Goal: Communication & Community: Answer question/provide support

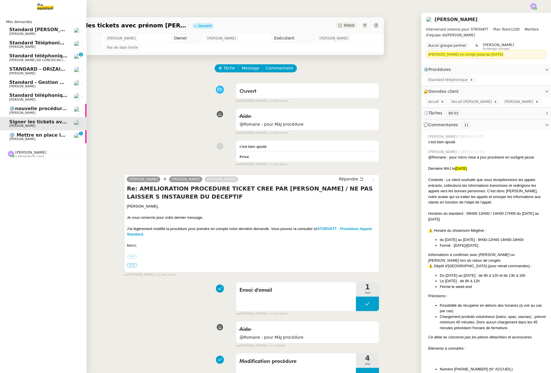
click at [3, 136] on link "⚙️ Mettre en place la procédure d'embauche Réma Ngaiboye 0 1 2 3 4 5 6 7 8 9" at bounding box center [43, 136] width 87 height 13
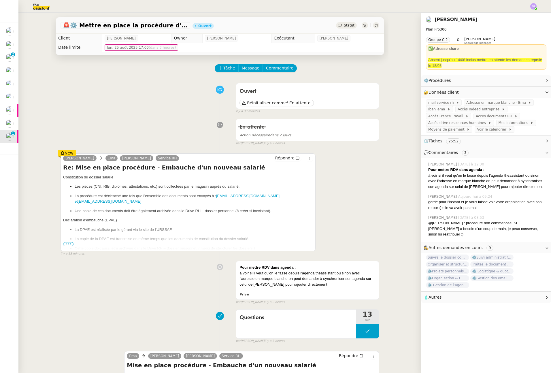
click at [67, 245] on span "•••" at bounding box center [68, 244] width 10 height 4
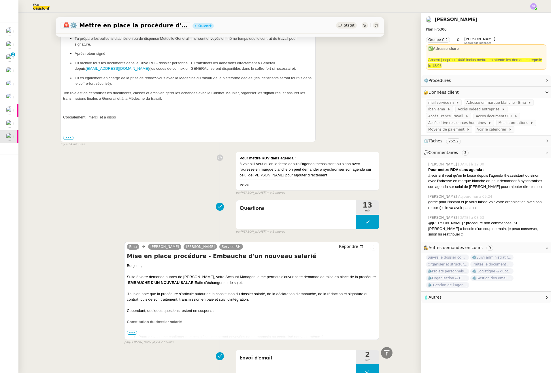
scroll to position [343, 0]
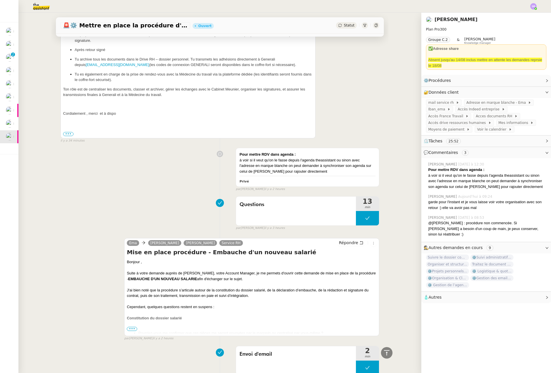
click at [129, 327] on span "•••" at bounding box center [132, 329] width 10 height 4
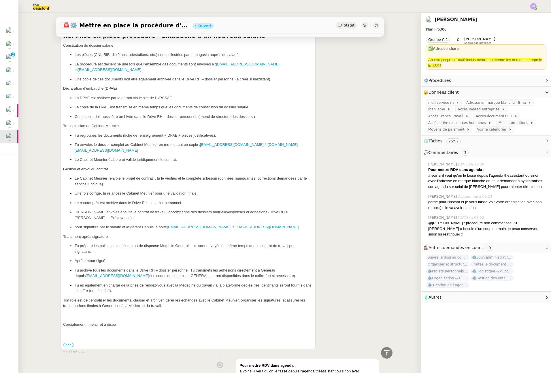
scroll to position [60, 0]
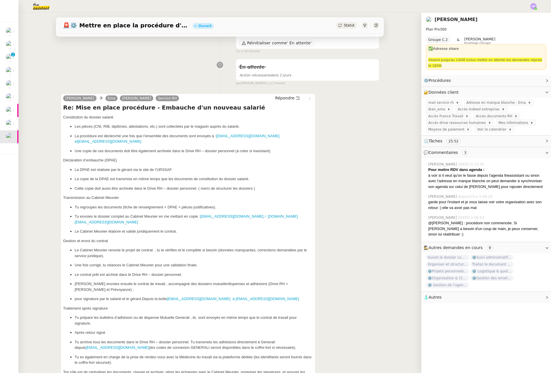
click at [182, 77] on div "En attente Action nécessaire dans 2 jours false par Stéphanie R. il y a 2 heures" at bounding box center [220, 71] width 319 height 30
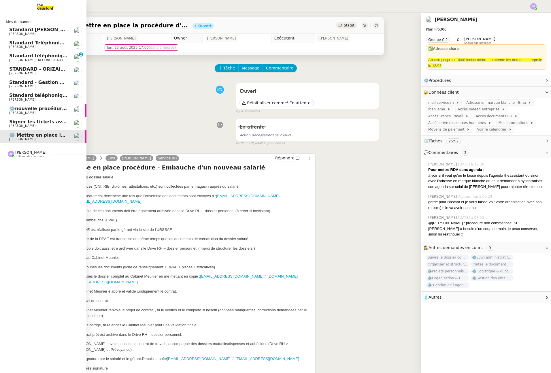
click at [25, 62] on span "[PERSON_NAME] DA CONCEICAO (thermisure)" at bounding box center [45, 60] width 73 height 4
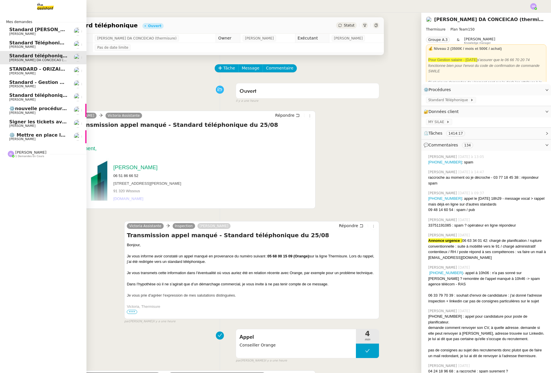
click at [42, 137] on span "⚙️ Mettre en place la procédure d'embauche" at bounding box center [67, 134] width 116 height 5
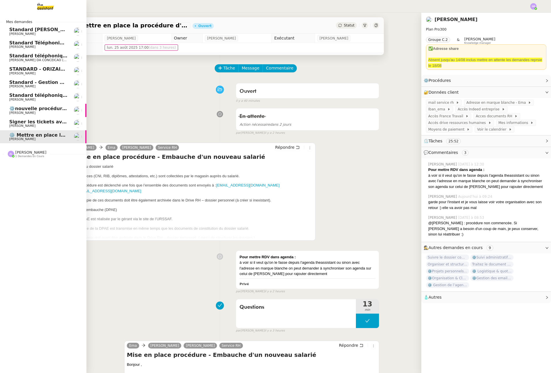
click at [40, 128] on link "Signer les tickets avec prénom Géraldine Thomas SOULIER" at bounding box center [43, 123] width 87 height 13
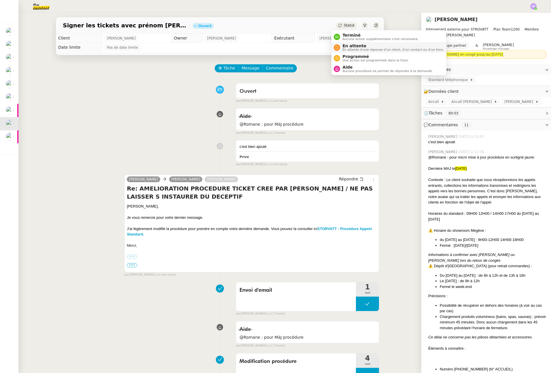
click at [362, 50] on span "En attente d'une réponse d'un client, d'un contact ou d'un tiers." at bounding box center [394, 49] width 102 height 3
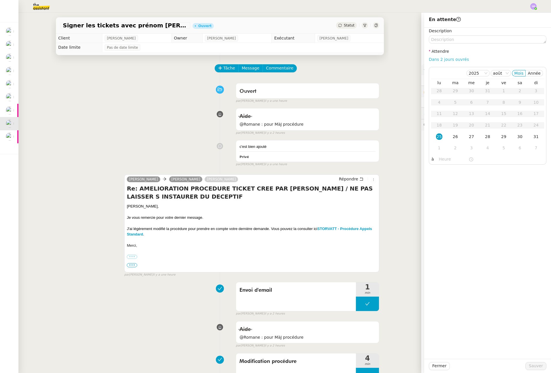
click at [441, 61] on link "Dans 2 jours ouvrés" at bounding box center [449, 59] width 40 height 5
type input "07:00"
click at [536, 364] on span "Sauver" at bounding box center [536, 366] width 14 height 7
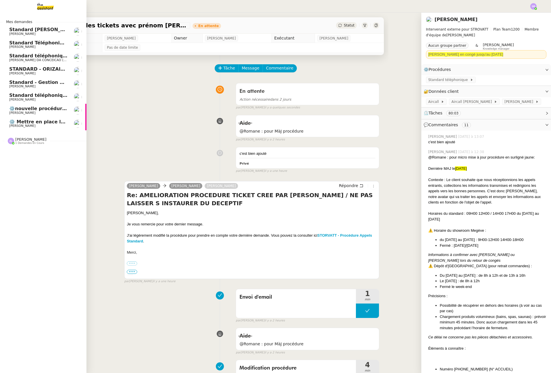
click at [37, 119] on span "⚙️ Mettre en place la procédure d'embauche" at bounding box center [67, 121] width 116 height 5
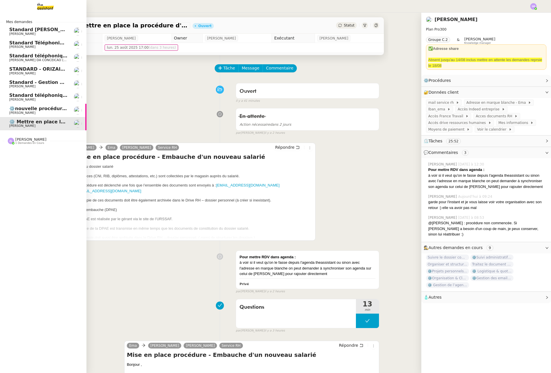
click at [39, 109] on span "⚙️nouvelle procédure d'onboarding" at bounding box center [55, 108] width 92 height 5
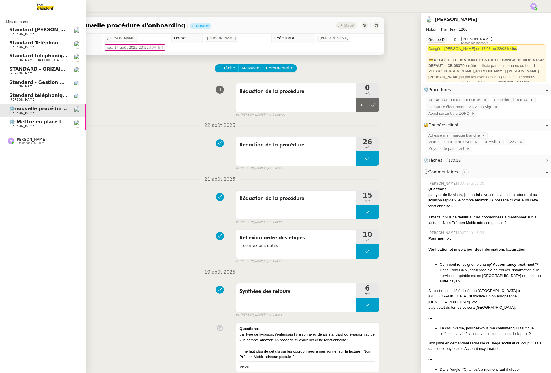
click at [12, 111] on span "[PERSON_NAME]" at bounding box center [22, 113] width 26 height 4
click at [36, 110] on span "⚙️nouvelle procédure d'onboarding" at bounding box center [55, 108] width 92 height 5
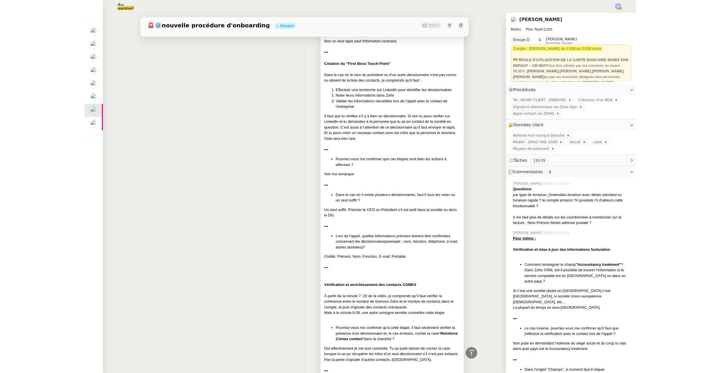
scroll to position [975, 0]
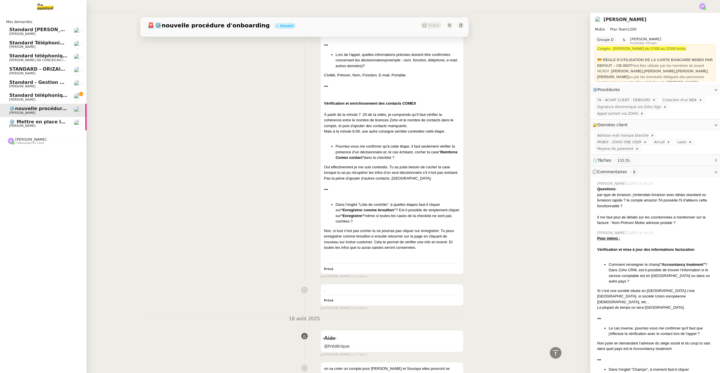
click at [20, 97] on span "Standard téléphonique - août 2025" at bounding box center [54, 95] width 91 height 5
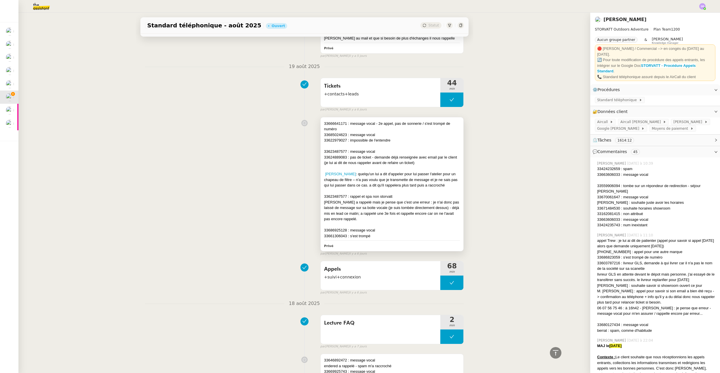
scroll to position [1552, 0]
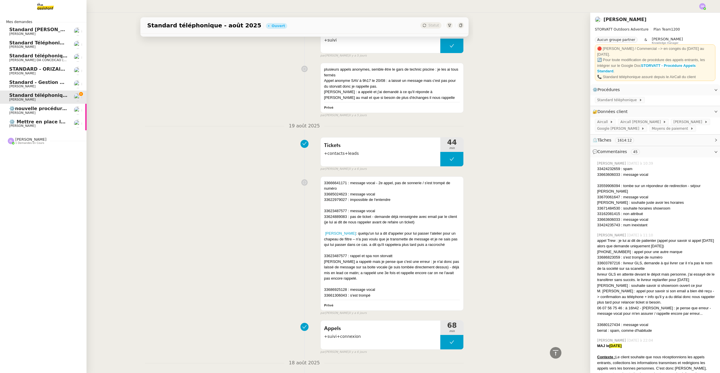
click at [24, 107] on span "⚙️nouvelle procédure d'onboarding" at bounding box center [55, 108] width 92 height 5
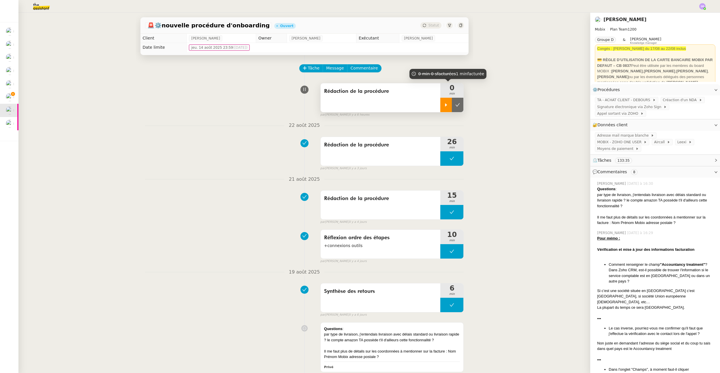
click at [443, 108] on div at bounding box center [446, 105] width 12 height 14
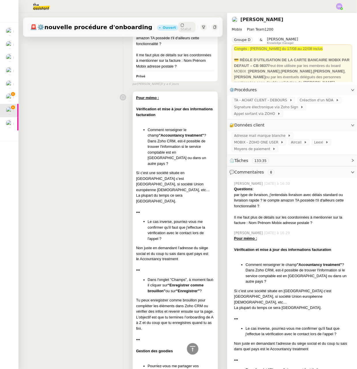
scroll to position [315, 0]
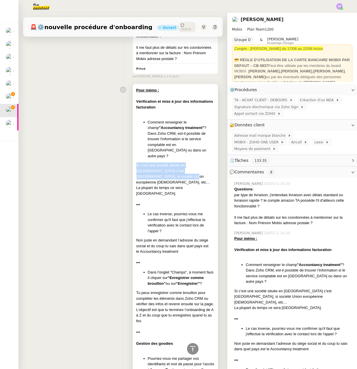
drag, startPoint x: 133, startPoint y: 161, endPoint x: 152, endPoint y: 170, distance: 20.7
click at [152, 170] on div "Si c’est une société située en France c’est France, si société Union européenne…" at bounding box center [175, 173] width 78 height 22
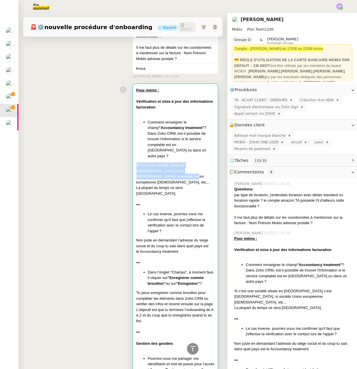
click at [162, 171] on div "Si c’est une société située en France c’est France, si société Union européenne…" at bounding box center [175, 173] width 78 height 22
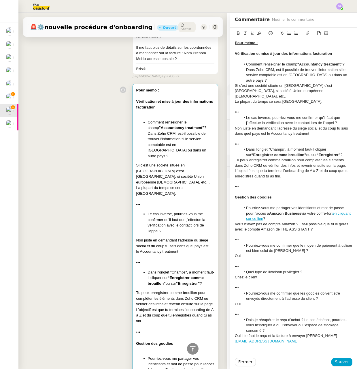
click at [167, 185] on div "La plupart du temps ce sera France." at bounding box center [175, 190] width 78 height 11
drag, startPoint x: 296, startPoint y: 64, endPoint x: 338, endPoint y: 64, distance: 41.2
click at [338, 64] on strong ""Accountancy treatment"" at bounding box center [320, 64] width 45 height 4
copy strong "Accountancy treatment"
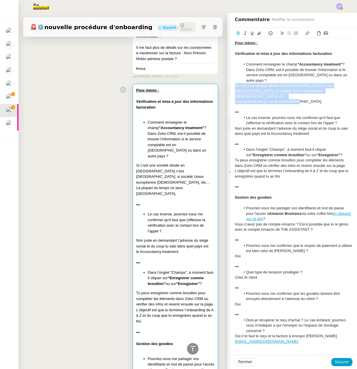
drag, startPoint x: 230, startPoint y: 81, endPoint x: 296, endPoint y: 90, distance: 65.8
copy div "Si c’est une société située en France c’est France, si société Union européenne…"
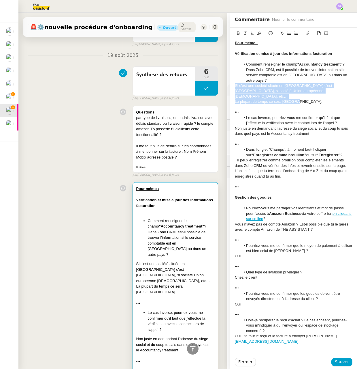
scroll to position [0, 0]
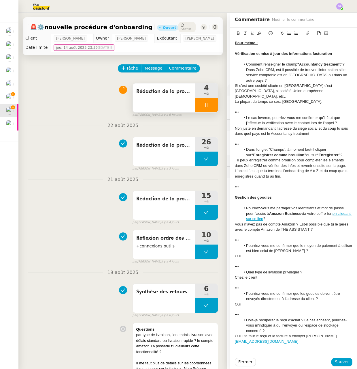
click at [198, 101] on div at bounding box center [206, 105] width 23 height 14
click at [238, 363] on span "Fermer" at bounding box center [245, 361] width 14 height 7
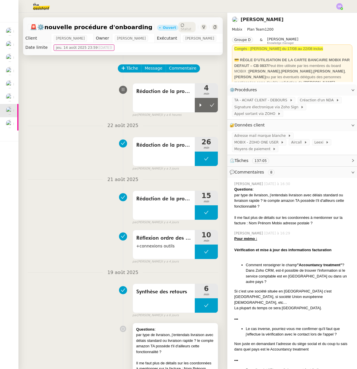
click at [171, 341] on div "par type de livraison, j'entendais livraison avec délais standard ou livraison …" at bounding box center [175, 343] width 78 height 22
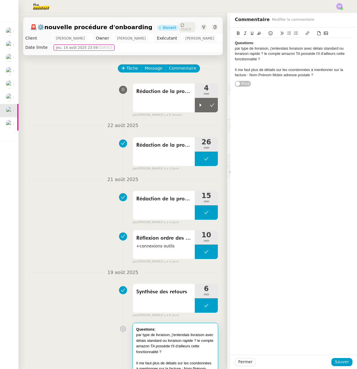
click at [320, 77] on div "Il me faut plus de détails sur les coordonnées à mentionner sur la facture : No…" at bounding box center [294, 72] width 118 height 11
click at [235, 363] on button "Fermer" at bounding box center [245, 362] width 21 height 8
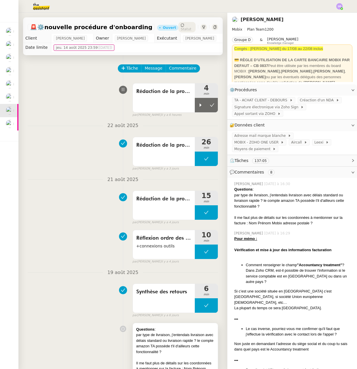
click at [192, 354] on div "par type de livraison, j'entendais livraison avec délais standard ou livraison …" at bounding box center [175, 343] width 78 height 22
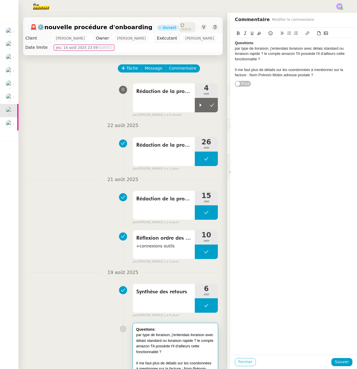
click at [238, 361] on span "Fermer" at bounding box center [245, 361] width 14 height 7
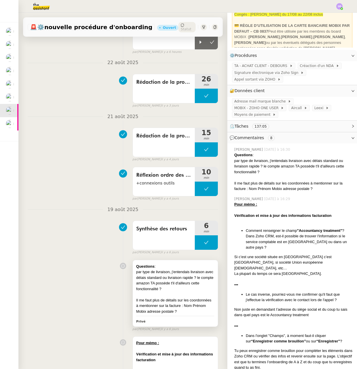
scroll to position [155, 0]
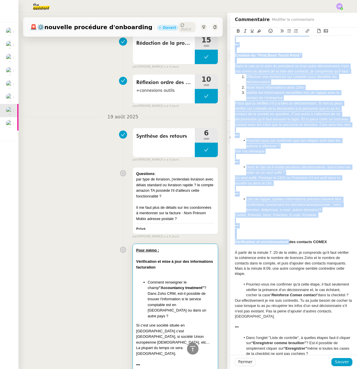
scroll to position [427, 0]
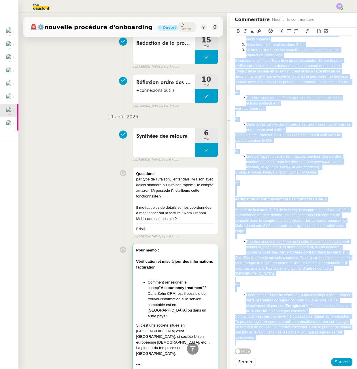
drag, startPoint x: 231, startPoint y: 54, endPoint x: 288, endPoint y: 339, distance: 290.4
copy div "Vérification et mise à jour des informations facturation Comment renseigner le …"
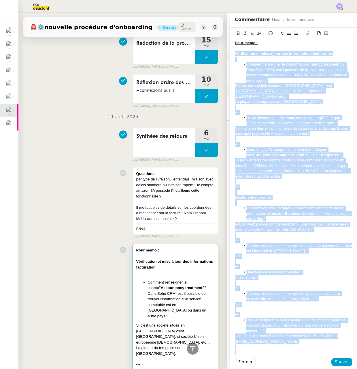
scroll to position [0, 0]
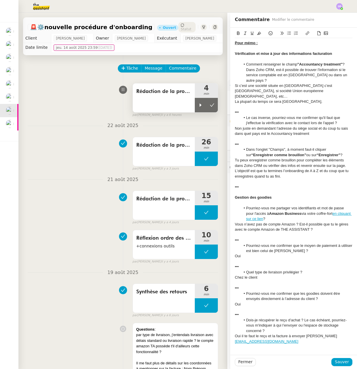
drag, startPoint x: 99, startPoint y: 97, endPoint x: 141, endPoint y: 89, distance: 43.3
click at [99, 97] on div "Rédaction de la procédure 4 min false par Stéphanie R. il y a 6 heures" at bounding box center [123, 98] width 191 height 37
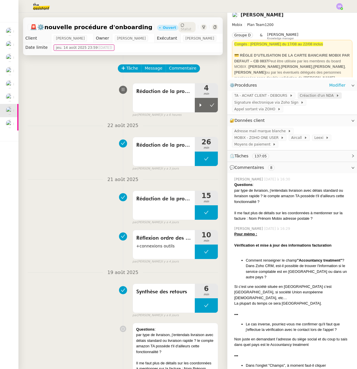
click at [312, 96] on span "Créaction d'un NDA" at bounding box center [318, 96] width 36 height 6
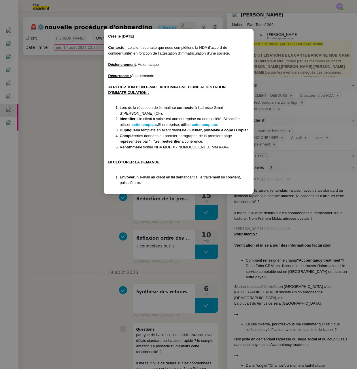
click at [76, 131] on nz-modal-container "Créé le 06/03/2025 Contexte : Le client souhaite que nous complétions la NDA (l…" at bounding box center [178, 184] width 357 height 369
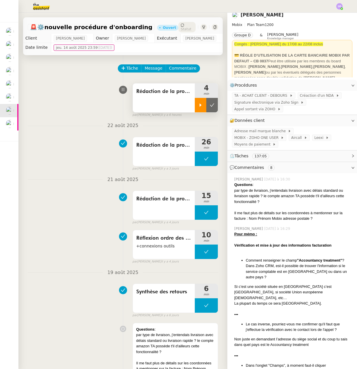
click at [195, 107] on div at bounding box center [201, 105] width 12 height 14
click at [195, 106] on div at bounding box center [206, 105] width 23 height 14
click at [200, 105] on icon at bounding box center [201, 104] width 2 height 3
click at [204, 105] on icon at bounding box center [206, 105] width 5 height 5
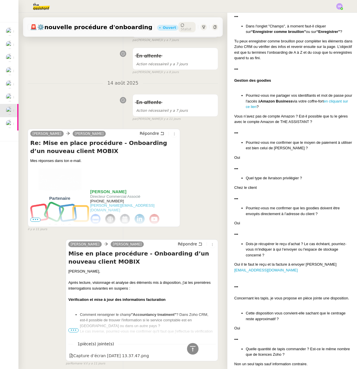
scroll to position [2166, 0]
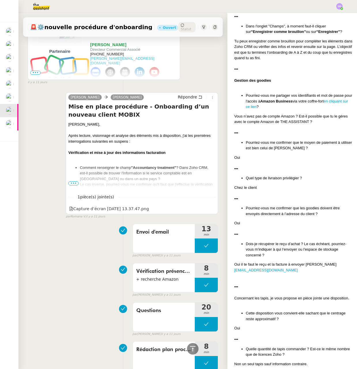
click at [71, 181] on span "•••" at bounding box center [73, 183] width 10 height 4
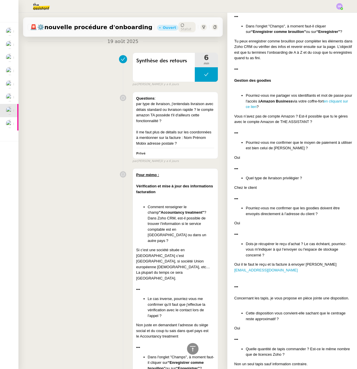
scroll to position [0, 0]
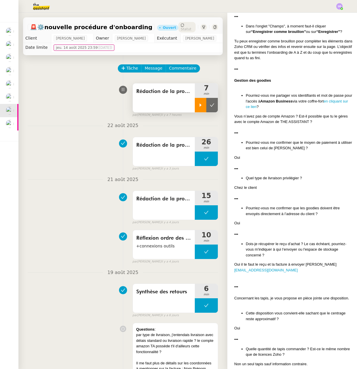
click at [198, 106] on icon at bounding box center [200, 105] width 5 height 5
click at [205, 104] on icon at bounding box center [206, 104] width 2 height 3
click at [200, 106] on icon at bounding box center [201, 104] width 2 height 3
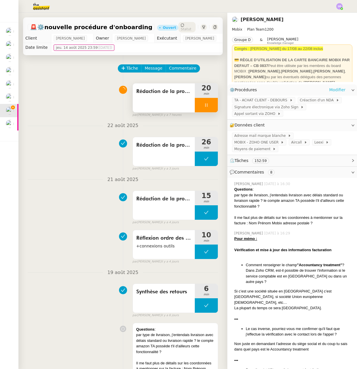
click at [334, 89] on link "Modifier" at bounding box center [337, 90] width 16 height 7
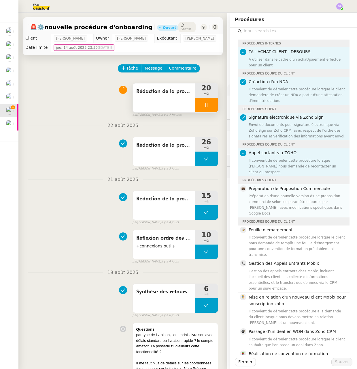
scroll to position [7, 0]
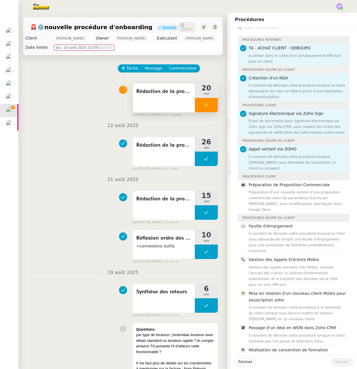
click at [296, 21] on div "Procédures" at bounding box center [294, 19] width 118 height 9
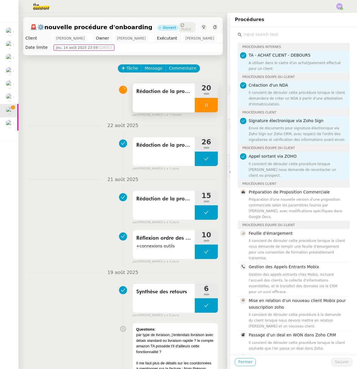
click at [248, 364] on button "Fermer" at bounding box center [245, 362] width 21 height 8
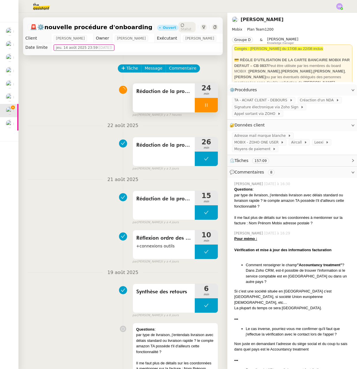
click at [204, 107] on icon at bounding box center [206, 105] width 5 height 5
click at [210, 106] on icon at bounding box center [212, 105] width 5 height 5
click at [254, 108] on span "Signature électronique via Zoho Sign" at bounding box center [267, 107] width 66 height 6
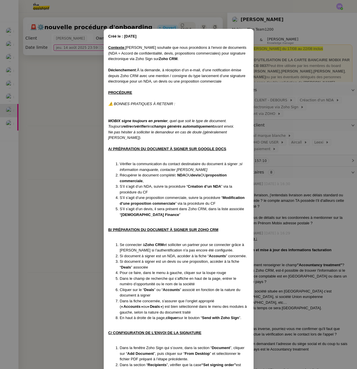
scroll to position [392, 0]
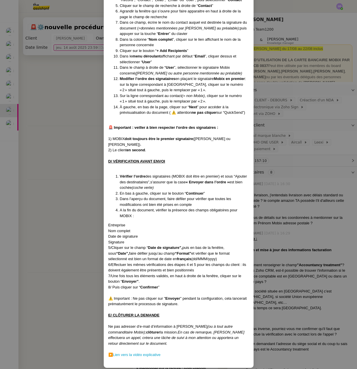
click at [131, 239] on div "Signature" at bounding box center [178, 242] width 141 height 6
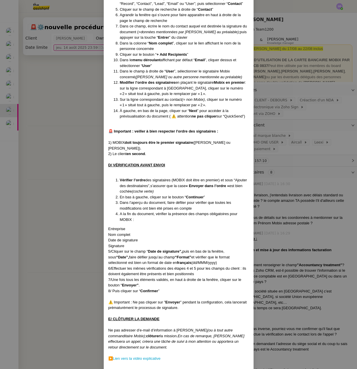
click at [197, 211] on span "A la fin du document, vérifier la présence des champs obligatoires pour MOBIX :" at bounding box center [179, 216] width 118 height 10
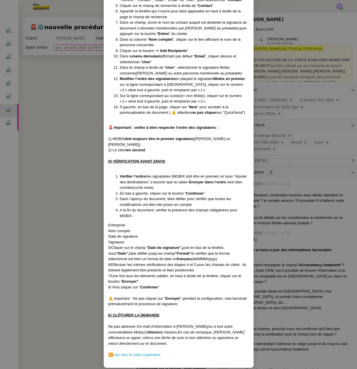
click at [150, 276] on div "7/Une fois tous les éléments validés, en haut à droite de la fenêtre, cliquer s…" at bounding box center [178, 278] width 141 height 11
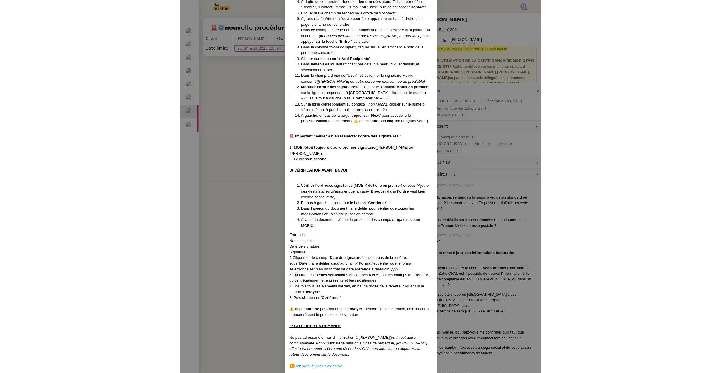
scroll to position [287, 0]
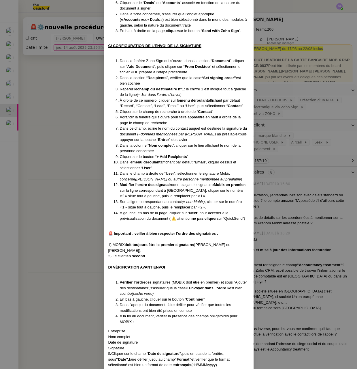
click at [84, 84] on nz-modal-container "Créé le : 11/08/2025 Contexte : Florian souhaite que nous procédions à l'envoi …" at bounding box center [178, 184] width 357 height 369
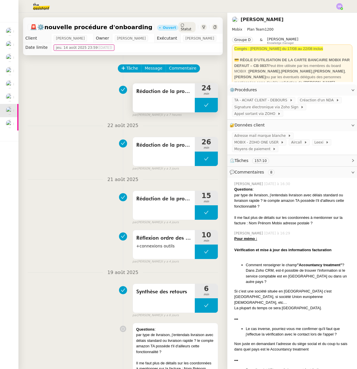
click at [197, 102] on button at bounding box center [206, 105] width 23 height 14
drag, startPoint x: 193, startPoint y: 106, endPoint x: 170, endPoint y: 87, distance: 29.7
click at [198, 106] on icon at bounding box center [200, 105] width 5 height 5
drag, startPoint x: 178, startPoint y: 33, endPoint x: 2, endPoint y: 55, distance: 177.9
click at [154, 35] on tr "Client Florian Parant Owner Frédérique Albert Exécutant Stéphanie Rakotosalama" at bounding box center [123, 38] width 200 height 9
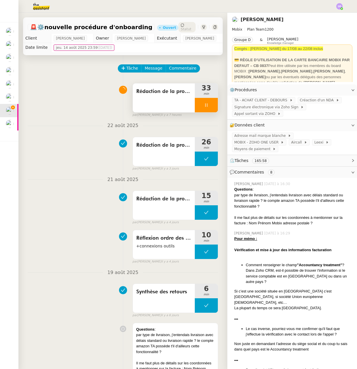
click at [205, 104] on icon at bounding box center [206, 104] width 2 height 3
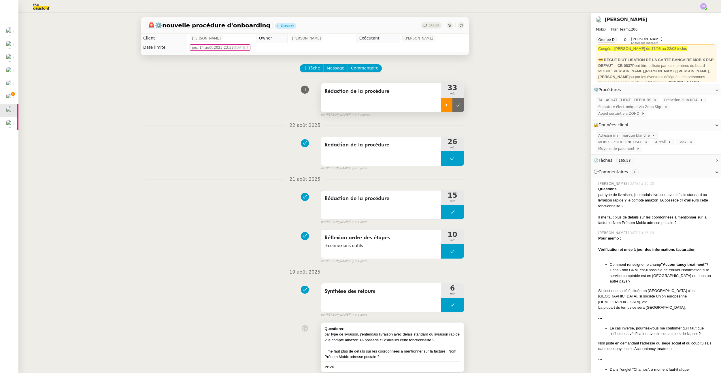
scroll to position [78, 0]
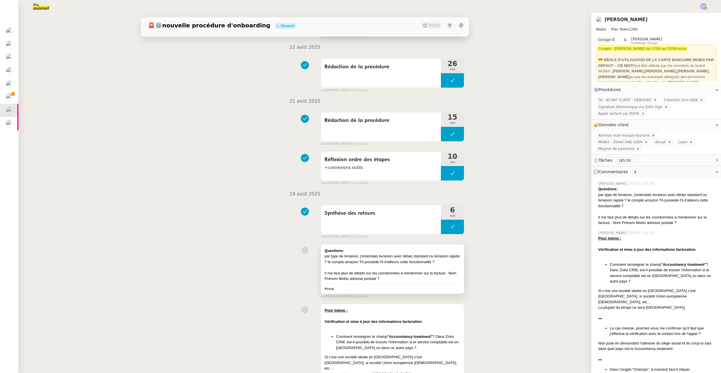
click at [414, 272] on div "Il me faut plus de détails sur les coordonnées à mentionner sur la facture : No…" at bounding box center [393, 275] width 136 height 11
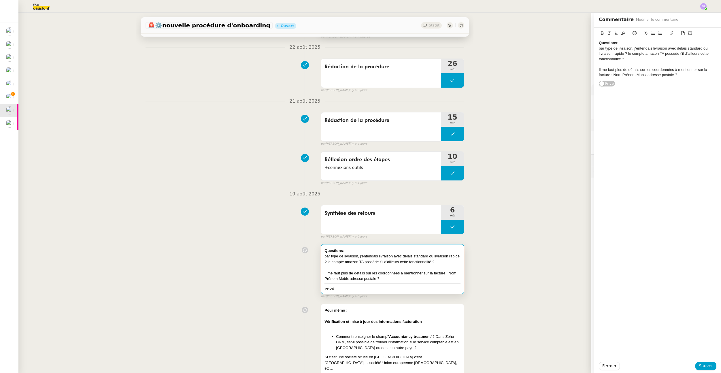
click at [551, 76] on div "Il me faut plus de détails sur les coordonnées à mentionner sur la facture : No…" at bounding box center [658, 72] width 118 height 11
click at [551, 369] on span "Sauver" at bounding box center [706, 366] width 14 height 7
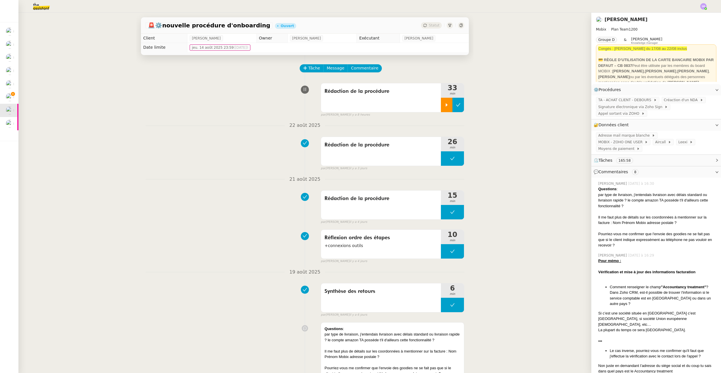
click at [456, 105] on icon at bounding box center [458, 104] width 4 height 3
click at [311, 67] on span "Tâche" at bounding box center [315, 68] width 12 height 7
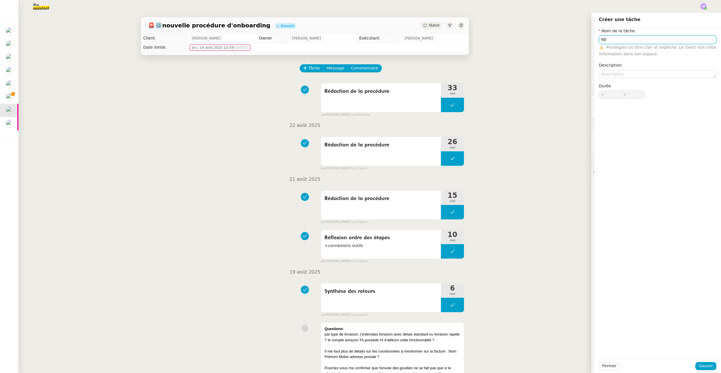
type input "N"
click at [551, 67] on div "📧 Envoi d'email" at bounding box center [654, 66] width 111 height 5
type input "Envoi d'email"
click at [551, 365] on span "Sauver" at bounding box center [706, 366] width 14 height 7
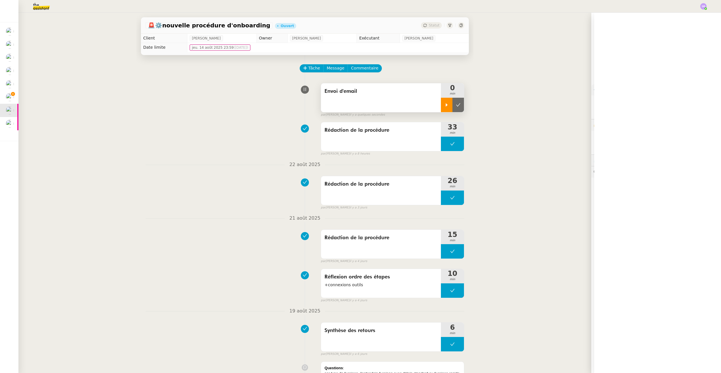
click at [444, 109] on div at bounding box center [447, 105] width 12 height 14
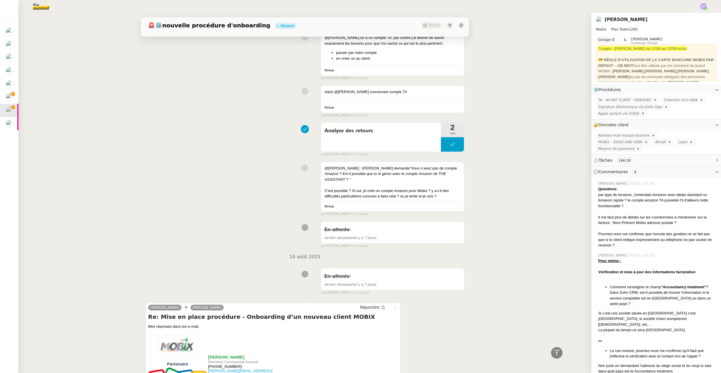
scroll to position [1604, 0]
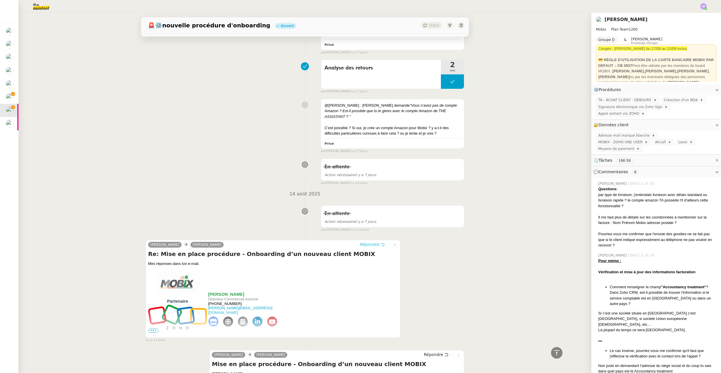
click at [368, 242] on span "Répondre" at bounding box center [369, 245] width 19 height 6
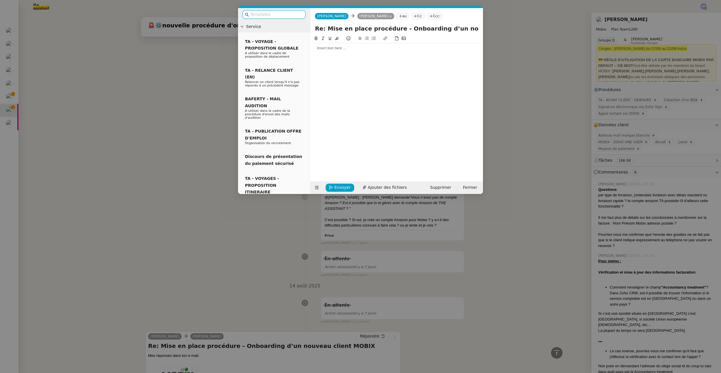
scroll to position [1553, 0]
click at [379, 43] on div at bounding box center [397, 39] width 168 height 8
click at [377, 53] on div at bounding box center [397, 48] width 168 height 10
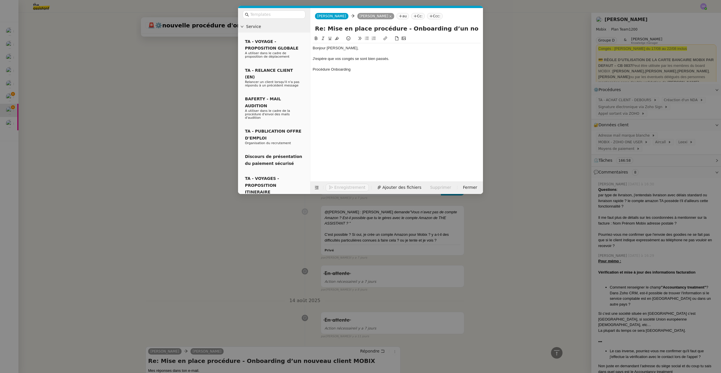
scroll to position [1592, 0]
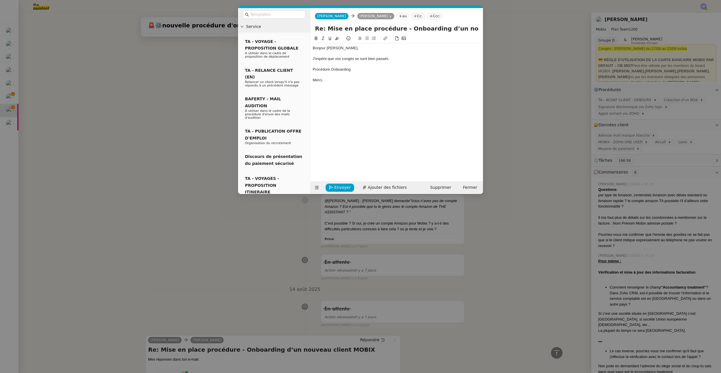
click at [366, 63] on div at bounding box center [397, 64] width 168 height 5
drag, startPoint x: 448, startPoint y: 69, endPoint x: 464, endPoint y: 72, distance: 16.2
click at [449, 69] on div "Je reviens vers vous concernant la procédure suivante Procédure Onboarding" at bounding box center [397, 69] width 168 height 5
drag, startPoint x: 442, startPoint y: 69, endPoint x: 405, endPoint y: 72, distance: 37.3
click at [405, 72] on div "Je reviens vers vous concernant la procédure suivante Procédure Onboarding en c…" at bounding box center [397, 69] width 168 height 5
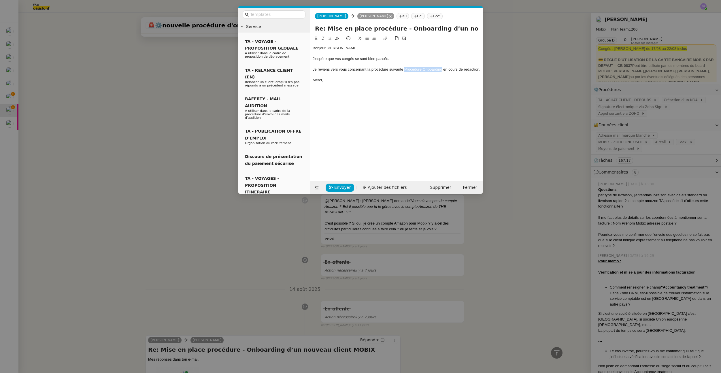
click at [385, 39] on icon at bounding box center [386, 38] width 4 height 4
paste input "https://docs.google.com/document/d/1B-XW8YzExE6XweYIL4hENOKeJOzmFyct54zRKntNyMk…"
type input "https://docs.google.com/document/d/1B-XW8YzExE6XweYIL4hENOKeJOzmFyct54zRKntNyMk…"
click at [459, 82] on div "https://docs.google.com/document/d/1B-XW8YzExE6XweYIL4hENOKeJOzmFyct54zRKntNyMk…" at bounding box center [423, 80] width 89 height 11
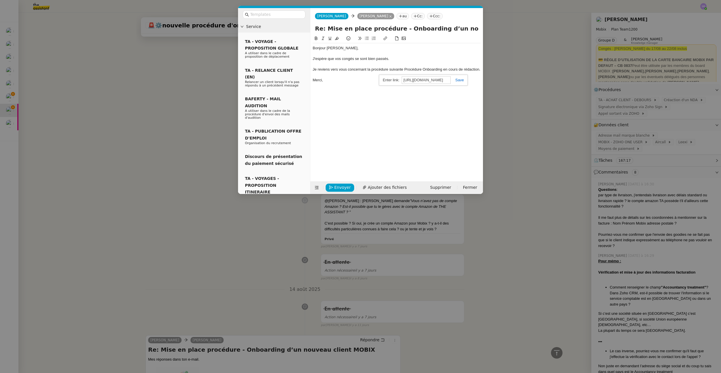
scroll to position [0, 0]
click at [461, 81] on link at bounding box center [457, 80] width 13 height 4
click at [317, 39] on icon at bounding box center [316, 38] width 4 height 4
click at [414, 75] on div "Je reviens vers vous concernant la procédure suivante Procédure Onboarding en c…" at bounding box center [397, 72] width 168 height 11
click at [377, 77] on div "Je reviens vers vous concernant la procédure suivante Procédure Onboarding en c…" at bounding box center [397, 72] width 168 height 11
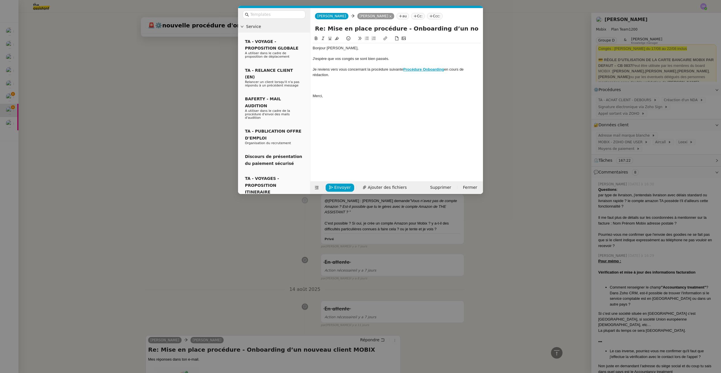
scroll to position [1603, 0]
click at [358, 84] on div "Vous trouverez" at bounding box center [397, 85] width 168 height 5
click at [540, 99] on nz-modal-container "Service TA - VOYAGE - PROPOSITION GLOBALE A utiliser dans le cadre de propositi…" at bounding box center [360, 186] width 721 height 373
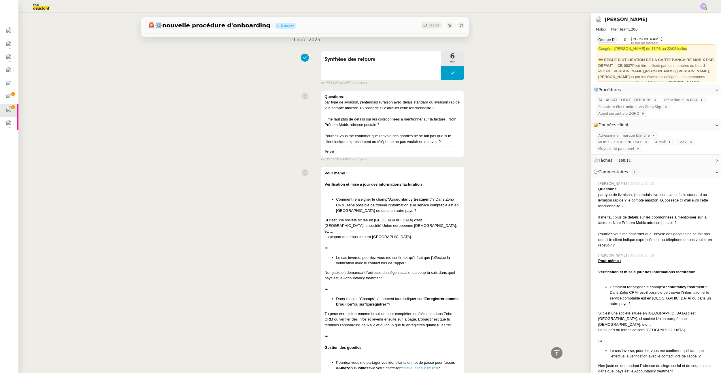
scroll to position [0, 0]
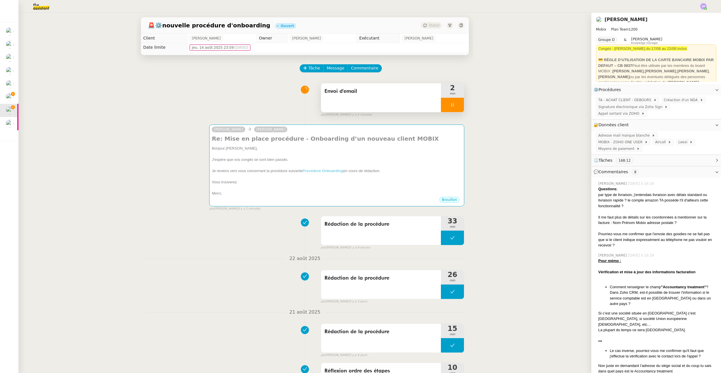
click at [452, 106] on icon at bounding box center [453, 104] width 2 height 3
click at [445, 105] on icon at bounding box center [447, 105] width 5 height 5
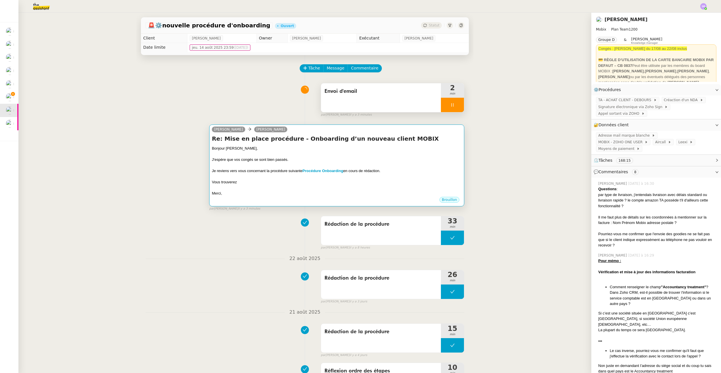
click at [394, 154] on div at bounding box center [337, 154] width 250 height 6
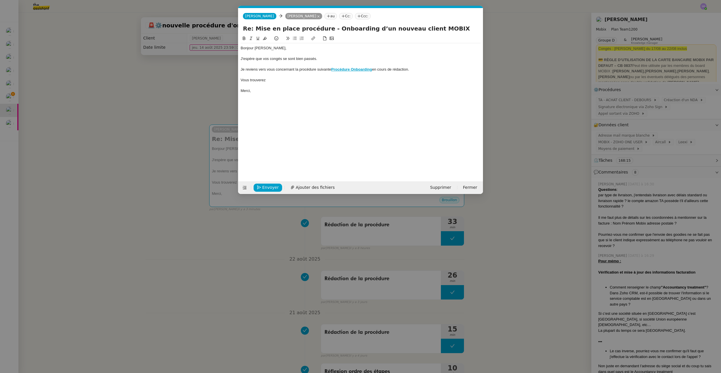
scroll to position [0, 12]
click at [290, 81] on div "Vous trouverez" at bounding box center [361, 80] width 240 height 5
click at [323, 80] on div "Vous trouverez" at bounding box center [361, 80] width 240 height 5
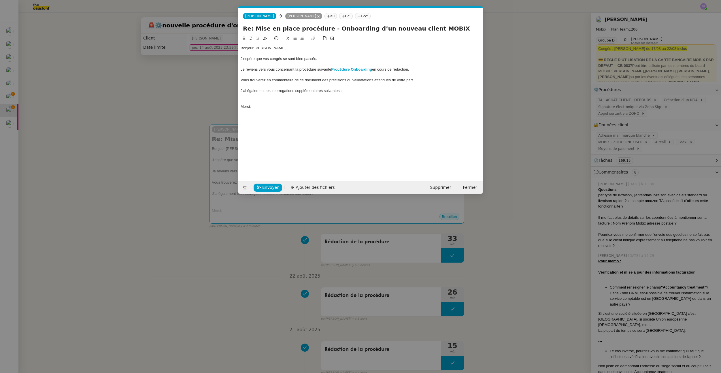
click at [364, 81] on div "Vous trouverez en commentaire de ce document des précisions ou validatations at…" at bounding box center [361, 80] width 240 height 5
click at [366, 81] on div "Vous trouverez en commentaire de ce document des précisions ou validatations at…" at bounding box center [361, 80] width 240 height 5
click at [368, 92] on div "J'ai également les interrogations supplémentaires suivantes :" at bounding box center [361, 90] width 240 height 5
click at [417, 79] on div "Vous trouverez en commentaire de ce document des précisions ou validations atte…" at bounding box center [361, 80] width 240 height 5
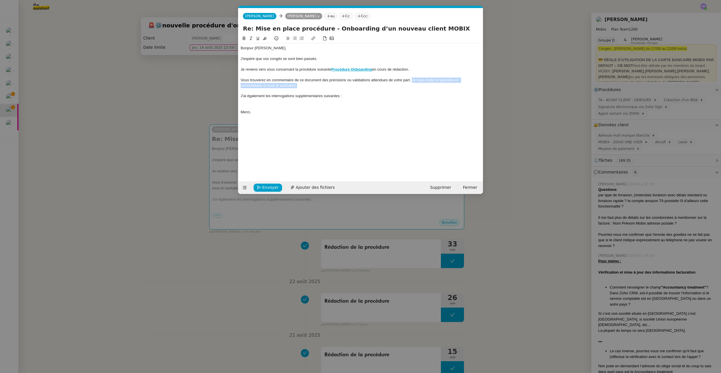
drag, startPoint x: 412, startPoint y: 81, endPoint x: 411, endPoint y: 87, distance: 6.4
click at [411, 87] on div "Vous trouverez en commentaire de ce document des précisions ou validations atte…" at bounding box center [361, 83] width 240 height 11
drag, startPoint x: 353, startPoint y: 97, endPoint x: 343, endPoint y: 102, distance: 10.7
click at [353, 97] on div "J'ai également les interrogations supplémentaires suivantes :" at bounding box center [361, 95] width 240 height 5
click at [336, 103] on div at bounding box center [361, 101] width 240 height 5
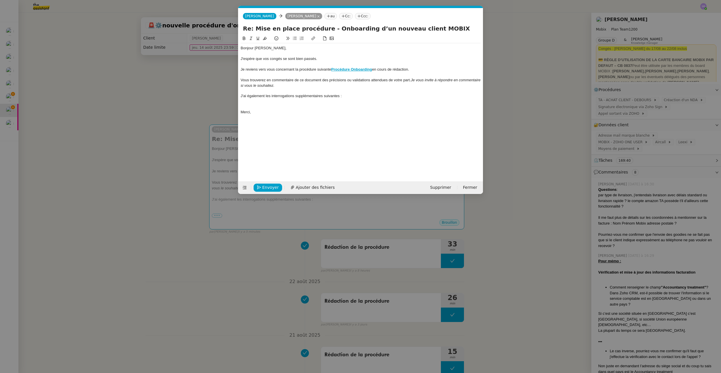
click at [551, 215] on nz-modal-container "Service TA - VOYAGE - PROPOSITION GLOBALE A utiliser dans le cadre de propositi…" at bounding box center [360, 186] width 721 height 373
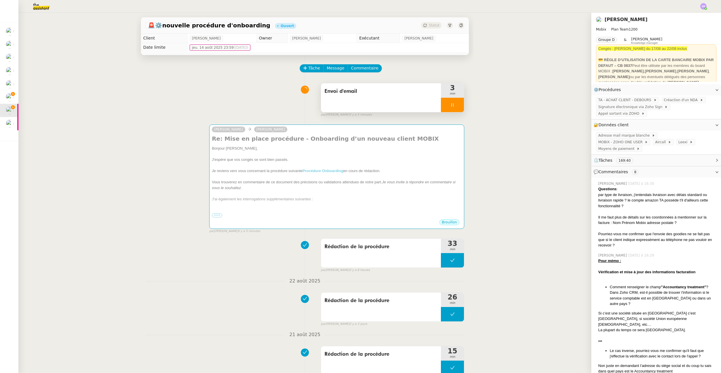
click at [551, 200] on div "par type de livraison, j'entendais livraison avec délais standard ou livraison …" at bounding box center [658, 200] width 118 height 17
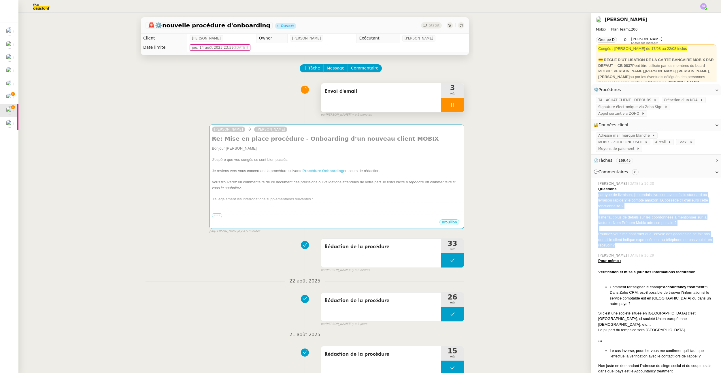
drag, startPoint x: 595, startPoint y: 189, endPoint x: 635, endPoint y: 239, distance: 63.6
click at [551, 239] on div "Questions : par type de livraison, j'entendais livraison avec délais standard o…" at bounding box center [658, 217] width 118 height 62
copy div "par type de livraison, j'entendais livraison avec délais standard ou livraison …"
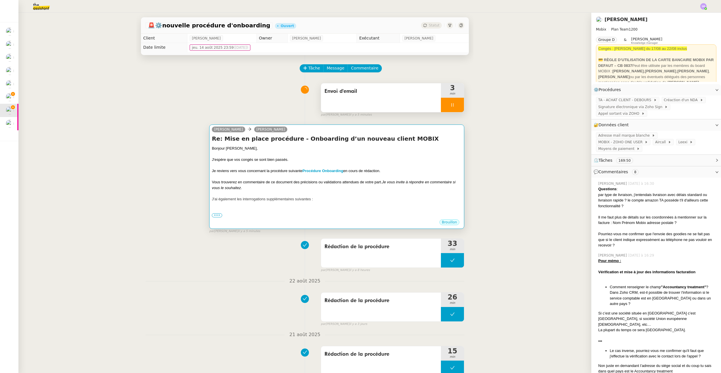
click at [312, 185] on div "Vous trouverez en commentaire de ce document des précisions ou validations atte…" at bounding box center [337, 184] width 250 height 11
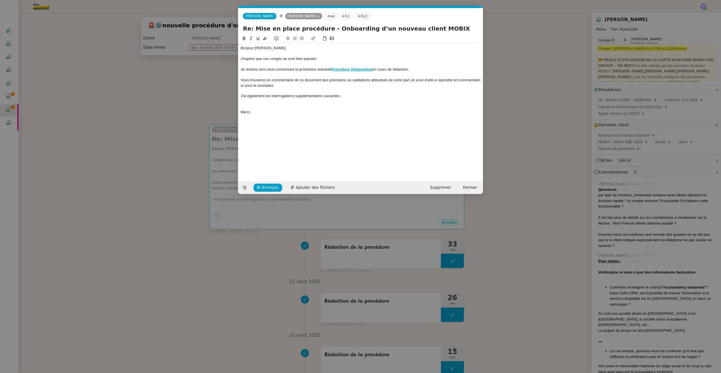
click at [293, 107] on div at bounding box center [361, 106] width 240 height 5
click at [294, 104] on div at bounding box center [361, 106] width 240 height 5
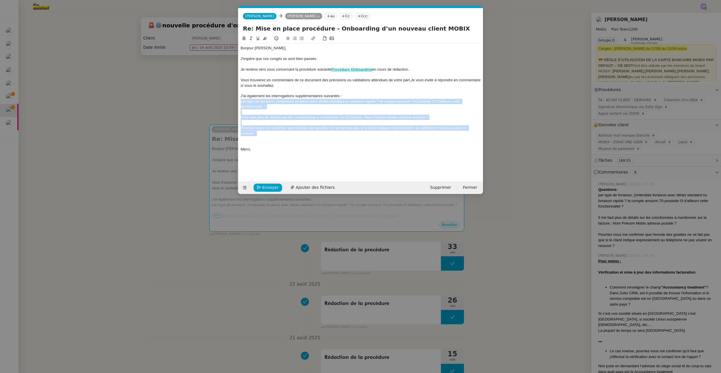
drag, startPoint x: 270, startPoint y: 135, endPoint x: 237, endPoint y: 99, distance: 49.0
click at [237, 99] on nz-modal-container "Service TA - VOYAGE - PROPOSITION GLOBALE A utiliser dans le cadre de propositi…" at bounding box center [360, 186] width 721 height 373
click at [296, 40] on icon at bounding box center [295, 38] width 4 height 3
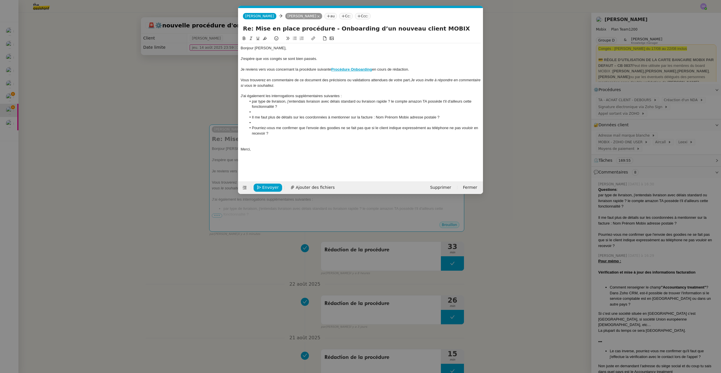
click at [305, 97] on div "J'ai également les interrogations supplémentaires suivantes :" at bounding box center [361, 95] width 240 height 5
click at [253, 103] on li "par type de livraison, j'entendais livraison avec délais standard ou livraison …" at bounding box center [364, 104] width 235 height 11
click at [355, 97] on div "J'ai également les interrogations complémentaires suivantes :" at bounding box center [361, 95] width 240 height 5
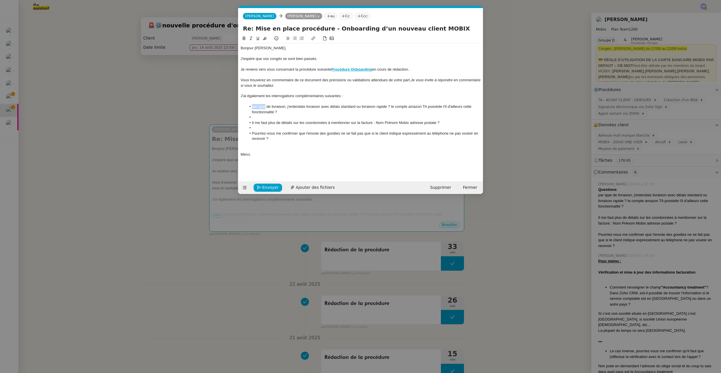
drag, startPoint x: 251, startPoint y: 107, endPoint x: 266, endPoint y: 107, distance: 14.4
click at [266, 107] on li "par type de livraison, j'entendais livraison avec délais standard ou livraison …" at bounding box center [364, 109] width 235 height 11
drag, startPoint x: 308, startPoint y: 108, endPoint x: 326, endPoint y: 109, distance: 18.5
click at [326, 109] on li "Concernant le mode de livraison, j'entendais livraison avec délais standard ou …" at bounding box center [364, 109] width 235 height 11
click at [344, 108] on li "Concernant le mode de livraison, quel type de livraison avec délais standard ou…" at bounding box center [364, 109] width 235 height 11
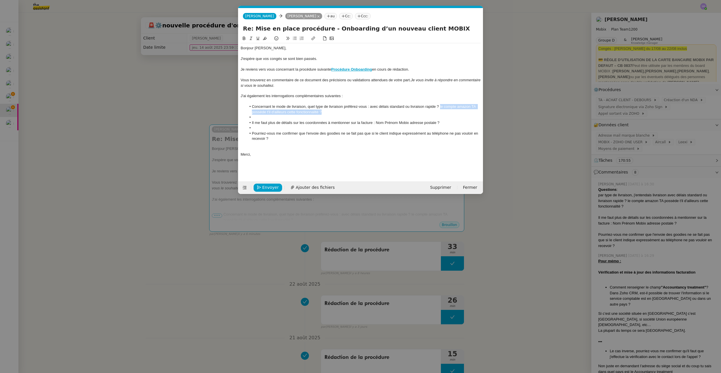
drag, startPoint x: 440, startPoint y: 108, endPoint x: 332, endPoint y: 114, distance: 108.0
click at [332, 114] on li "Concernant le mode de livraison, quel type de livraison préférez-vous : avec dé…" at bounding box center [364, 109] width 235 height 11
click at [405, 107] on li "Concernant le mode de livraison, quel type de livraison préférez-vous : avec dé…" at bounding box center [364, 106] width 235 height 5
click at [404, 107] on li "Concernant le mode de livraison, quel type de livraison préférez-vous : avec dé…" at bounding box center [364, 106] width 235 height 5
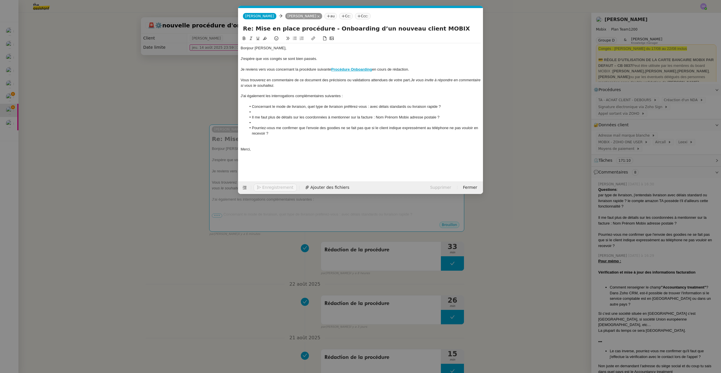
click at [378, 108] on li "Concernant le mode de livraison, quel type de livraison préférez-vous : avec dé…" at bounding box center [364, 106] width 235 height 5
click at [418, 113] on li at bounding box center [364, 112] width 235 height 5
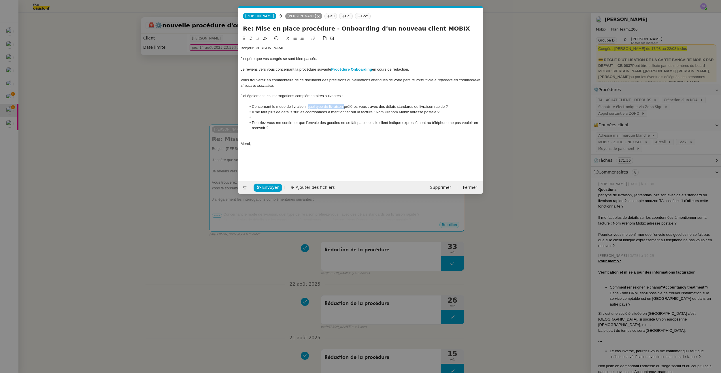
drag, startPoint x: 308, startPoint y: 108, endPoint x: 344, endPoint y: 108, distance: 36.3
click at [344, 108] on li "Concernant le mode de livraison, quel type de livraison préférez-vous : avec de…" at bounding box center [364, 106] width 235 height 5
click at [334, 108] on li "Concernant le mode de livraison, préférez-vous : avec des délais standards ou l…" at bounding box center [364, 106] width 235 height 5
click at [362, 107] on li "Concernant le mode de livraison, préférez-vous une livraison des foodies avec d…" at bounding box center [364, 106] width 235 height 5
drag, startPoint x: 374, startPoint y: 109, endPoint x: 356, endPoint y: 108, distance: 18.8
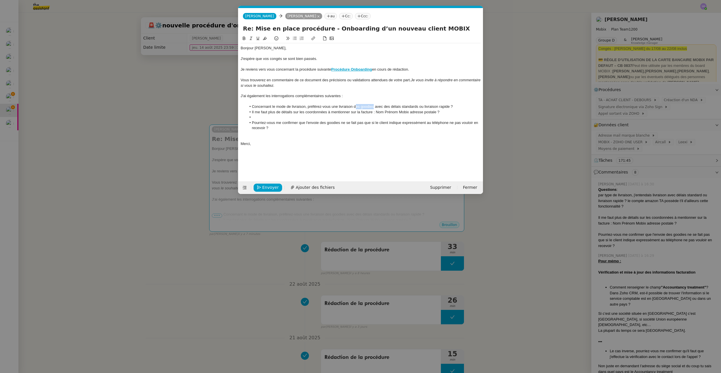
click at [356, 108] on li "Concernant le mode de livraison, préférez-vous une livraison des goodies avec d…" at bounding box center [364, 106] width 235 height 5
click at [417, 108] on li "Concernant le mode de livraison, préférez-vous une livraison du tapis avec des …" at bounding box center [364, 106] width 235 height 5
click at [318, 118] on li at bounding box center [364, 117] width 235 height 5
click at [252, 112] on li "Il me faut plus de détails sur les coordonnées à mentionner sur la facture : No…" at bounding box center [364, 112] width 235 height 5
click at [298, 114] on li "Il me faut plus de détails sur les coordonnées à mentionner sur la facture : No…" at bounding box center [364, 112] width 235 height 5
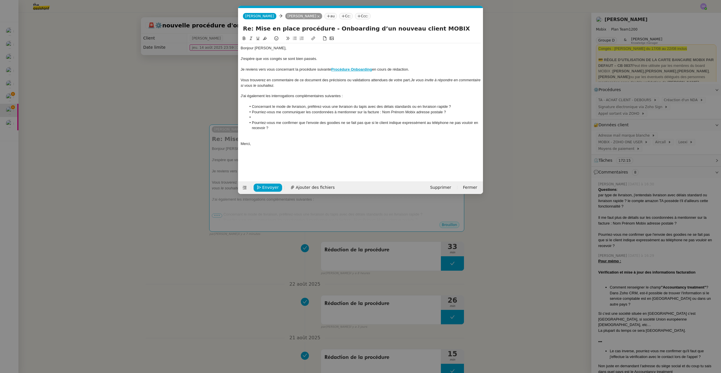
click at [405, 113] on li "Pourriez-vous me communiquer les coordonnées à mentionner sur la facture : Nom …" at bounding box center [364, 112] width 235 height 5
click at [406, 113] on li "Pourriez-vous me communiquer les coordonnées à mentionner sur la facture : Nom …" at bounding box center [364, 112] width 235 height 5
click at [390, 113] on li "Pourriez-vous me communiquer les coordonnées à mentionner sur la facture : Nom …" at bounding box center [364, 112] width 235 height 5
click at [406, 112] on li "Pourriez-vous me communiquer les coordonnées à mentionner sur la facture : Nom,…" at bounding box center [364, 112] width 235 height 5
drag, startPoint x: 407, startPoint y: 113, endPoint x: 383, endPoint y: 112, distance: 24.2
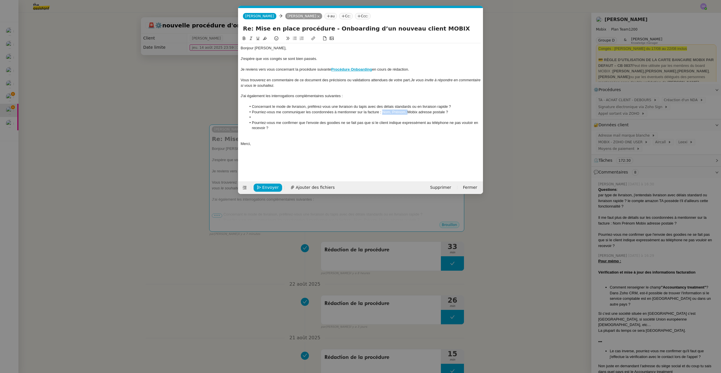
click at [383, 112] on li "Pourriez-vous me communiquer les coordonnées à mentionner sur la facture : Nom,…" at bounding box center [364, 112] width 235 height 5
click at [396, 112] on li "Pourriez-vous me communiquer les coordonnées à mentionner sur la facture : Nom,…" at bounding box center [364, 112] width 235 height 5
drag, startPoint x: 407, startPoint y: 112, endPoint x: 383, endPoint y: 113, distance: 24.2
click at [383, 113] on li "Pourriez-vous me communiquer les coordonnées à mentionner sur la facture : Nom,…" at bounding box center [364, 112] width 235 height 5
click at [393, 113] on li "Pourriez-vous me communiquer les coordonnées à mentionner sur la facture : Mobi…" at bounding box center [364, 112] width 235 height 5
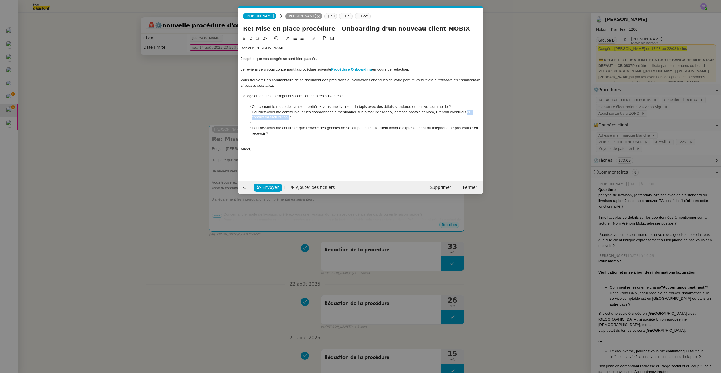
drag, startPoint x: 467, startPoint y: 113, endPoint x: 288, endPoint y: 119, distance: 178.9
click at [288, 119] on li "Pourriez-vous me communiquer les coordonnées à mentionner sur la facture : Mobi…" at bounding box center [364, 115] width 235 height 11
click at [426, 113] on li "Pourriez-vous me communiquer les coordonnées à mentionner sur la facture : Mobi…" at bounding box center [364, 115] width 235 height 11
click at [426, 112] on li "Pourriez-vous me communiquer les coordonnées à mentionner sur la facture : Mobi…" at bounding box center [364, 115] width 235 height 11
drag, startPoint x: 427, startPoint y: 112, endPoint x: 472, endPoint y: 112, distance: 44.7
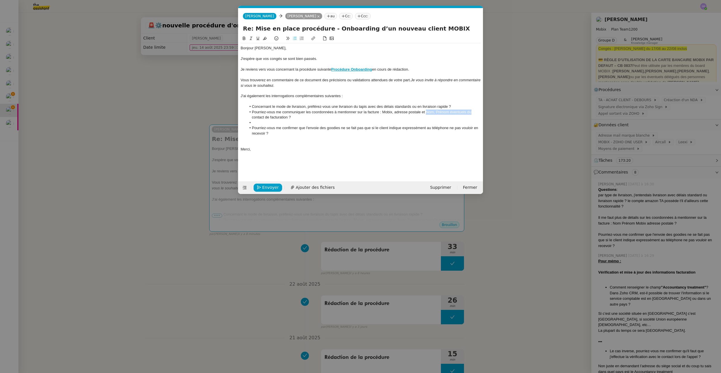
click at [472, 112] on li "Pourriez-vous me communiquer les coordonnées à mentionner sur la facture : Mobi…" at bounding box center [364, 115] width 235 height 11
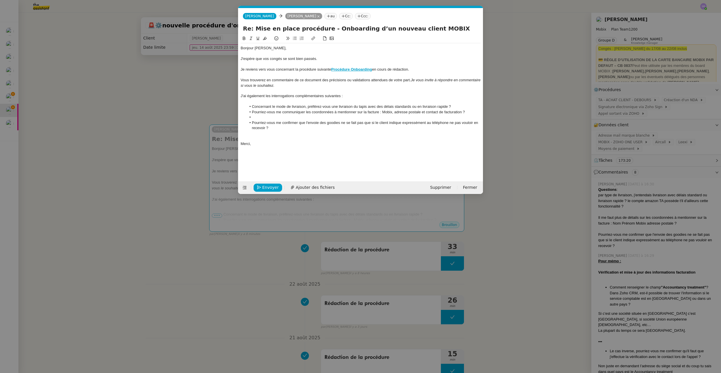
click at [285, 121] on li "Pourriez-vous me confirmer que l'envoie des goodies ne se fait pas que si le cl…" at bounding box center [364, 125] width 235 height 11
click at [293, 117] on li at bounding box center [364, 117] width 235 height 5
click at [392, 113] on li "Pourriez-vous me communiquer les coordonnées à mentionner sur la facture : Mobi…" at bounding box center [364, 112] width 235 height 5
click at [298, 117] on li "Pourriez-vous me confirmer que l'envoie des goodies ne se fait pas que si le cl…" at bounding box center [364, 120] width 235 height 11
click at [285, 122] on li "Pourriez-vous me confirmer que l'envoie des goodies ne se fait pas que si le cl…" at bounding box center [364, 120] width 235 height 11
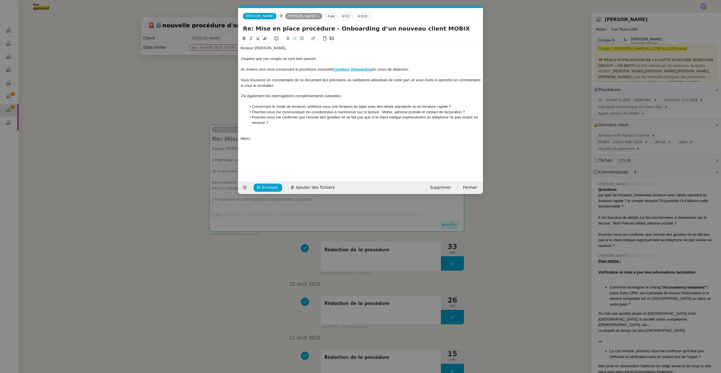
click at [268, 131] on div at bounding box center [361, 133] width 240 height 5
click at [295, 121] on li "Pourriez-vous me confirmer que l'envoie des goodies ne se fait pas que si le cl…" at bounding box center [364, 120] width 235 height 11
click at [319, 119] on li "Pourriez-vous me confirmer que l'envoie des goodies ne se fait pas que si le cl…" at bounding box center [364, 120] width 235 height 11
click at [362, 119] on li "Pourriez-vous me confirmer que l'envoi des goodies ne se fait pas que si le cli…" at bounding box center [364, 120] width 235 height 11
click at [365, 119] on li "Pourriez-vous me confirmer que l'envoi des goodies ne se fait pas que si le cli…" at bounding box center [364, 120] width 235 height 11
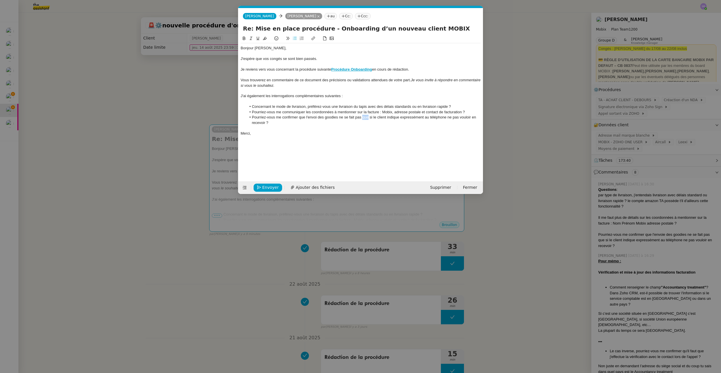
click at [365, 119] on li "Pourriez-vous me confirmer que l'envoi des goodies ne se fait pas que si le cli…" at bounding box center [364, 120] width 235 height 11
click at [352, 118] on li "Pourriez-vous me confirmer que l'envoi des goodies ne se fait pas si le client …" at bounding box center [364, 120] width 235 height 11
click at [355, 118] on li "Pourriez-vous me confirmer que l'envoi des goodies ne se fait pas si le client …" at bounding box center [364, 120] width 235 height 11
drag, startPoint x: 339, startPoint y: 119, endPoint x: 361, endPoint y: 119, distance: 22.8
click at [361, 119] on li "Pourriez-vous me confirmer que l'envoi des goodies ne se fait pas si le client …" at bounding box center [364, 120] width 235 height 11
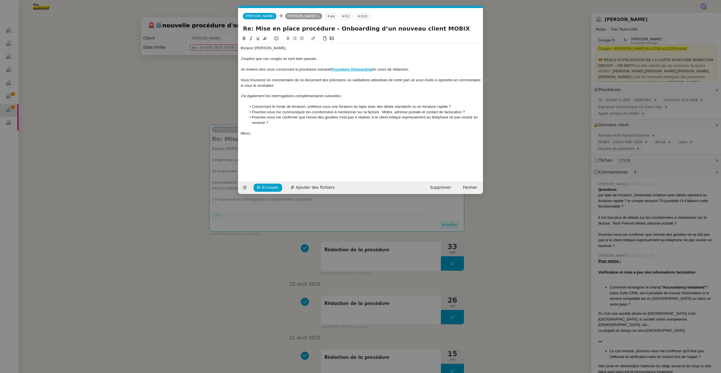
click at [328, 124] on li "Pourriez-vous me confirmer que l'envoi des goodies n'est pas à réaliser si le c…" at bounding box center [364, 120] width 235 height 11
click at [403, 123] on li "Pourriez-vous me confirmer que l'envoi des goodies n'est pas à réaliser si le c…" at bounding box center [364, 120] width 235 height 11
drag, startPoint x: 444, startPoint y: 123, endPoint x: 467, endPoint y: 123, distance: 22.8
click at [470, 123] on li "Pourriez-vous me confirmer que l'envoi des goodies n'est pas à réaliser si le c…" at bounding box center [364, 120] width 235 height 11
click at [463, 123] on em "(dans le cas où le client le demande)" at bounding box center [433, 123] width 61 height 4
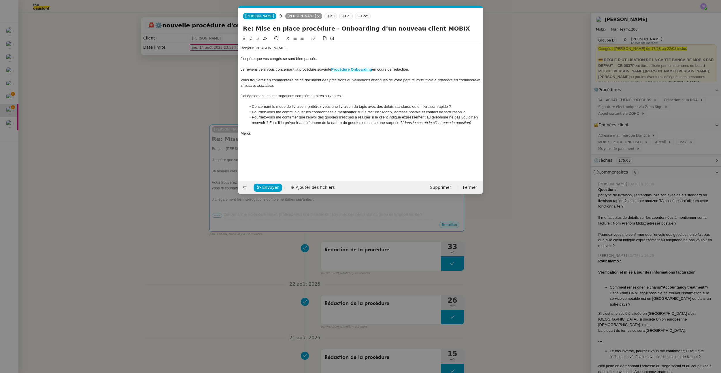
click at [269, 129] on div at bounding box center [361, 127] width 240 height 5
click at [389, 136] on div at bounding box center [361, 138] width 240 height 5
click at [395, 135] on div "Dans l'attente de vos retours, sauf mention contraire de votre part, je continue" at bounding box center [361, 133] width 240 height 5
drag, startPoint x: 439, startPoint y: 135, endPoint x: 232, endPoint y: 131, distance: 207.1
click at [232, 131] on nz-modal-container "Service TA - VOYAGE - PROPOSITION GLOBALE A utiliser dans le cadre de propositi…" at bounding box center [360, 186] width 721 height 373
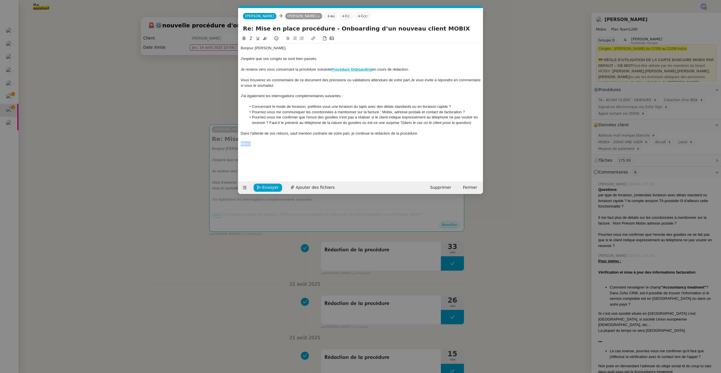
click at [341, 149] on div "Bonjour Florian, J'espère que vos congés se sont bien passés. Je reviens vers v…" at bounding box center [361, 103] width 240 height 137
drag, startPoint x: 424, startPoint y: 134, endPoint x: 238, endPoint y: 134, distance: 185.4
click at [238, 134] on form "Alex Dupont Alex Dupont Florian Parant au Cc: Ccc: Re: Mise en place procédure …" at bounding box center [360, 101] width 245 height 186
click at [193, 103] on nz-modal-container "Service TA - VOYAGE - PROPOSITION GLOBALE A utiliser dans le cadre de propositi…" at bounding box center [360, 186] width 721 height 373
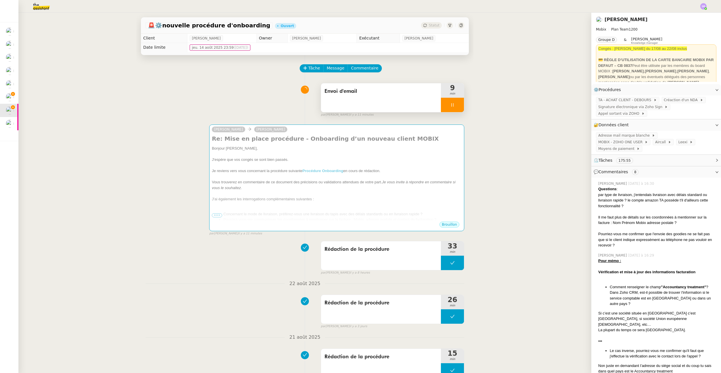
click at [450, 104] on icon at bounding box center [452, 105] width 5 height 5
click at [458, 103] on button at bounding box center [459, 105] width 12 height 14
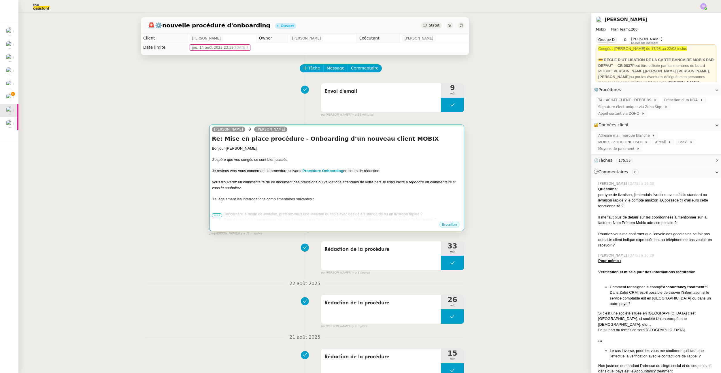
click at [241, 165] on div at bounding box center [337, 166] width 250 height 6
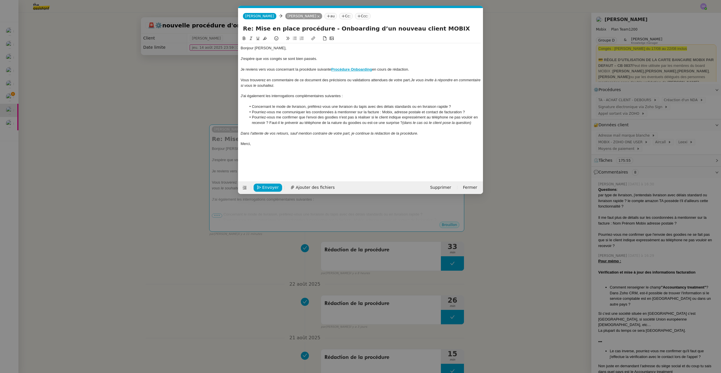
scroll to position [0, 12]
click at [292, 81] on div "Vous trouverez en commentaire de ce document des précisions ou validations atte…" at bounding box center [361, 83] width 240 height 11
click at [426, 114] on li "Pourriez-vous me communiquer les coordonnées à mentionner sur la facture : Mobi…" at bounding box center [364, 112] width 235 height 5
click at [383, 112] on li "Pourriez-vous me communiquer les coordonnées à mentionner sur la facture : Mobi…" at bounding box center [364, 115] width 235 height 11
click at [385, 113] on li "Pourriez-vous me communiquer les coordonnées à mentionner sur la facture : Rais…" at bounding box center [364, 115] width 235 height 11
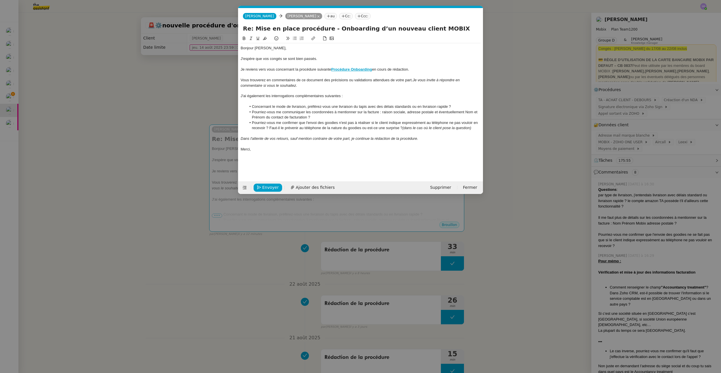
click at [405, 112] on li "Pourriez-vous me communiquer les coordonnées à mentionner sur la facture : rais…" at bounding box center [364, 115] width 235 height 11
click at [269, 184] on button "Envoyer" at bounding box center [268, 188] width 29 height 8
click at [269, 184] on button "Confirmer l'envoi" at bounding box center [277, 188] width 47 height 8
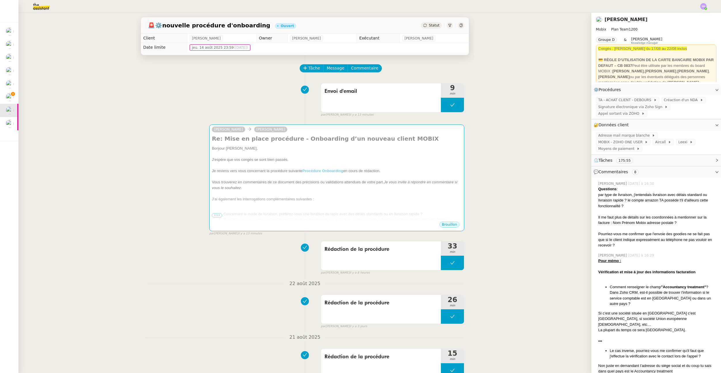
click at [170, 165] on div "Alex Mobix Florian Parant Re: Mise en place procédure - Onboarding d’un nouveau…" at bounding box center [305, 177] width 319 height 117
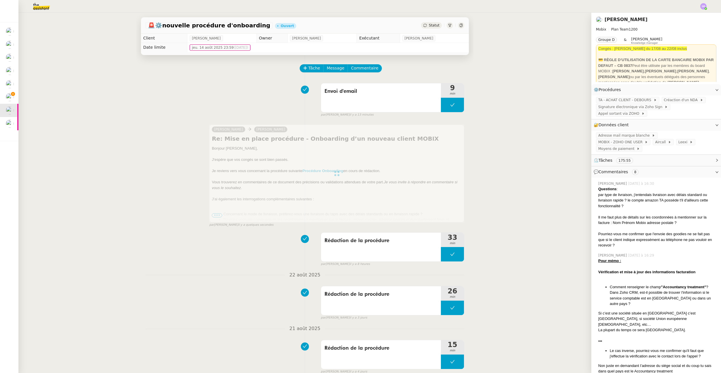
click at [216, 216] on div at bounding box center [336, 174] width 255 height 98
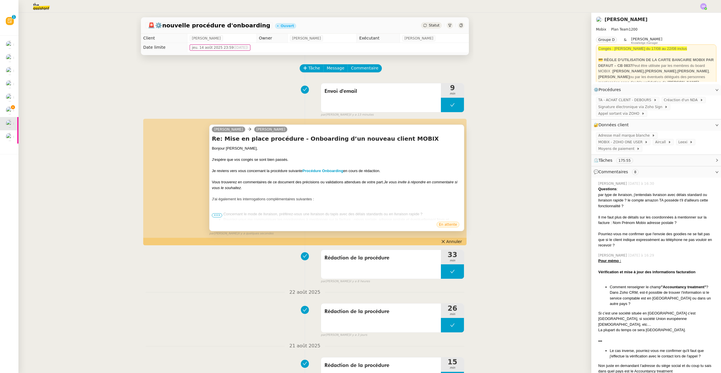
click at [216, 215] on span "•••" at bounding box center [217, 215] width 10 height 4
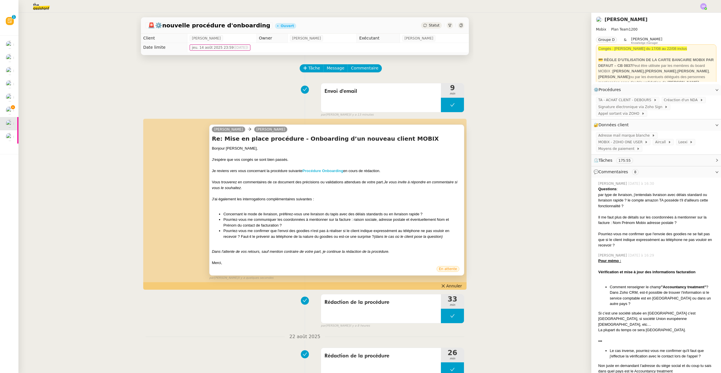
click at [334, 172] on strong "Procédure Onboarding" at bounding box center [323, 171] width 41 height 4
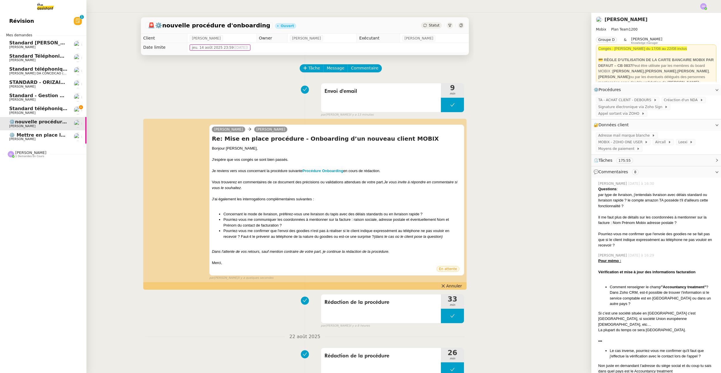
click at [34, 137] on span "⚙️ Mettre en place la procédure d'embauche" at bounding box center [67, 134] width 116 height 5
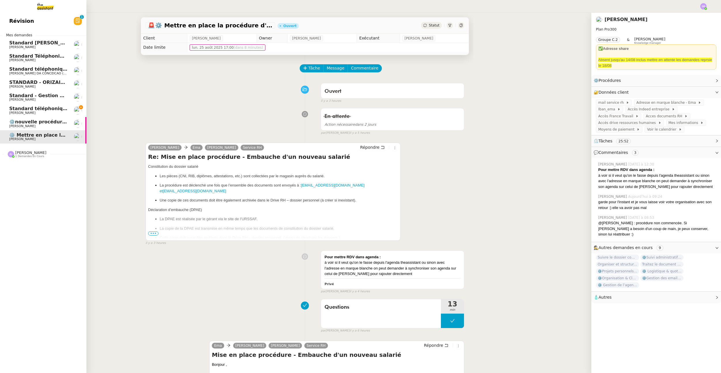
click at [61, 123] on span "⚙️nouvelle procédure d'onboarding" at bounding box center [55, 121] width 92 height 5
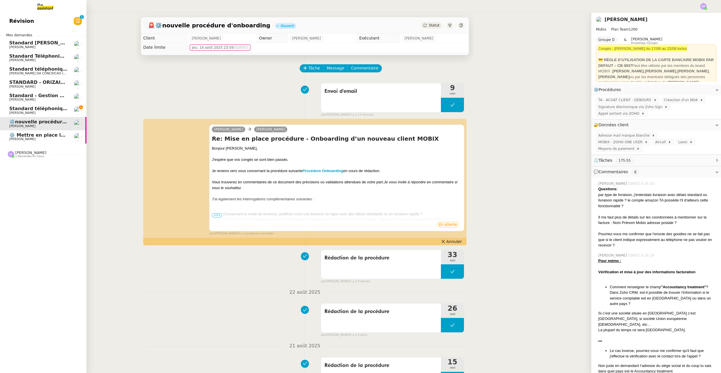
click at [29, 139] on span "Réma Ngaiboye" at bounding box center [22, 139] width 26 height 4
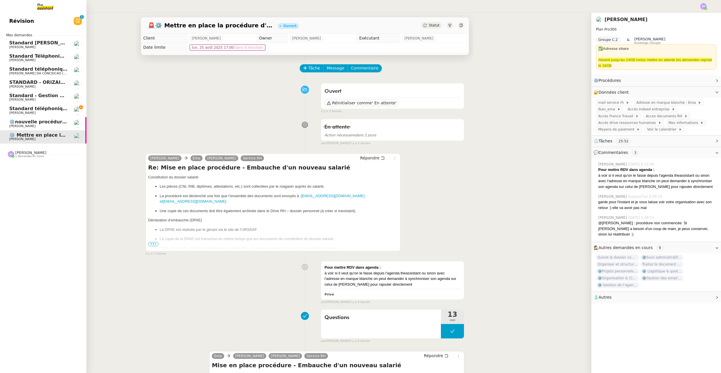
click at [18, 124] on span "[PERSON_NAME]" at bounding box center [22, 126] width 26 height 4
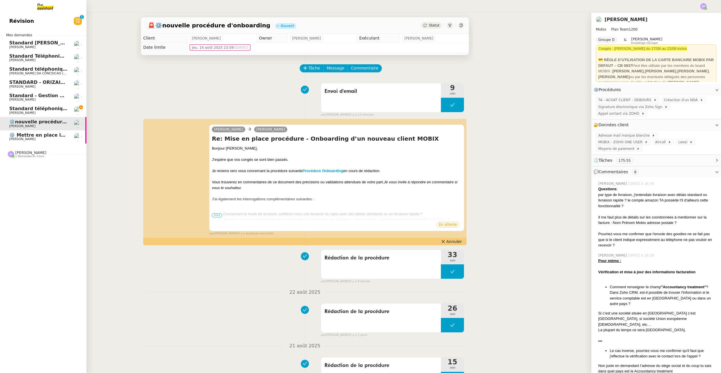
click at [19, 137] on span "⚙️ Mettre en place la procédure d'embauche" at bounding box center [67, 134] width 116 height 5
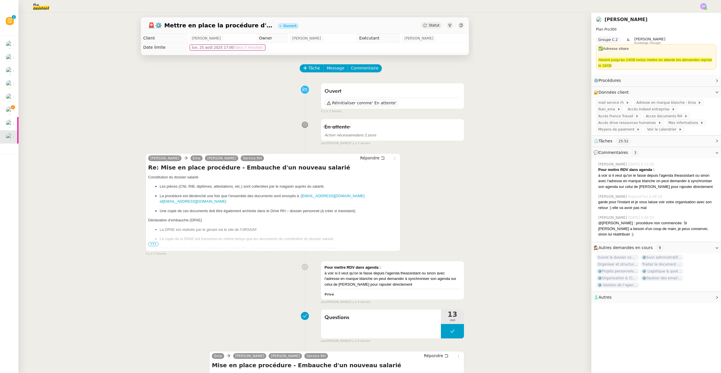
click at [153, 244] on span "•••" at bounding box center [153, 244] width 10 height 4
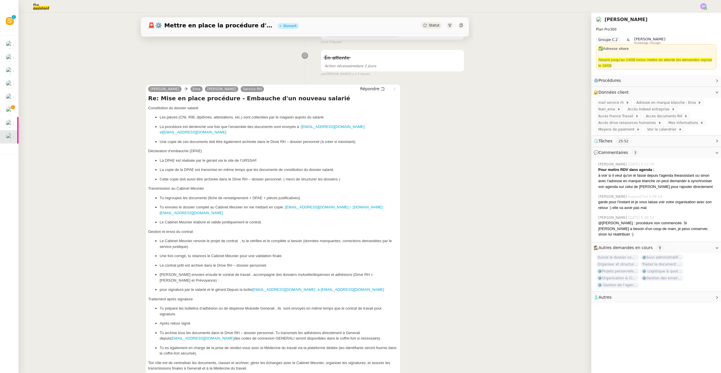
scroll to position [166, 0]
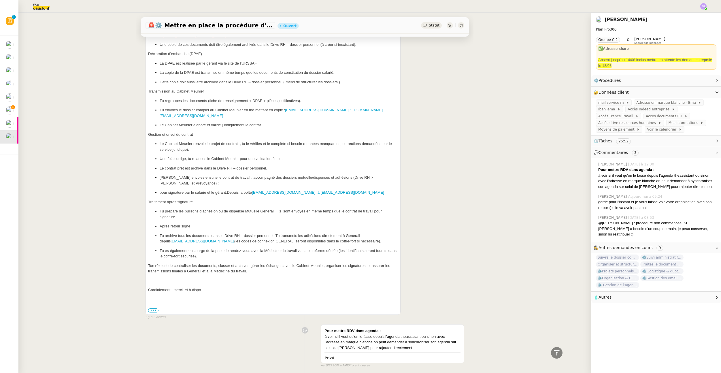
click at [245, 263] on p "Ton rôle est de centraliser les documents, classer et archiver, gérer les échan…" at bounding box center [273, 268] width 250 height 11
click at [247, 263] on p "Ton rôle est de centraliser les documents, classer et archiver, gérer les échan…" at bounding box center [273, 268] width 250 height 11
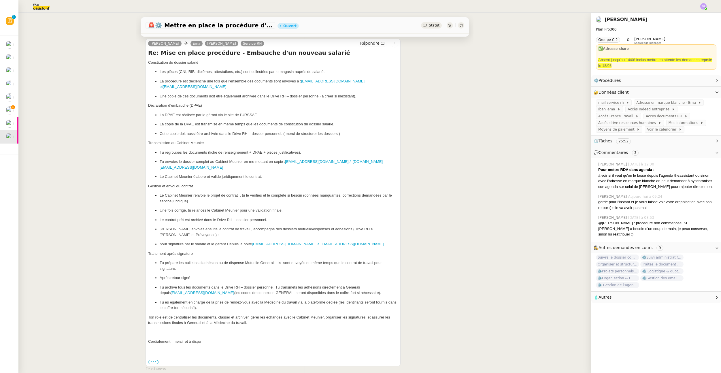
scroll to position [0, 0]
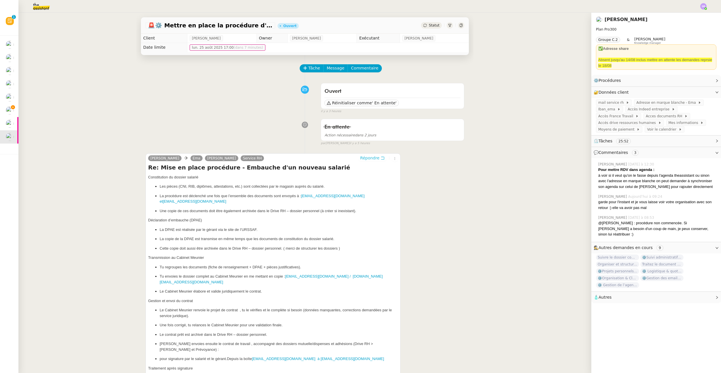
click at [370, 158] on span "Répondre" at bounding box center [369, 158] width 19 height 6
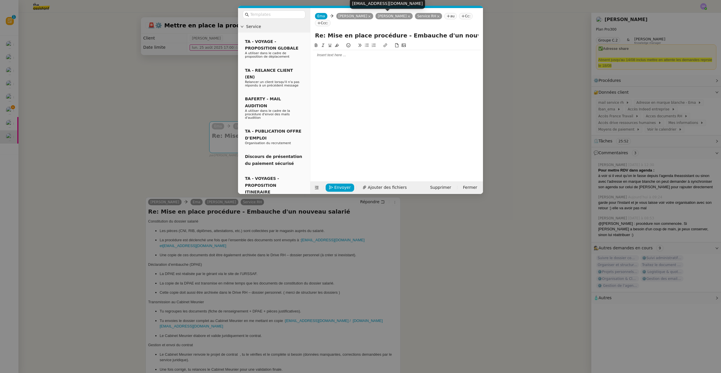
click at [408, 16] on icon at bounding box center [409, 16] width 3 height 3
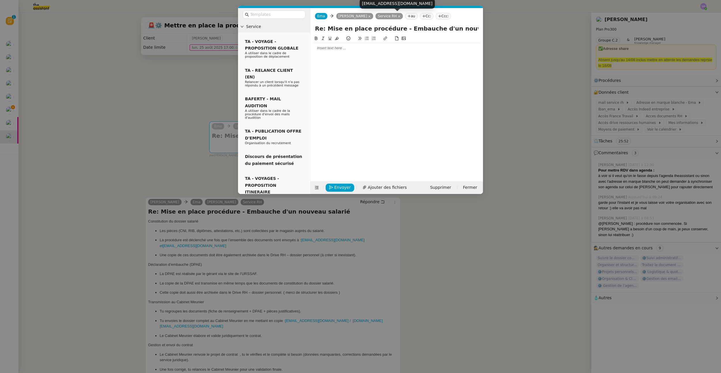
click at [398, 16] on icon at bounding box center [399, 16] width 3 height 3
drag, startPoint x: 386, startPoint y: 57, endPoint x: 386, endPoint y: 50, distance: 7.2
click at [386, 57] on div at bounding box center [397, 103] width 168 height 137
click at [387, 49] on div at bounding box center [397, 48] width 168 height 5
drag, startPoint x: 170, startPoint y: 95, endPoint x: 220, endPoint y: 91, distance: 50.4
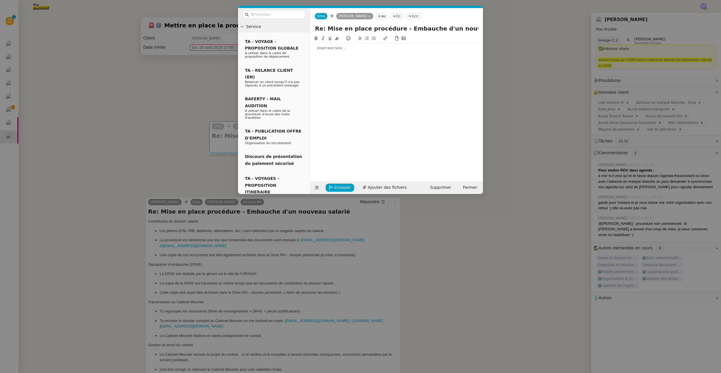
click at [168, 95] on nz-modal-container "Service TA - VOYAGE - PROPOSITION GLOBALE A utiliser dans le cadre de propositi…" at bounding box center [360, 186] width 721 height 373
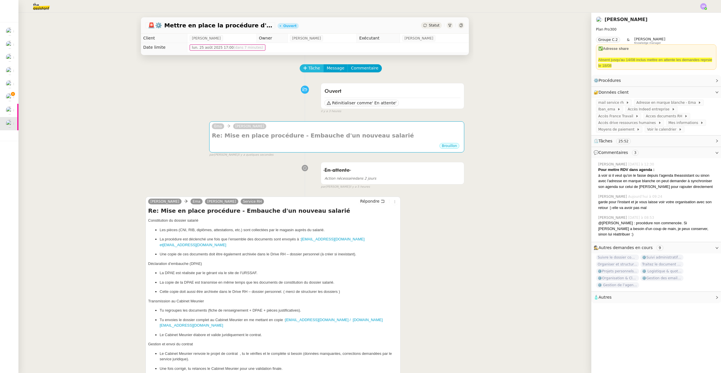
click at [311, 69] on span "Tâche" at bounding box center [315, 68] width 12 height 7
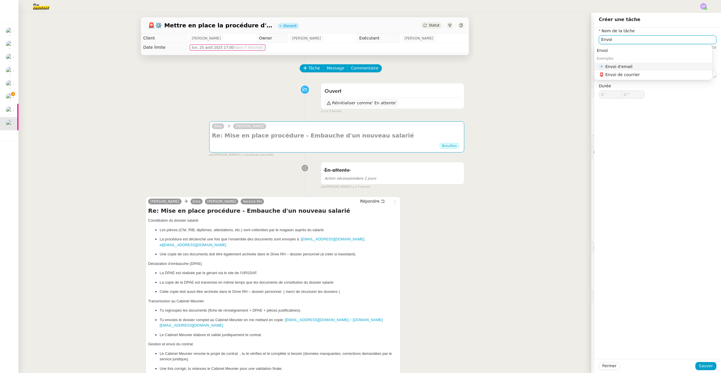
click at [551, 65] on div "📧 Envoi d'email" at bounding box center [654, 66] width 111 height 5
type input "Envoi d'email"
drag, startPoint x: 702, startPoint y: 366, endPoint x: 542, endPoint y: 243, distance: 201.8
click at [551, 366] on span "Sauver" at bounding box center [706, 366] width 14 height 7
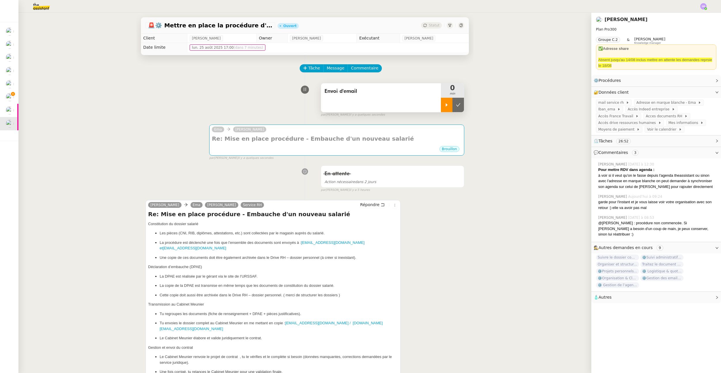
drag, startPoint x: 439, startPoint y: 96, endPoint x: 439, endPoint y: 101, distance: 4.3
click at [441, 97] on div "0 min" at bounding box center [452, 90] width 23 height 14
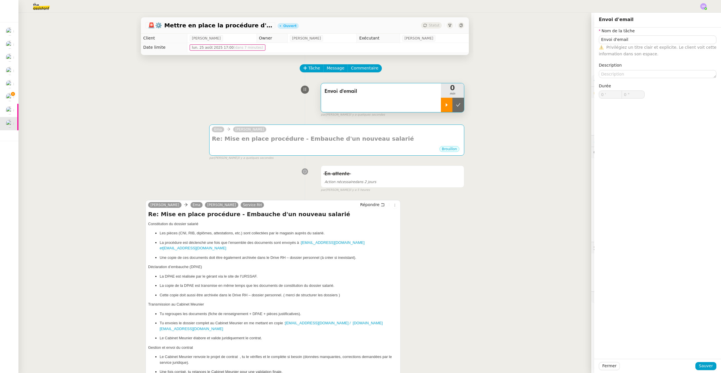
click at [446, 105] on icon at bounding box center [447, 104] width 2 height 3
type input "Envoi d'email"
type input "0 '"
type input "0 ""
type input "Envoi d'email"
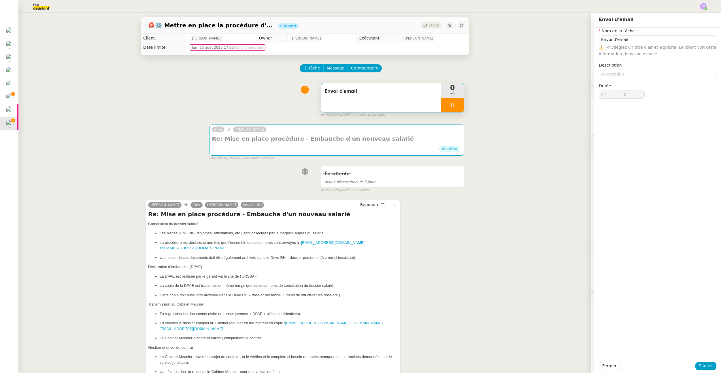
type input "0 '"
type input "1 ""
click at [551, 370] on button "Fermer" at bounding box center [609, 366] width 21 height 8
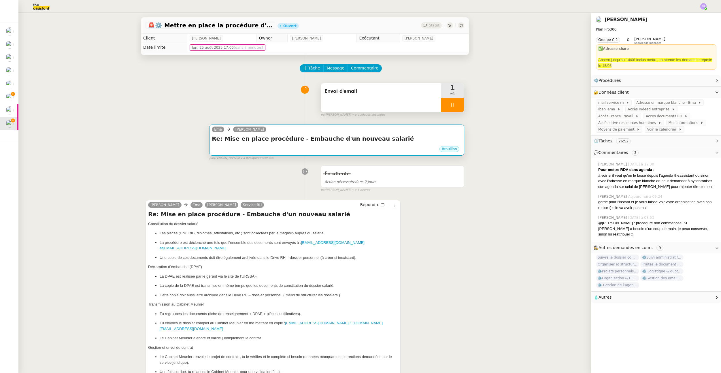
click at [376, 145] on div "Re: Mise en place procédure - Embauche d'un nouveau salarié •••" at bounding box center [337, 140] width 250 height 11
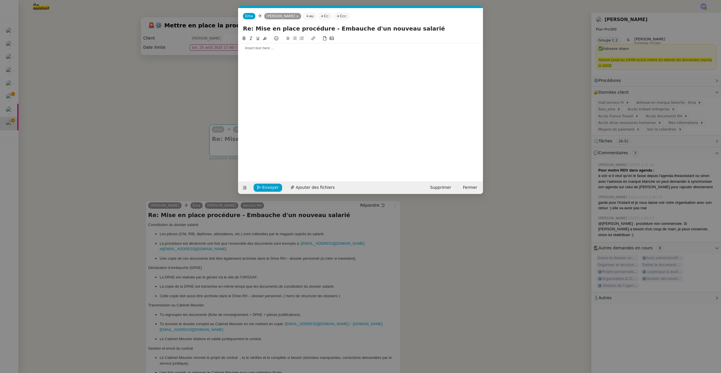
scroll to position [0, 12]
click at [327, 63] on div at bounding box center [361, 103] width 240 height 137
drag, startPoint x: 334, startPoint y: 53, endPoint x: 347, endPoint y: 48, distance: 13.5
click at [335, 53] on div at bounding box center [361, 48] width 240 height 10
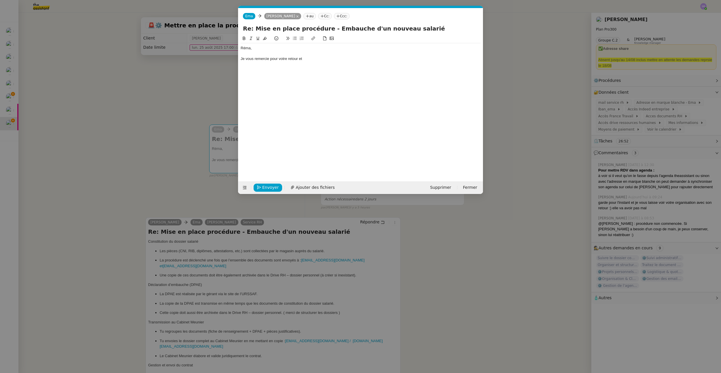
click at [338, 57] on div "Je vous remercie pour votre retour et" at bounding box center [361, 58] width 240 height 5
click at [189, 95] on nz-modal-container "Service TA - VOYAGE - PROPOSITION GLOBALE A utiliser dans le cadre de propositi…" at bounding box center [360, 186] width 721 height 373
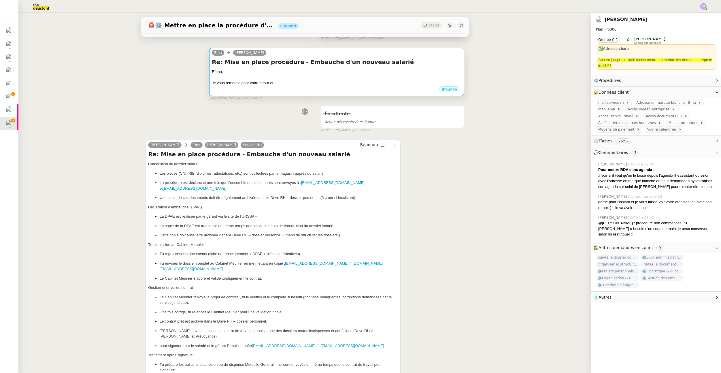
scroll to position [43, 0]
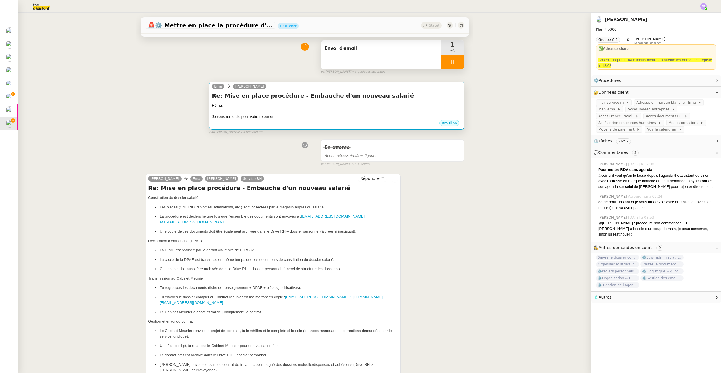
click at [302, 121] on div "Brouillon" at bounding box center [337, 124] width 250 height 9
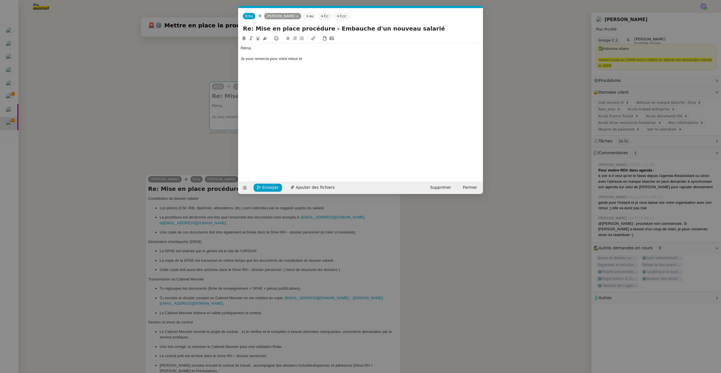
scroll to position [0, 12]
click at [330, 60] on div "Je vous remercie pour votre retour et" at bounding box center [361, 58] width 240 height 5
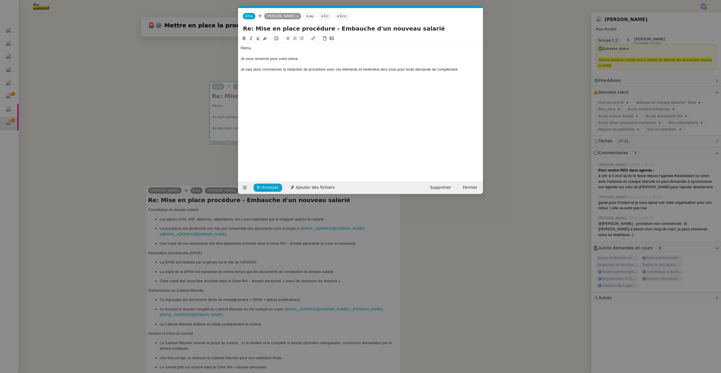
click at [273, 69] on div "Je vais donc commencer la rédaction de procédure avec ces éléments et reviendra…" at bounding box center [361, 69] width 240 height 5
click at [457, 70] on div "Je vais donc rédiger un premier jet de la procédure avec ces éléments et revien…" at bounding box center [361, 69] width 240 height 5
click at [462, 71] on div "Je vais donc rédiger un premier jet de la procédure avec ces éléments et revien…" at bounding box center [361, 69] width 240 height 5
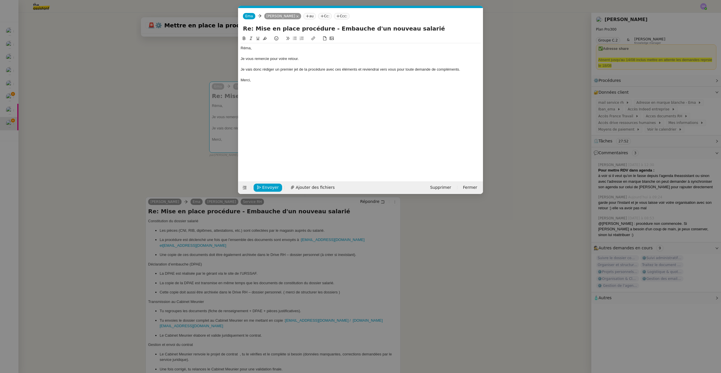
click at [282, 67] on div "Je vais donc rédiger un premier jet de la procédure avec ces éléments et revien…" at bounding box center [361, 69] width 240 height 5
drag, startPoint x: 392, startPoint y: 69, endPoint x: 398, endPoint y: 69, distance: 5.8
click at [393, 69] on div "Je vais donc rédiger un premier jet de la procédure avec ces éléments et revien…" at bounding box center [361, 69] width 240 height 5
click at [448, 67] on div "Je vais donc rédiger un premier jet de la procédure avec ces éléments et revien…" at bounding box center [361, 69] width 240 height 5
drag, startPoint x: 468, startPoint y: 69, endPoint x: 275, endPoint y: 69, distance: 192.9
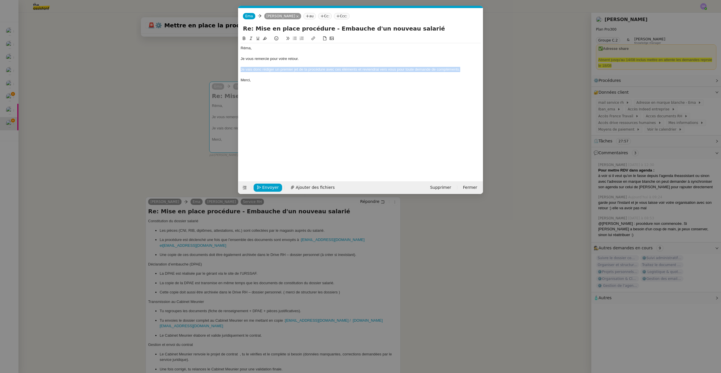
click at [240, 71] on nz-spin "Réma, Je vous remercie pour votre retour. Je vais donc rédiger un premier jet d…" at bounding box center [360, 105] width 245 height 140
copy div "Je vais donc rédiger un premier jet de la procédure avec ces éléments et revien…"
click at [158, 138] on nz-modal-container "Service TA - VOYAGE - PROPOSITION GLOBALE A utiliser dans le cadre de propositi…" at bounding box center [360, 186] width 721 height 373
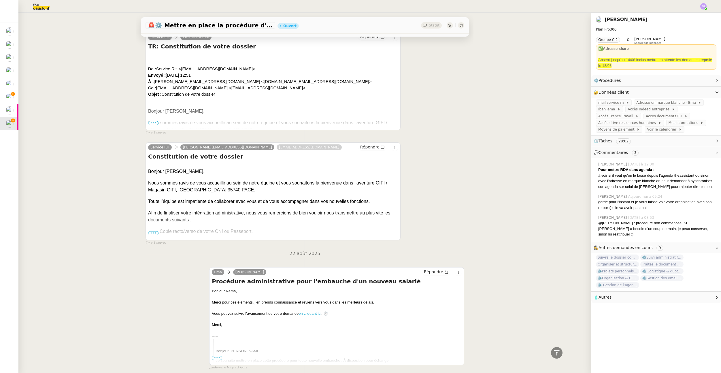
scroll to position [1066, 0]
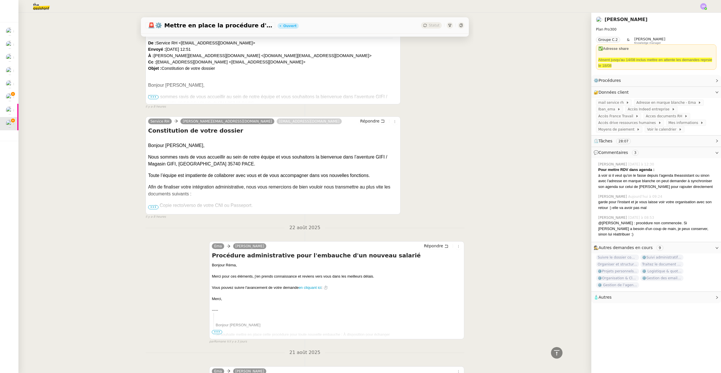
click at [339, 285] on div "Vous pouvez suivre l'avancement de votre demande en cliquant ici : ⏱️" at bounding box center [337, 288] width 250 height 6
drag, startPoint x: 331, startPoint y: 270, endPoint x: 203, endPoint y: 272, distance: 128.3
click at [203, 272] on div "Ema Réma Ngaiboye Répondre Procédure administrative pour l'embauche d'un nouvea…" at bounding box center [305, 290] width 319 height 108
copy div "Vous pouvez suivre l'avancement de votre demande en cliquant ici : ⏱️"
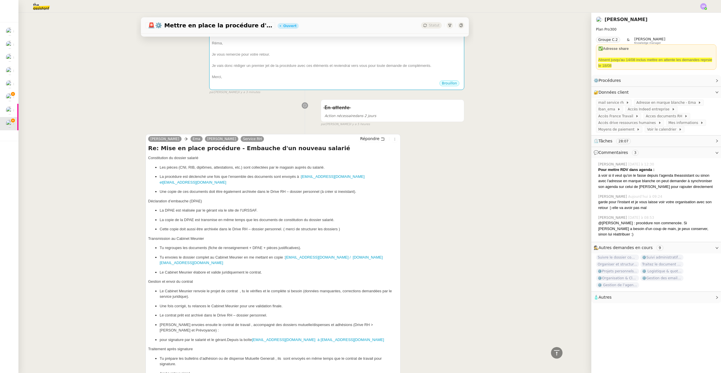
scroll to position [0, 0]
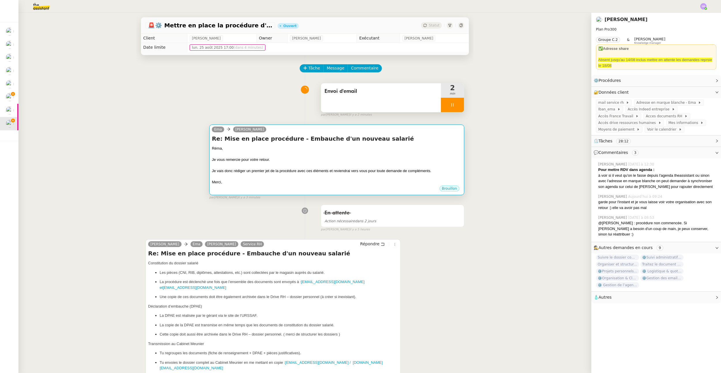
click at [343, 194] on div "Ema Réma Ngaiboye Re: Mise en place procédure - Embauche d'un nouveau salarié R…" at bounding box center [336, 160] width 255 height 71
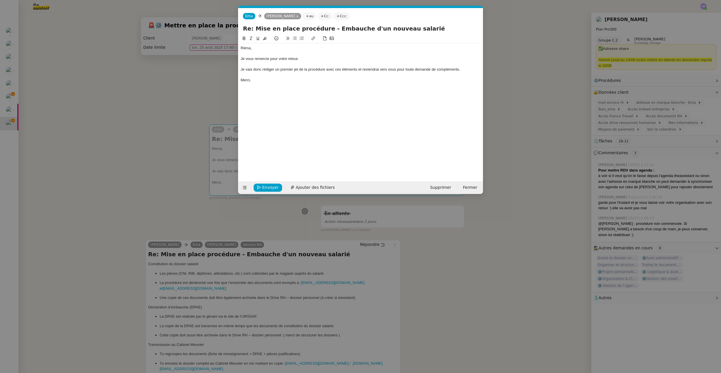
scroll to position [0, 12]
click at [290, 79] on div "Merci," at bounding box center [361, 80] width 240 height 5
click at [292, 75] on div at bounding box center [361, 74] width 240 height 5
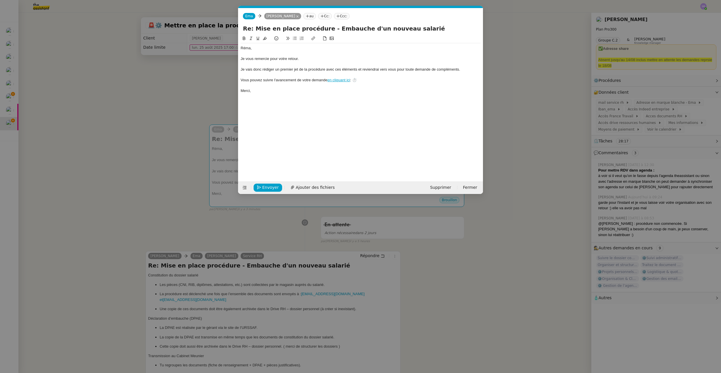
click at [295, 233] on nz-modal-container "Service TA - VOYAGE - PROPOSITION GLOBALE A utiliser dans le cadre de propositi…" at bounding box center [360, 186] width 721 height 373
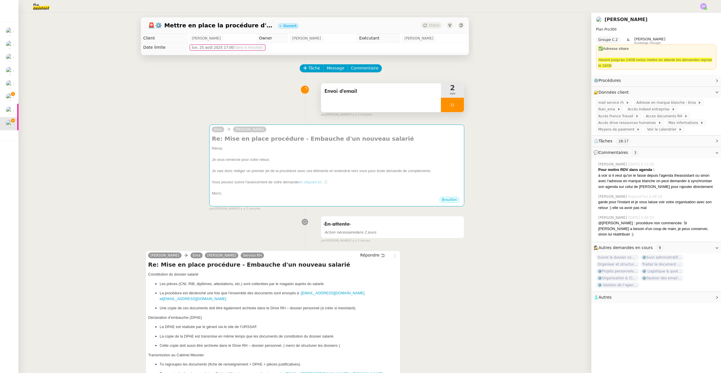
click at [441, 107] on div at bounding box center [452, 105] width 23 height 14
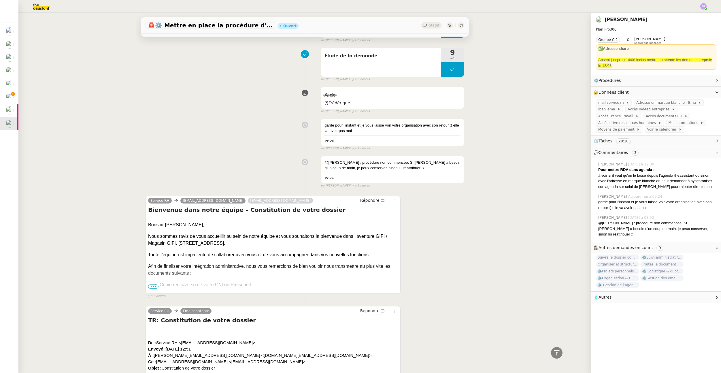
scroll to position [781, 0]
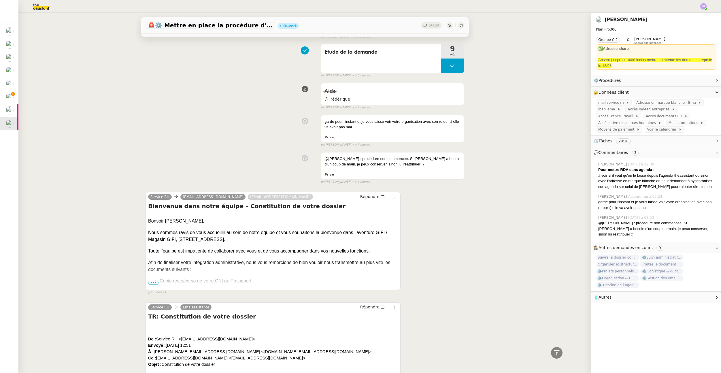
click at [150, 281] on span "•••" at bounding box center [153, 283] width 10 height 4
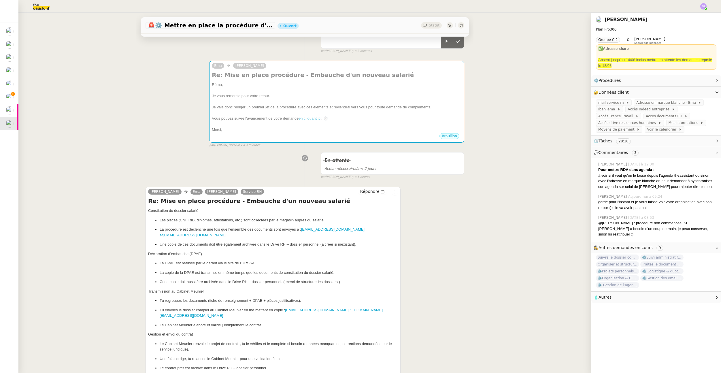
scroll to position [0, 0]
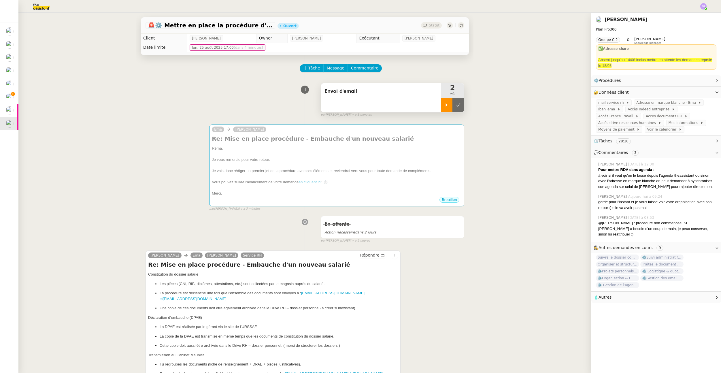
click at [445, 107] on icon at bounding box center [447, 105] width 5 height 5
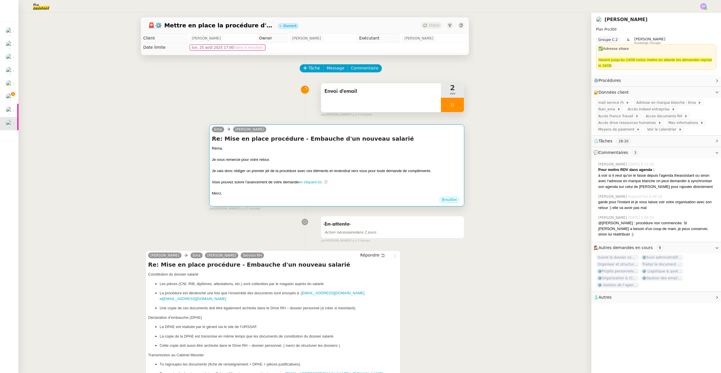
click at [265, 170] on div "Je vais donc rédiger un premier jet de la procédure avec ces éléments et revien…" at bounding box center [337, 171] width 250 height 6
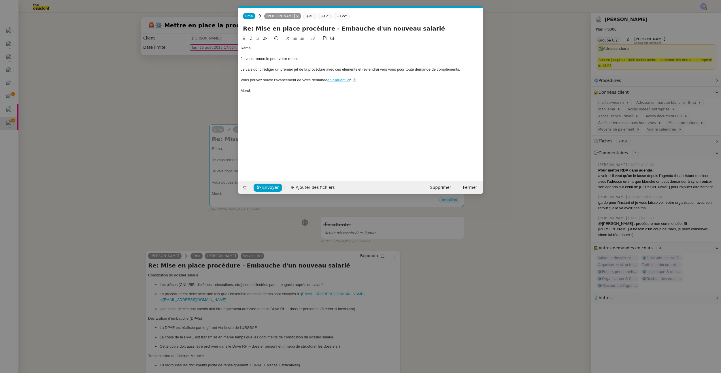
scroll to position [0, 12]
click at [270, 70] on div "Je vais donc rédiger un premier jet de la procédure avec ces éléments et revien…" at bounding box center [361, 69] width 240 height 5
click at [276, 69] on div "Je vais donc rédiger un premier jet de la procédure avec ces éléments et revien…" at bounding box center [361, 69] width 240 height 5
click at [282, 69] on div "Je vais donc rédiger un premier jet de la procédure avec ces éléments et revien…" at bounding box center [361, 69] width 240 height 5
click at [301, 70] on div "Je vais donc rédiger un premier jet de la procédure avec ces éléments et revien…" at bounding box center [361, 69] width 240 height 5
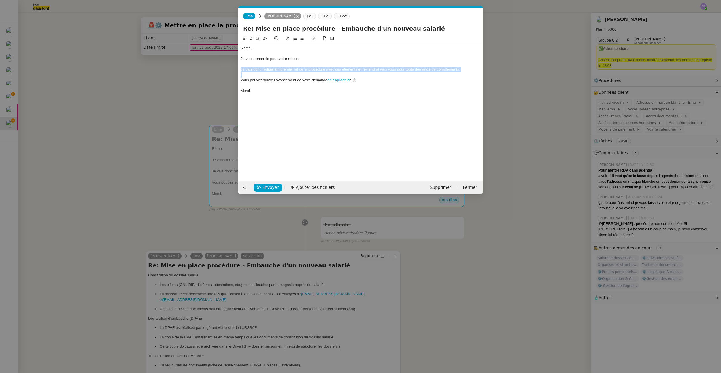
drag, startPoint x: 466, startPoint y: 72, endPoint x: 227, endPoint y: 76, distance: 239.7
click at [239, 68] on nz-spin "Réma, Je vous remercie pour votre retour. Je vais donc rédiger un premier jet d…" at bounding box center [360, 105] width 245 height 140
copy div "Je vais donc rédiger un premier jet de la procédure avec ces éléments et revien…"
click at [270, 72] on div "Je vais donc rédiger un premier jet de la procédure avec ces éléments et revien…" at bounding box center [361, 69] width 240 height 5
drag, startPoint x: 276, startPoint y: 70, endPoint x: 299, endPoint y: 70, distance: 23.1
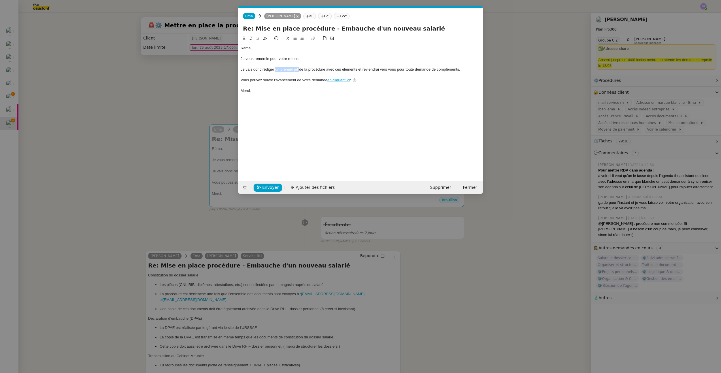
click at [299, 70] on div "Je vais donc rédiger un premier jet de la procédure avec ces éléments et revien…" at bounding box center [361, 69] width 240 height 5
paste div
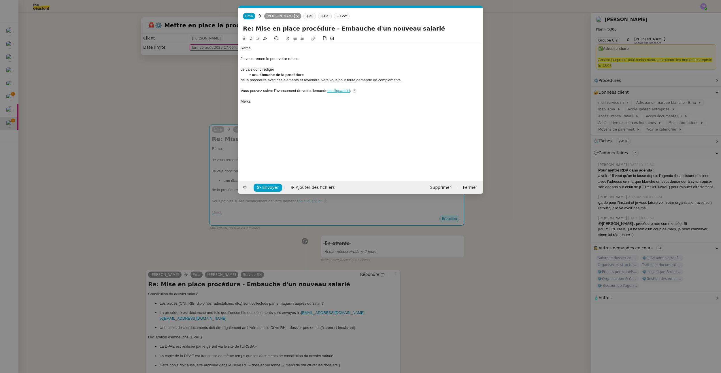
click at [252, 76] on li "une ébauche de la procédure" at bounding box center [364, 74] width 235 height 5
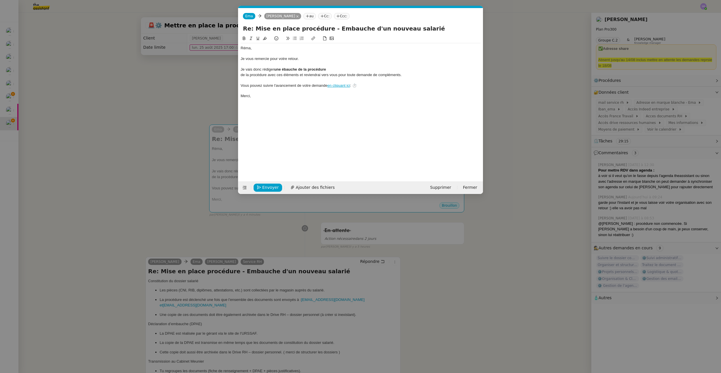
click at [338, 70] on div "Je vais donc rédiger une ébauche de la procédure" at bounding box center [361, 69] width 240 height 5
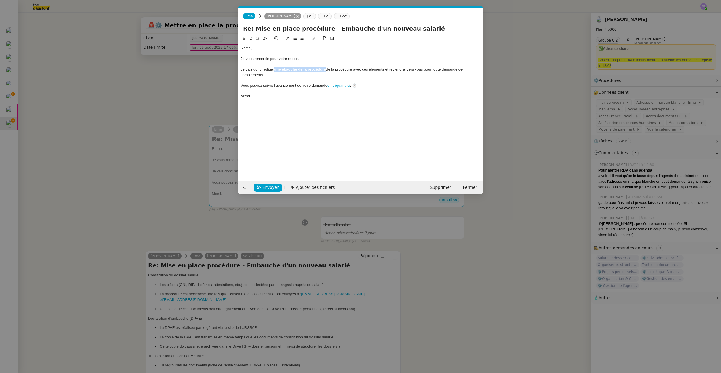
drag, startPoint x: 276, startPoint y: 71, endPoint x: 327, endPoint y: 71, distance: 51.0
click at [326, 71] on strong "une ébauche de la procédure" at bounding box center [300, 69] width 52 height 4
click at [337, 74] on div "Je vais donc rédiger une ébauche de la procédure de la procédure avec ces éléme…" at bounding box center [361, 72] width 240 height 11
drag, startPoint x: 324, startPoint y: 70, endPoint x: 298, endPoint y: 71, distance: 26.5
click at [298, 71] on div "Je vais donc rédiger une ébauche de la procédure de la procédure avec ces éléme…" at bounding box center [361, 72] width 240 height 11
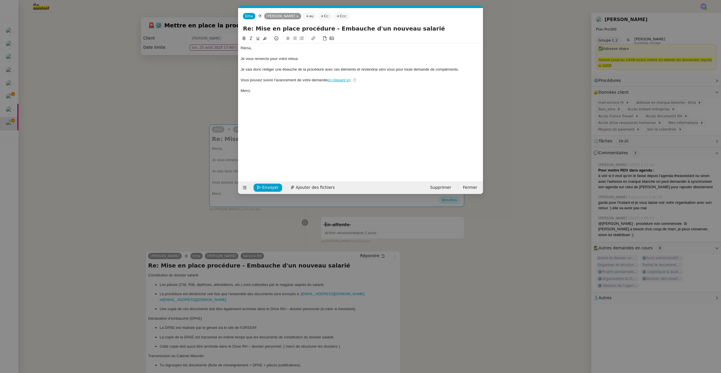
click at [372, 77] on div at bounding box center [361, 74] width 240 height 5
click at [371, 69] on div "Je vais donc rédiger une ébauche de la procédure avec ces éléments et reviendra…" at bounding box center [361, 69] width 240 height 5
click at [307, 69] on div "Je vais donc rédiger une ébauche de la procédure avec ces éléments et reviendra…" at bounding box center [361, 69] width 240 height 5
drag, startPoint x: 314, startPoint y: 70, endPoint x: 323, endPoint y: 71, distance: 9.3
click at [314, 70] on div "Je vais donc rédiger une ébauche de la procédure avec ces éléments et reviendra…" at bounding box center [361, 69] width 240 height 5
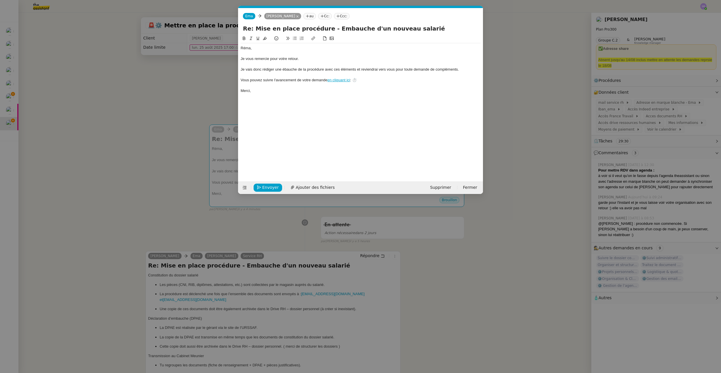
click at [463, 69] on div "Je vais donc rédiger une ébauche de la procédure avec ces éléments et reviendra…" at bounding box center [361, 69] width 240 height 5
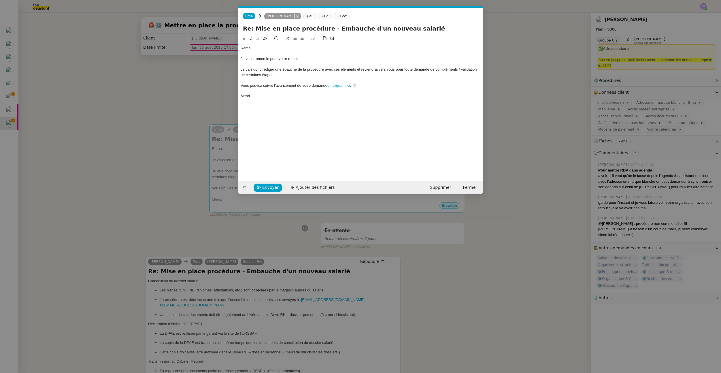
click at [172, 166] on nz-modal-container "Service TA - VOYAGE - PROPOSITION GLOBALE A utiliser dans le cadre de propositi…" at bounding box center [360, 186] width 721 height 373
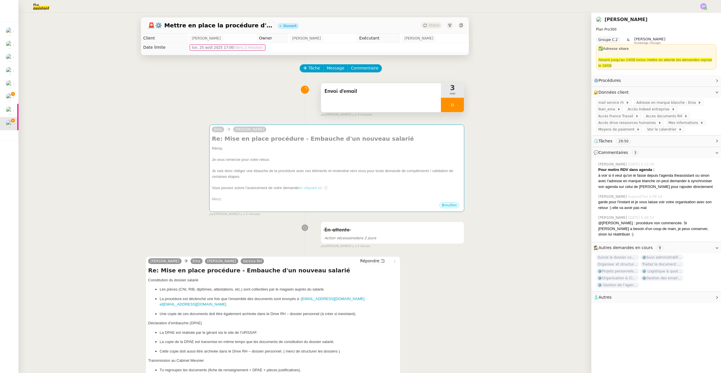
click at [444, 108] on div at bounding box center [452, 105] width 23 height 14
click at [456, 104] on icon at bounding box center [458, 105] width 5 height 5
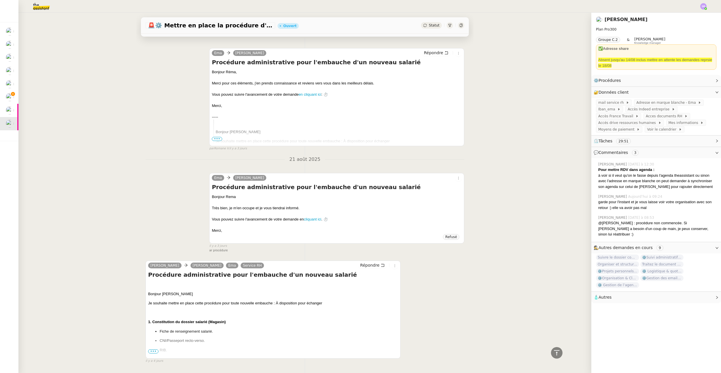
scroll to position [1390, 0]
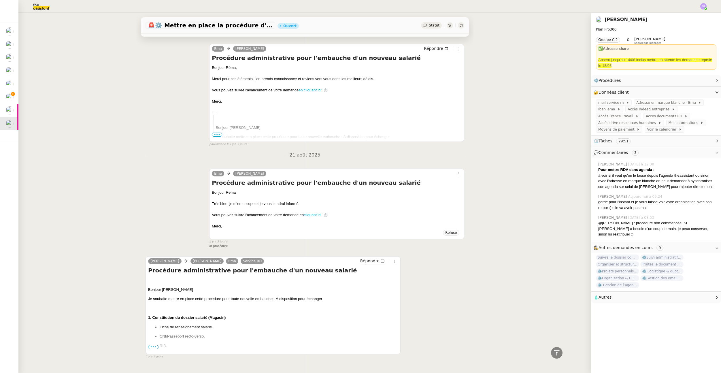
click at [161, 343] on p "RIB." at bounding box center [279, 346] width 238 height 6
click at [155, 345] on span "•••" at bounding box center [153, 347] width 10 height 4
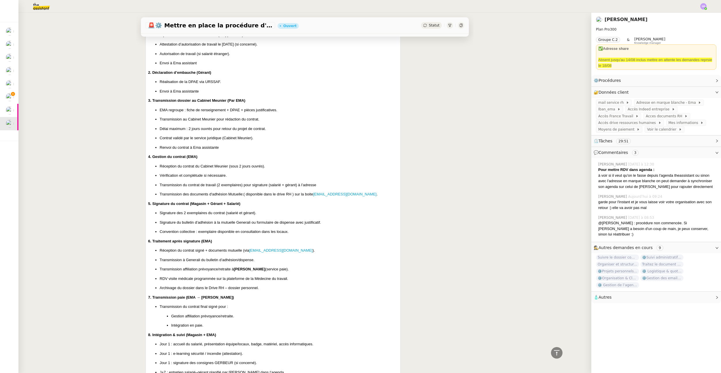
scroll to position [1772, 0]
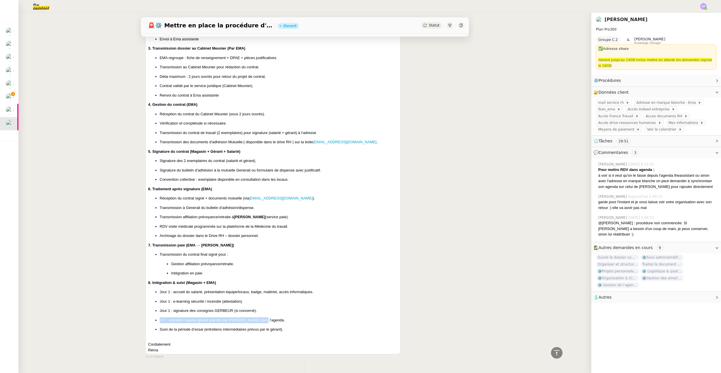
drag, startPoint x: 264, startPoint y: 303, endPoint x: 162, endPoint y: 300, distance: 102.7
click at [157, 301] on ul "Jour 1 : accueil du salarié, présentation équipe/locaux, badge, matériel, accès…" at bounding box center [273, 310] width 250 height 43
click at [162, 300] on ul "Jour 1 : accueil du salarié, présentation équipe/locaux, badge, matériel, accès…" at bounding box center [273, 310] width 250 height 43
click at [163, 317] on p "J+7 : entretien salarié–gérant planifié par EMA dans l’agenda." at bounding box center [279, 320] width 238 height 6
drag, startPoint x: 166, startPoint y: 304, endPoint x: 155, endPoint y: 304, distance: 11.8
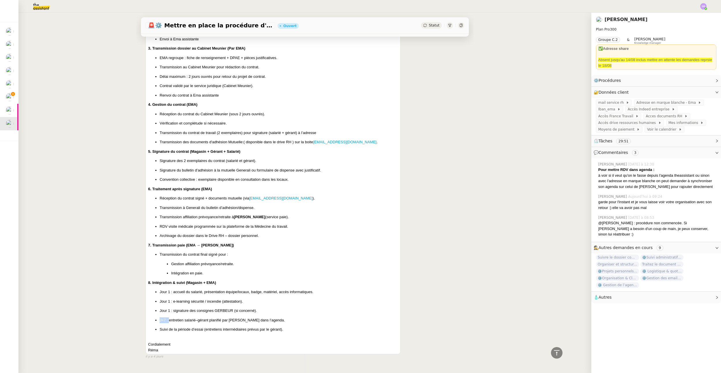
click at [160, 317] on li "J+7 : entretien salarié–gérant planifié par EMA dans l’agenda." at bounding box center [279, 320] width 238 height 6
click at [160, 317] on p "J+7 : entretien salarié–gérant planifié par EMA dans l’agenda." at bounding box center [279, 320] width 238 height 6
drag, startPoint x: 157, startPoint y: 303, endPoint x: 286, endPoint y: 301, distance: 128.6
click at [286, 317] on p "J+7 : entretien salarié–gérant planifié par EMA dans l’agenda." at bounding box center [279, 320] width 238 height 6
click at [246, 308] on p "Jour 1 : signature des consignes GERBEUR (si concerné)." at bounding box center [279, 311] width 238 height 6
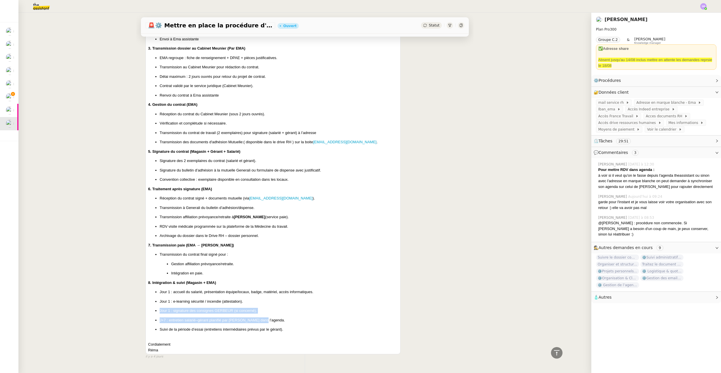
drag, startPoint x: 158, startPoint y: 295, endPoint x: 278, endPoint y: 301, distance: 120.4
click at [278, 301] on ul "Jour 1 : accueil du salarié, présentation équipe/locaux, badge, matériel, accès…" at bounding box center [273, 310] width 250 height 43
copy ul "Jour 1 : signature des consignes GERBEUR (si concerné). J+7 : entretien salarié…"
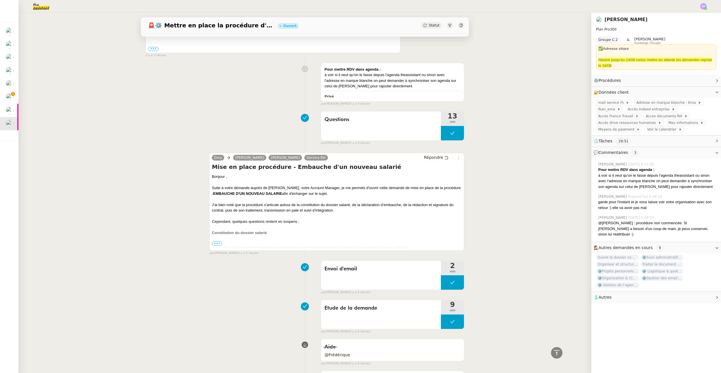
scroll to position [435, 0]
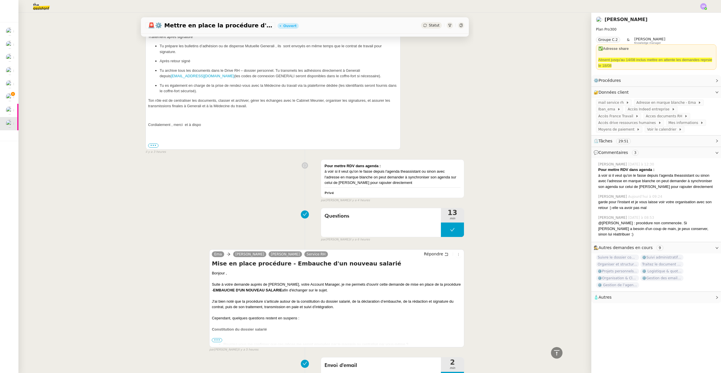
click at [215, 338] on span "•••" at bounding box center [217, 340] width 10 height 4
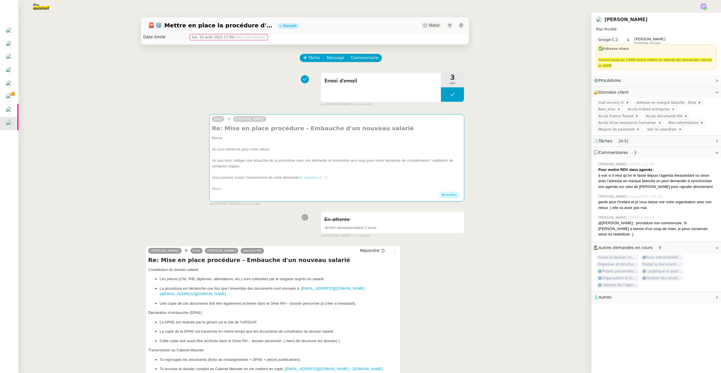
scroll to position [0, 0]
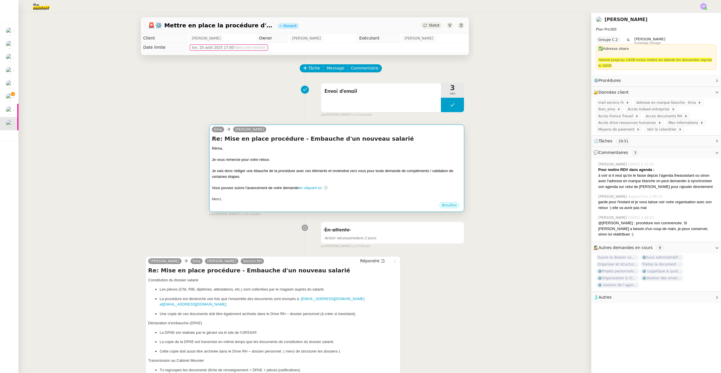
click at [279, 181] on div at bounding box center [337, 182] width 250 height 6
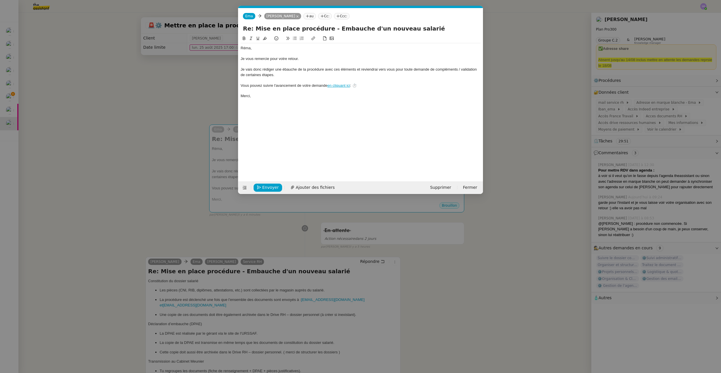
scroll to position [0, 12]
drag, startPoint x: 297, startPoint y: 79, endPoint x: 301, endPoint y: 76, distance: 4.6
click at [297, 78] on div at bounding box center [361, 80] width 240 height 5
click at [301, 76] on div "Je vais donc rédiger une ébauche de la procédure avec ces éléments et reviendra…" at bounding box center [361, 72] width 240 height 11
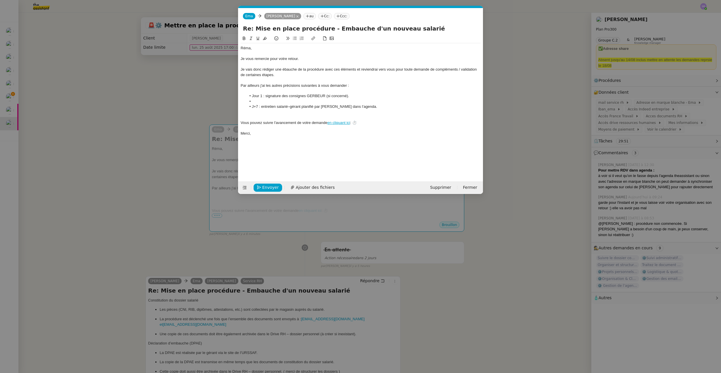
scroll to position [0, 0]
click at [259, 86] on div "Par ailleurs j'ai les autres précisions suivantes à vous demander :" at bounding box center [361, 85] width 240 height 5
click at [371, 87] on div "Par ailleurs, j'ai les autres précisions suivantes à vous demander :" at bounding box center [361, 85] width 240 height 5
click at [251, 97] on li "Jour 1 : signature des consignes GERBEUR (si concerné)." at bounding box center [364, 95] width 235 height 5
click at [150, 157] on nz-modal-container "Service TA - VOYAGE - PROPOSITION GLOBALE A utiliser dans le cadre de propositi…" at bounding box center [360, 186] width 721 height 373
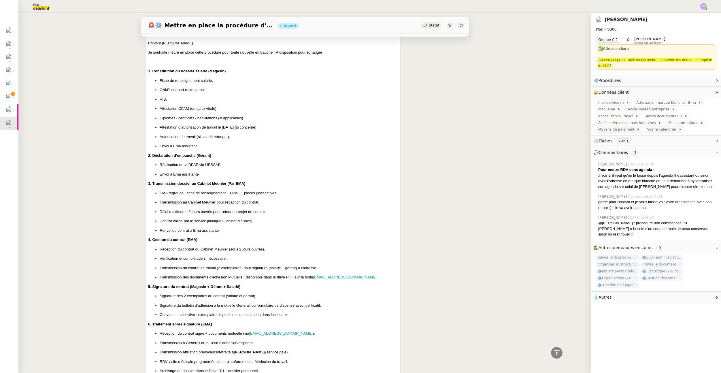
scroll to position [2527, 0]
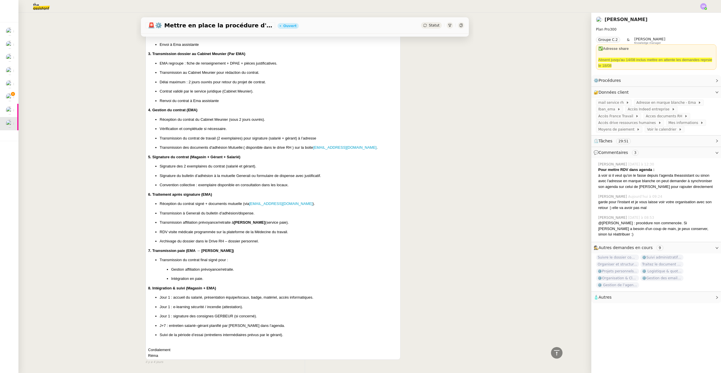
drag, startPoint x: 144, startPoint y: 268, endPoint x: 148, endPoint y: 267, distance: 3.6
click at [146, 268] on div "Réma Ngaiboye Marie Rivoira Ema Service RH Répondre Procédure administrative po…" at bounding box center [273, 120] width 255 height 480
click at [149, 286] on strong "8. Intégration & suivi (Magasin + EMA)" at bounding box center [182, 288] width 68 height 4
drag, startPoint x: 150, startPoint y: 266, endPoint x: 184, endPoint y: 265, distance: 33.8
click at [184, 286] on strong "8. Intégration & suivi (Magasin + EMA)" at bounding box center [182, 288] width 68 height 4
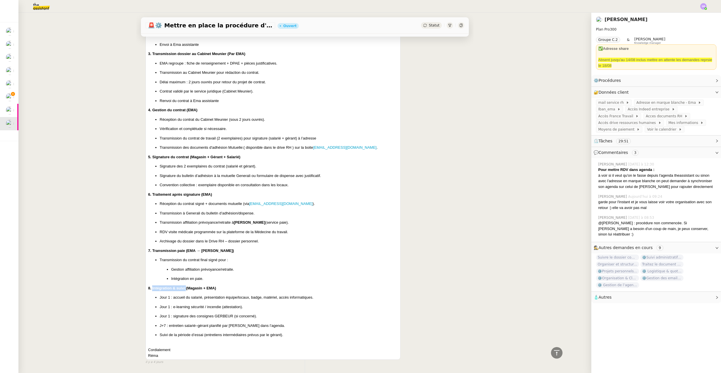
copy strong "Intégration & suivi"
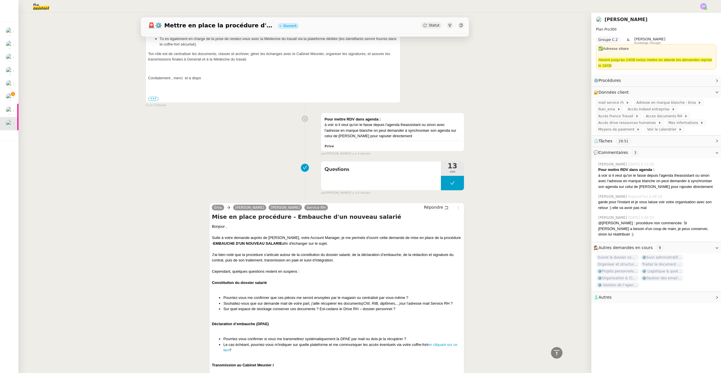
scroll to position [0, 0]
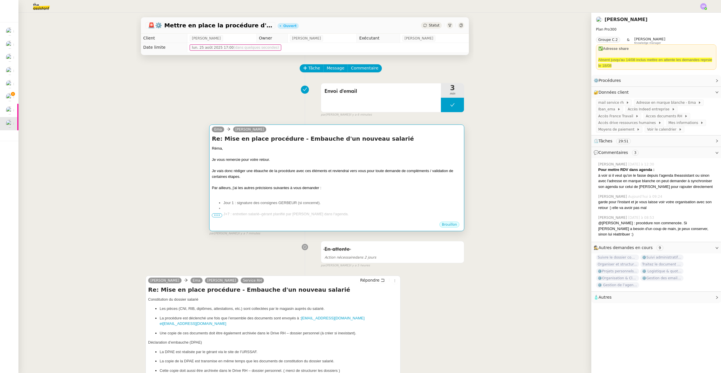
click at [308, 219] on div "Réma, Je vous remercie pour votre retour. Je vais donc rédiger une ébauche de l…" at bounding box center [337, 197] width 250 height 103
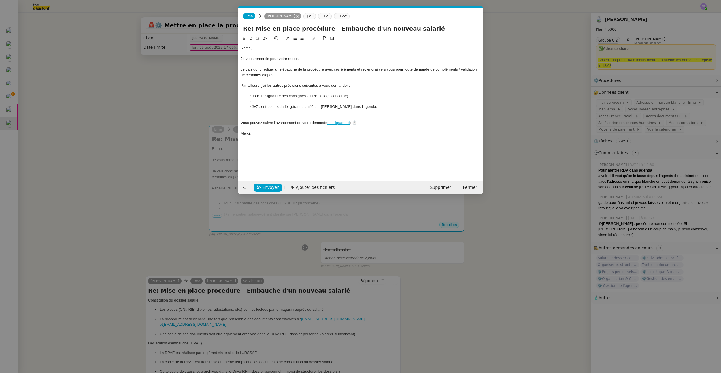
scroll to position [0, 12]
click at [311, 91] on div at bounding box center [361, 90] width 240 height 5
click at [214, 89] on nz-modal-container "Service TA - VOYAGE - PROPOSITION GLOBALE A utiliser dans le cadre de propositi…" at bounding box center [360, 186] width 721 height 373
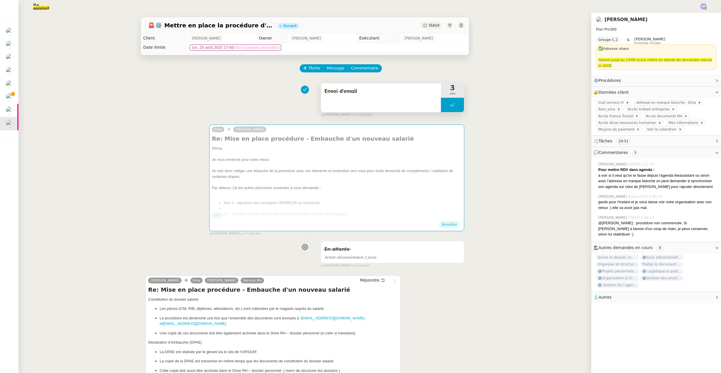
click at [441, 102] on button at bounding box center [452, 105] width 23 height 14
drag, startPoint x: 439, startPoint y: 105, endPoint x: 437, endPoint y: 107, distance: 3.3
click at [445, 104] on icon at bounding box center [447, 105] width 5 height 5
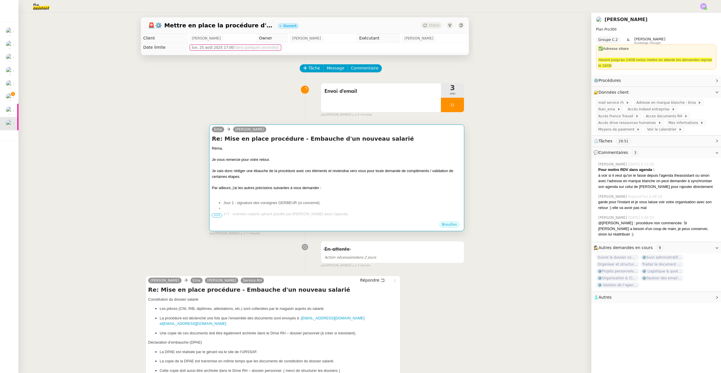
click at [364, 176] on div "Je vais donc rédiger une ébauche de la procédure avec ces éléments et reviendra…" at bounding box center [337, 173] width 250 height 11
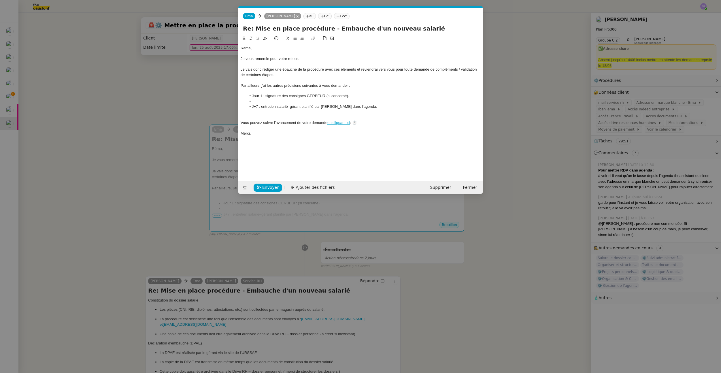
click at [250, 89] on div at bounding box center [361, 90] width 240 height 5
click at [279, 84] on div "Par ailleurs, j'ai les autres précisions suivantes à vous demander :" at bounding box center [361, 85] width 240 height 5
click at [285, 89] on div at bounding box center [361, 90] width 240 height 5
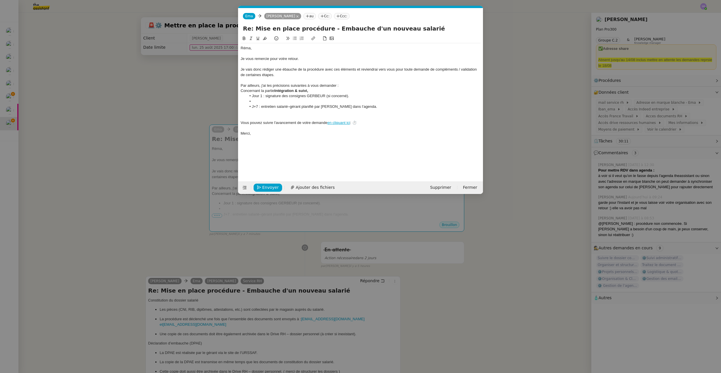
click at [336, 85] on div "Par ailleurs, j'ai les précisions suivantes à vous demander :" at bounding box center [361, 85] width 240 height 5
click at [341, 85] on div "Par ailleurs, j'ai les précisions suivantes à vous demander :" at bounding box center [361, 85] width 240 height 5
click at [401, 86] on div "Par ailleurs, j'ai les précisions suivantes à vous demander sur la partie Intég…" at bounding box center [361, 85] width 240 height 5
click at [314, 95] on li at bounding box center [364, 95] width 235 height 5
click at [253, 92] on li "Jour 1 : signature des consignes GERBEUR (si concerné)." at bounding box center [364, 90] width 235 height 5
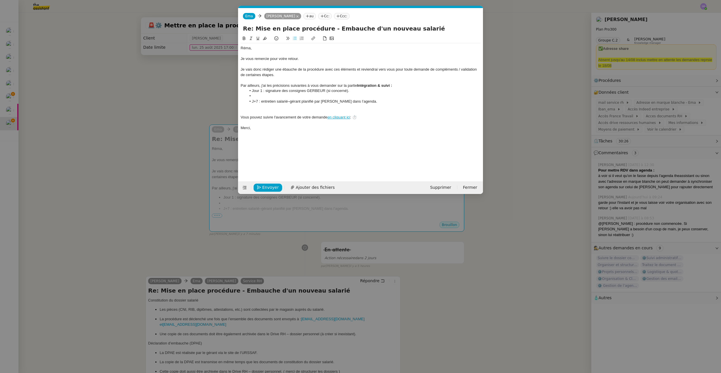
click at [257, 94] on li at bounding box center [364, 95] width 235 height 5
click at [365, 92] on li "Jour 1 : signature des consignes GERBEUR (si concerné)." at bounding box center [364, 90] width 235 height 5
click at [253, 92] on li "Jour 1 : signature des consignes GERBEUR (si concerné)" at bounding box center [364, 90] width 235 height 5
click at [255, 97] on li at bounding box center [364, 95] width 235 height 5
click at [254, 97] on li "J+7 : entretien salarié–gérant planifié par EMA dans l’agenda." at bounding box center [364, 95] width 235 height 5
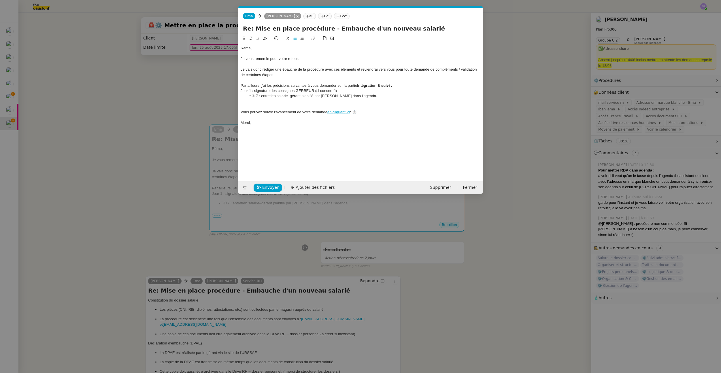
click at [252, 97] on li "J+7 : entretien salarié–gérant planifié par EMA dans l’agenda." at bounding box center [364, 95] width 235 height 5
drag, startPoint x: 352, startPoint y: 95, endPoint x: 240, endPoint y: 92, distance: 111.3
click at [240, 92] on nz-spin "Réma, Je vous remercie pour votre retour. Je vais donc rédiger une ébauche de l…" at bounding box center [360, 105] width 245 height 140
click at [303, 38] on icon at bounding box center [302, 38] width 4 height 3
click at [363, 93] on li "Jour 1 : signature des consignes GERBEUR (si concerné)" at bounding box center [364, 90] width 235 height 5
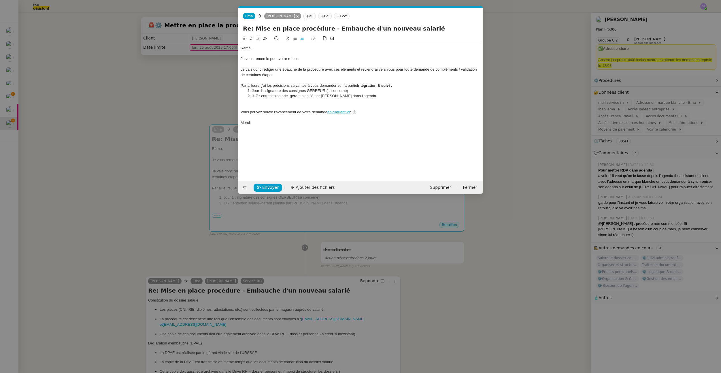
click at [364, 95] on li "J+7 : entretien salarié–gérant planifié par EMA dans l’agenda." at bounding box center [364, 95] width 235 height 5
drag, startPoint x: 270, startPoint y: 89, endPoint x: 247, endPoint y: 90, distance: 23.7
click at [247, 90] on li "Jour 1 : signature des consignes GERBEUR (si concerné)" at bounding box center [364, 90] width 235 height 5
copy li "Jour 1 : signature des consignes GERBEUR (si concerné)"
click at [135, 183] on nz-modal-container "Service TA - VOYAGE - PROPOSITION GLOBALE A utiliser dans le cadre de propositi…" at bounding box center [360, 186] width 721 height 373
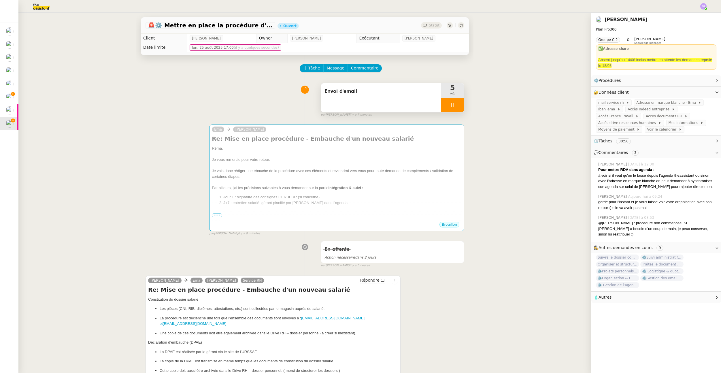
click at [454, 109] on div at bounding box center [452, 105] width 23 height 14
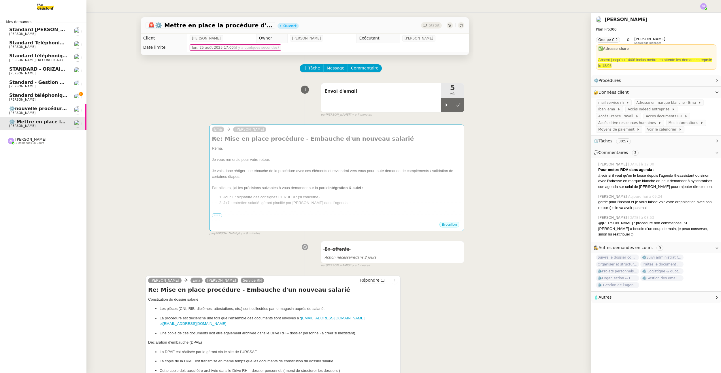
click at [26, 108] on span "⚙️nouvelle procédure d'onboarding" at bounding box center [55, 108] width 92 height 5
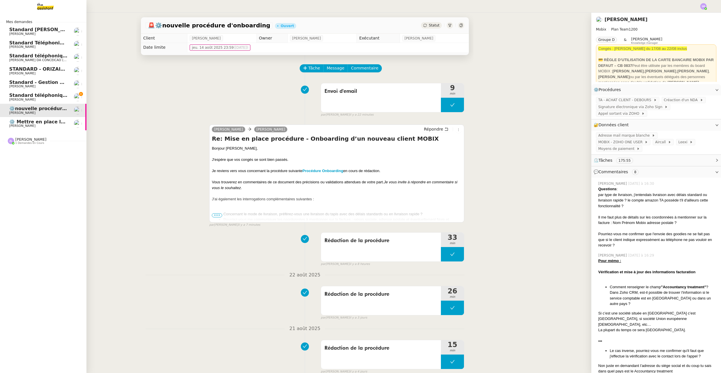
click at [28, 102] on link "Standard téléphonique - août 2025 Franck MUFFAT-JEANDET" at bounding box center [43, 97] width 87 height 13
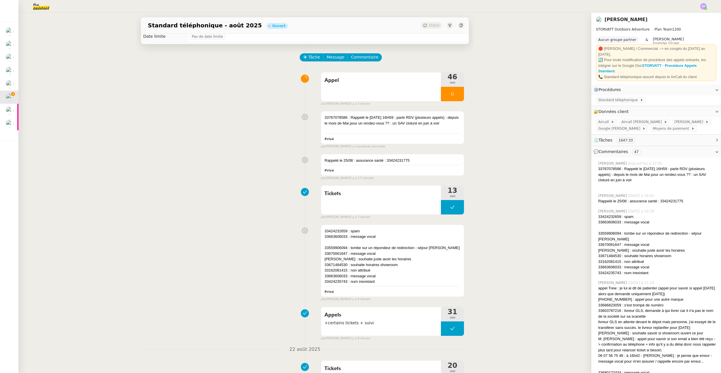
scroll to position [4, 0]
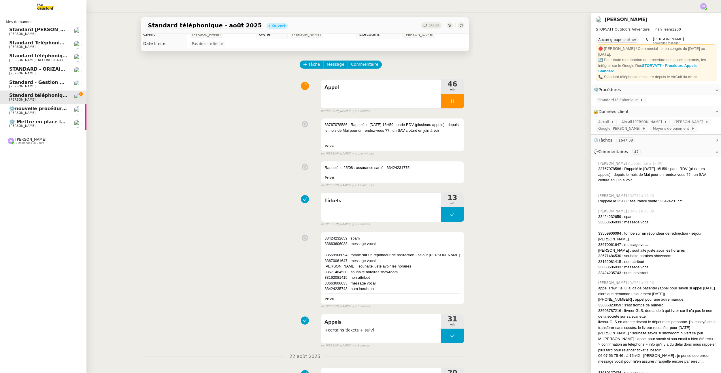
click at [9, 123] on span "⚙️ Mettre en place la procédure d'embauche" at bounding box center [67, 121] width 116 height 5
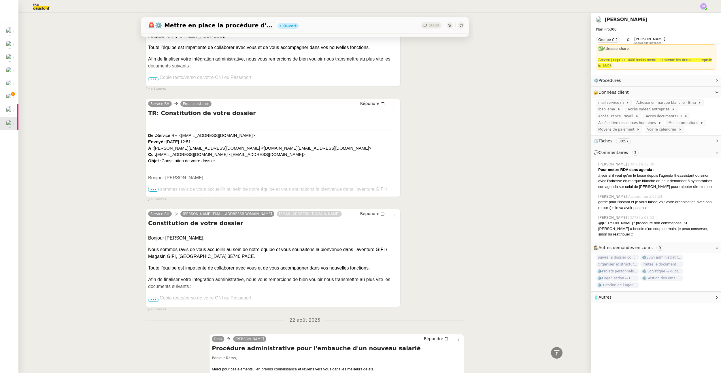
scroll to position [1087, 0]
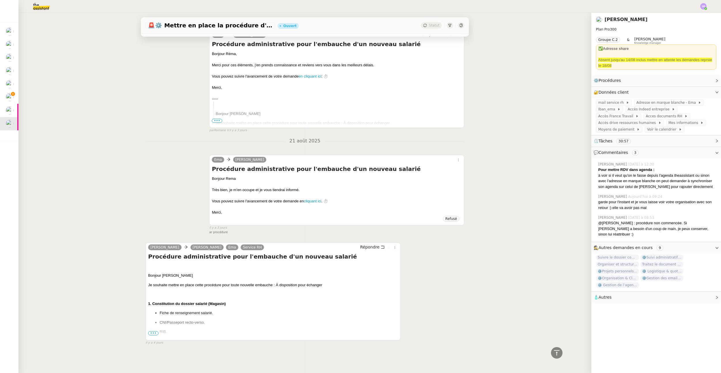
click at [152, 331] on span "•••" at bounding box center [153, 333] width 10 height 4
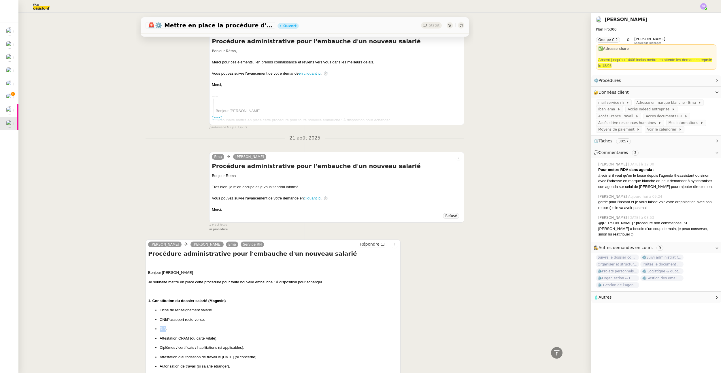
click at [152, 330] on ul "Fiche de renseignement salarié. CNI/Passeport recto-verso. RIB. Attestation CPA…" at bounding box center [273, 342] width 250 height 71
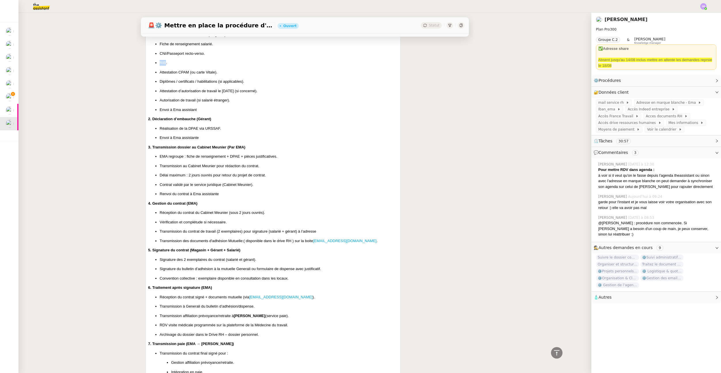
scroll to position [1469, 0]
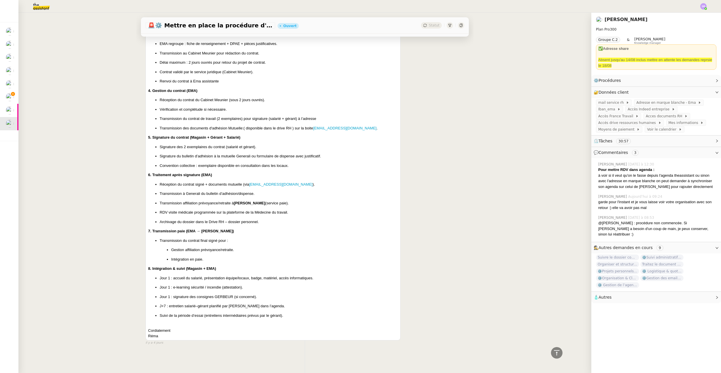
click at [198, 285] on p "Jour 1 : e-learning sécurité / incendie (attestation)." at bounding box center [279, 288] width 238 height 6
click at [174, 298] on ul "Jour 1 : accueil du salarié, présentation équipe/locaux, badge, matériel, accès…" at bounding box center [273, 296] width 250 height 43
drag, startPoint x: 173, startPoint y: 296, endPoint x: 255, endPoint y: 296, distance: 81.9
click at [255, 296] on p "Jour 1 : signature des consignes GERBEUR (si concerné)." at bounding box center [279, 297] width 238 height 6
click at [269, 296] on p "Jour 1 : signature des consignes GERBEUR (si concerné)." at bounding box center [279, 297] width 238 height 6
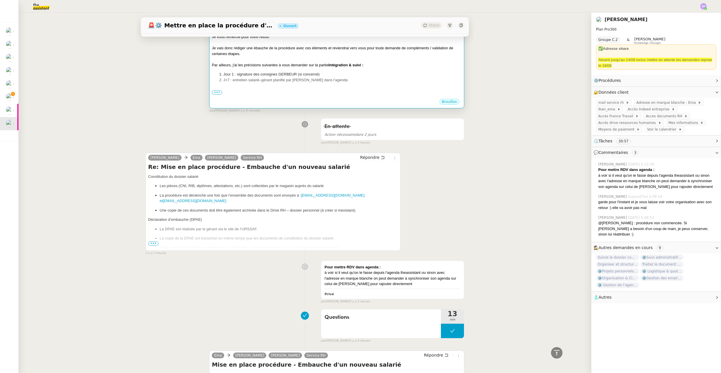
scroll to position [0, 0]
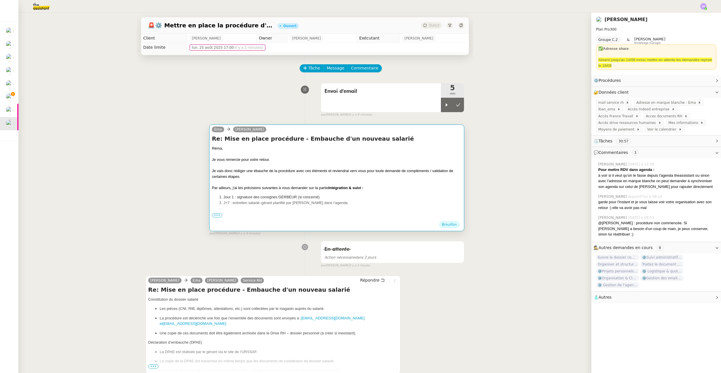
click at [303, 200] on li "Jour 1 : signature des consignes GERBEUR (si concerné)" at bounding box center [342, 197] width 238 height 6
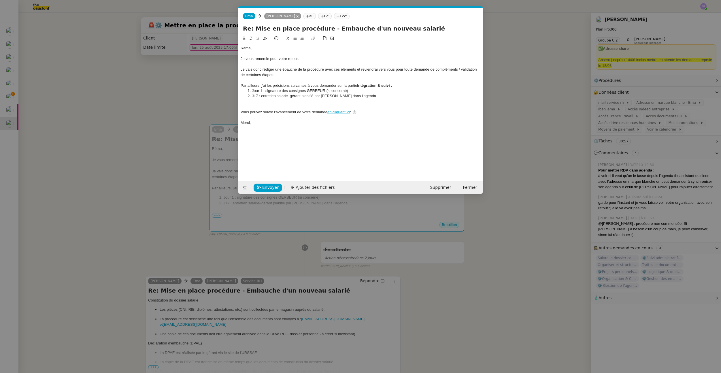
scroll to position [0, 12]
click at [296, 101] on div at bounding box center [361, 101] width 240 height 5
click at [358, 89] on li "Jour 1 : signature des consignes GERBEUR (si concerné)" at bounding box center [364, 90] width 235 height 5
drag, startPoint x: 252, startPoint y: 92, endPoint x: 371, endPoint y: 97, distance: 118.3
click at [371, 97] on ol "Jour 1 : signature des consignes GERBEUR (si concerné) : Comment savoir si le s…" at bounding box center [361, 93] width 240 height 11
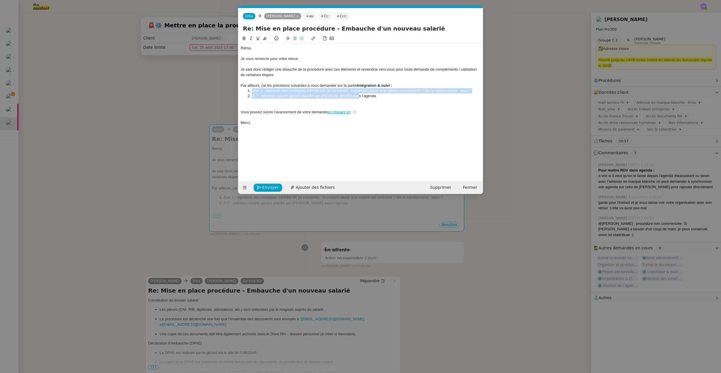
click at [294, 37] on icon at bounding box center [295, 38] width 4 height 4
click at [410, 82] on div at bounding box center [361, 80] width 240 height 5
click at [410, 87] on div "Par ailleurs, j'ai les précisions suivantes à vous demander sur la partie Intég…" at bounding box center [361, 85] width 240 height 5
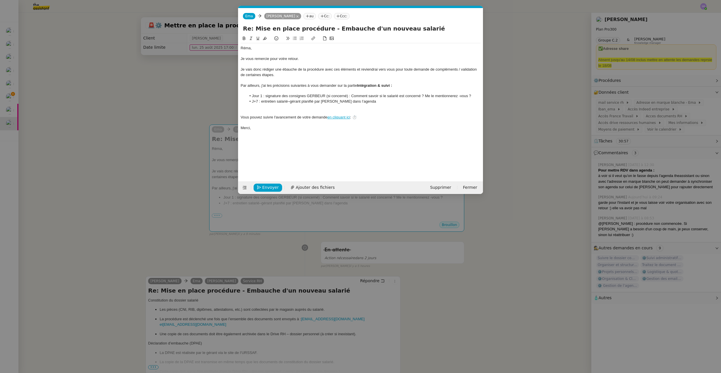
click at [375, 99] on li "J+7 : entretien salarié–gérant planifié par EMA dans l’agenda" at bounding box center [364, 101] width 235 height 5
drag, startPoint x: 266, startPoint y: 97, endPoint x: 264, endPoint y: 102, distance: 5.7
click at [254, 96] on li "Jour 1 : signature des consignes GERBEUR (si concerné) : Comment savoir si le s…" at bounding box center [364, 95] width 235 height 5
drag, startPoint x: 341, startPoint y: 96, endPoint x: 249, endPoint y: 97, distance: 92.6
click at [249, 97] on li "J1 - signature des consignes GERBEUR (si concerné) : Comment savoir si le salar…" at bounding box center [364, 95] width 235 height 5
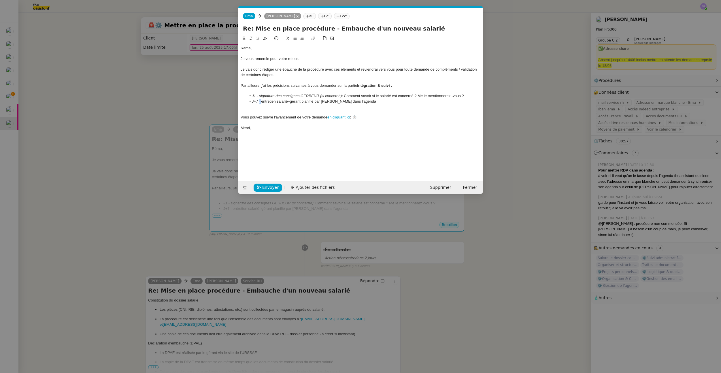
click at [260, 101] on li "J+7 : entretien salarié–gérant planifié par EMA dans l’agenda" at bounding box center [364, 101] width 235 height 5
click at [356, 102] on li "J+7 - entretien salarié–gérant planifié par EMA dans l’agenda" at bounding box center [364, 101] width 235 height 5
click at [194, 155] on nz-modal-container "Service TA - VOYAGE - PROPOSITION GLOBALE A utiliser dans le cadre de propositi…" at bounding box center [360, 186] width 721 height 373
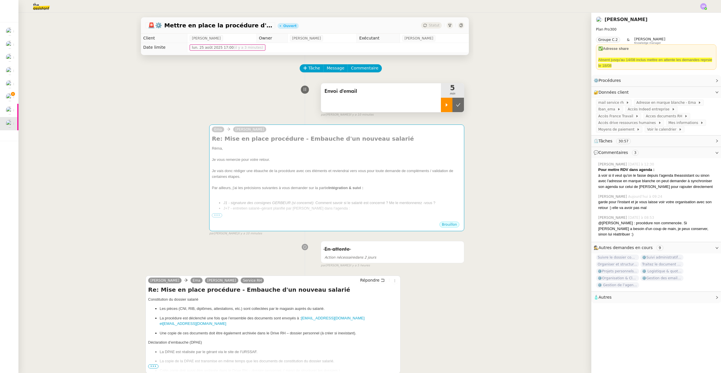
click at [441, 105] on div at bounding box center [447, 105] width 12 height 14
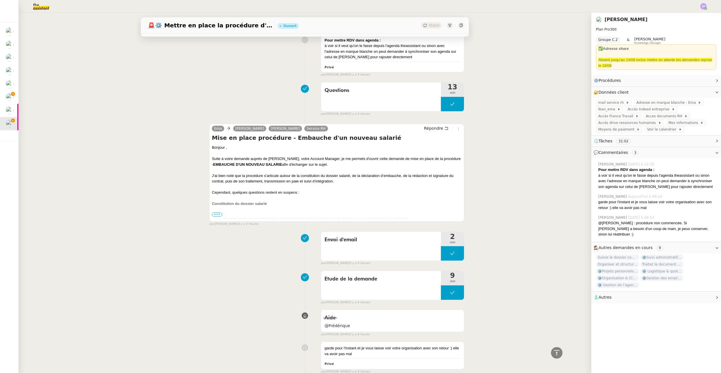
scroll to position [207, 0]
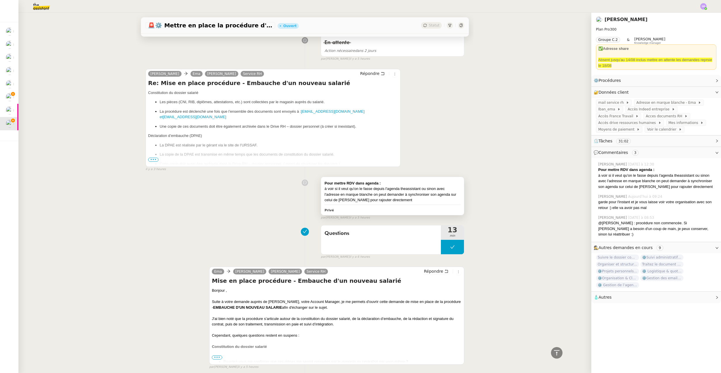
click at [386, 205] on div "Pour mettre RDV dans agenda : à voir si il veut qu'on le fasse depuis l'agenda …" at bounding box center [392, 196] width 143 height 38
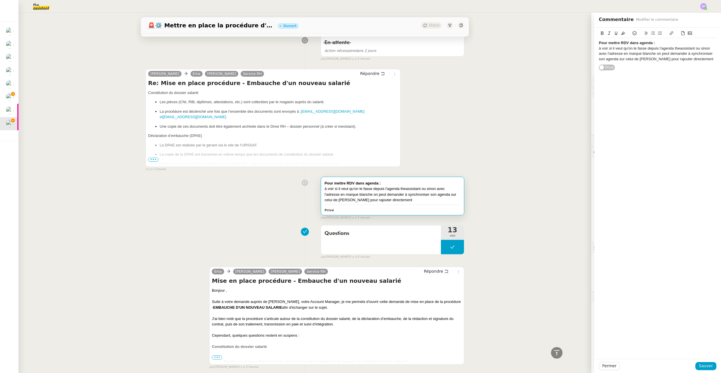
click at [395, 201] on div "à voir si il veut qu'on le fasse depuis l'agenda theassistant ou sinon avec l'a…" at bounding box center [393, 194] width 136 height 17
drag, startPoint x: 690, startPoint y: 58, endPoint x: 596, endPoint y: 42, distance: 95.6
click at [551, 42] on div "Pour mettre RDV dans agenda : à voir si il veut qu'on le fasse depuis l'agenda …" at bounding box center [658, 51] width 118 height 26
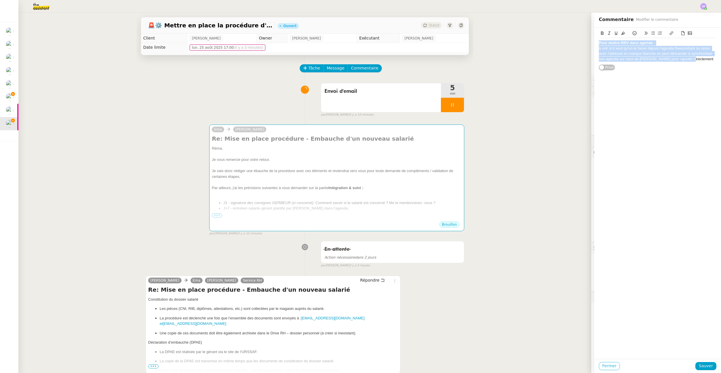
click at [551, 368] on span "Fermer" at bounding box center [610, 366] width 14 height 7
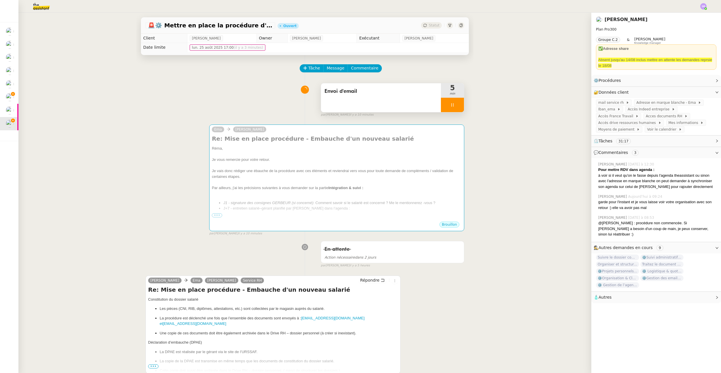
click at [450, 103] on icon at bounding box center [452, 105] width 5 height 5
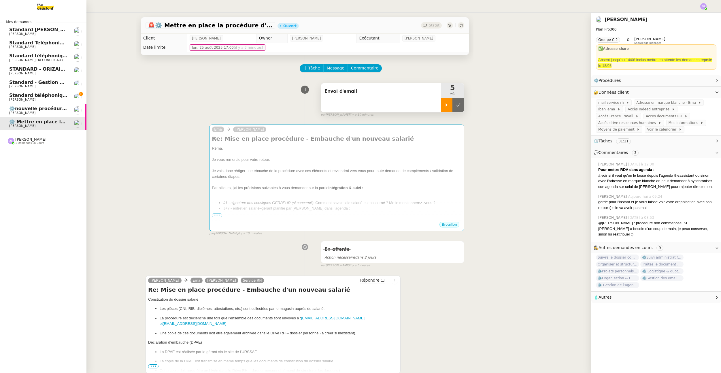
click at [49, 98] on span "[PERSON_NAME]" at bounding box center [38, 99] width 58 height 3
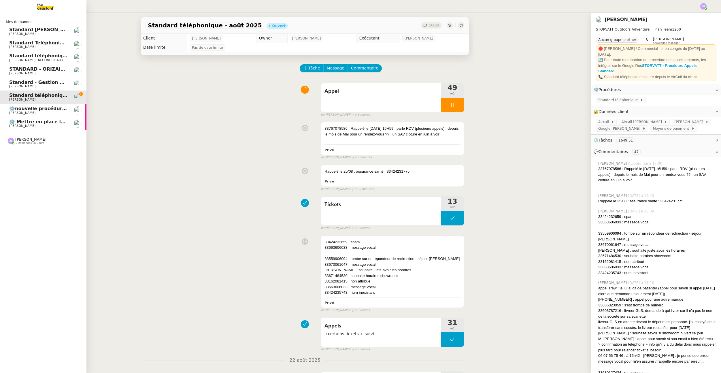
click at [10, 119] on span "⚙️ Mettre en place la procédure d'embauche" at bounding box center [67, 121] width 116 height 5
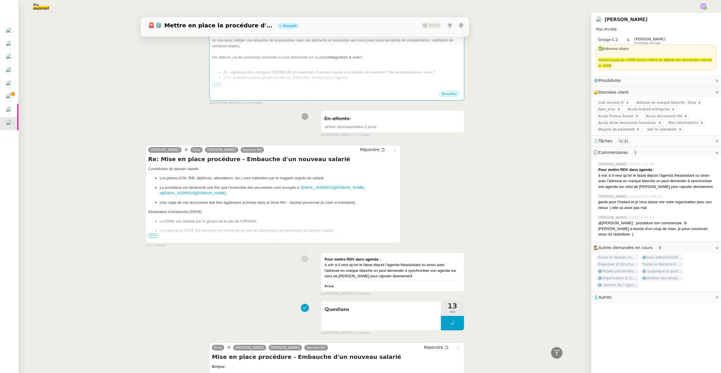
scroll to position [64, 0]
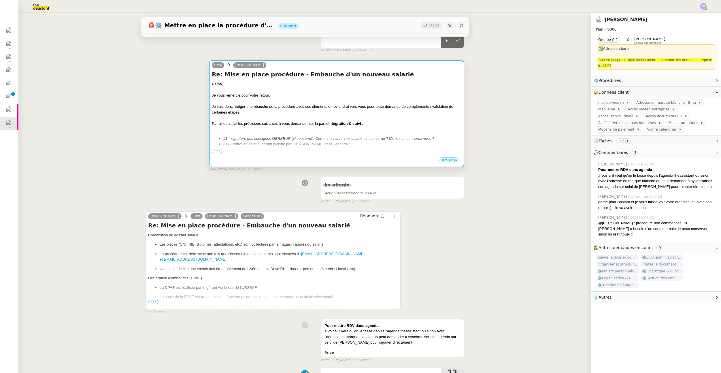
click at [334, 151] on div at bounding box center [337, 154] width 250 height 6
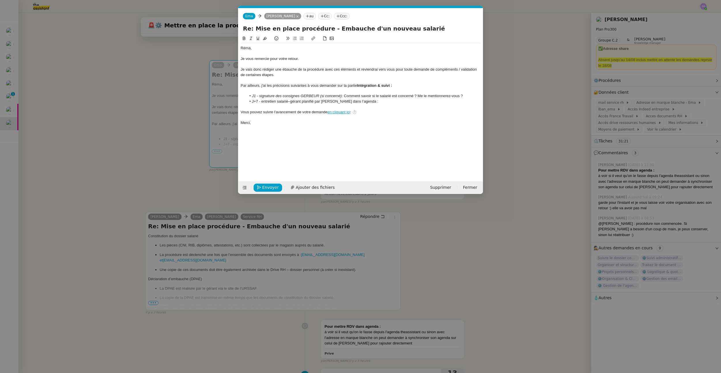
scroll to position [0, 12]
click at [371, 102] on li "J+7 - entretien salarié–gérant planifié par EMA dans l’agenda :" at bounding box center [364, 101] width 235 height 5
paste div
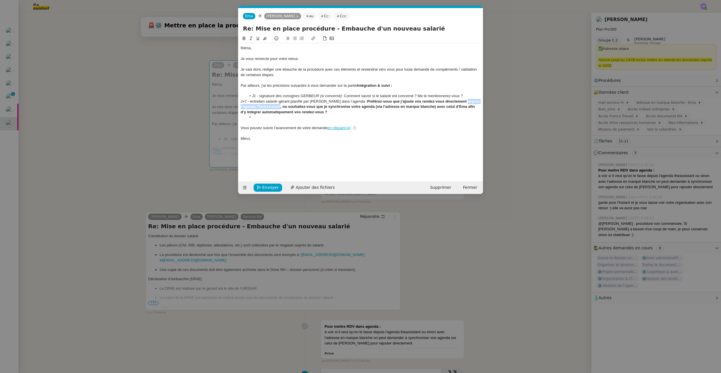
drag, startPoint x: 446, startPoint y: 101, endPoint x: 265, endPoint y: 107, distance: 180.9
click at [264, 107] on strong "Préférez-vous que j’ajoute vos rendez-vous directement depuis l’agenda TheAssis…" at bounding box center [361, 106] width 240 height 15
drag, startPoint x: 282, startPoint y: 106, endPoint x: 288, endPoint y: 106, distance: 6.1
click at [288, 106] on strong "Préférez-vous que j’ajoute vos rendez-vous directement dans votre agenda, ou so…" at bounding box center [361, 106] width 240 height 15
click at [280, 107] on strong "Préférez-vous que j’ajoute vos rendez-vous directement dans votre agenda, ou so…" at bounding box center [361, 106] width 240 height 15
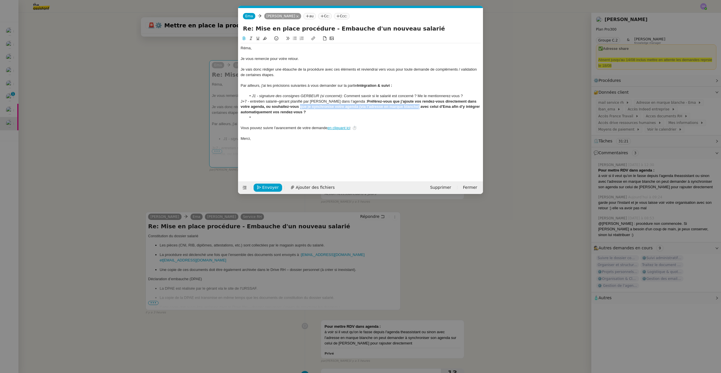
drag, startPoint x: 275, startPoint y: 108, endPoint x: 394, endPoint y: 107, distance: 119.4
click at [394, 107] on strong "Préférez-vous que j’ajoute vos rendez-vous directement dans votre agenda, ou so…" at bounding box center [361, 106] width 240 height 15
click at [345, 101] on div "J+7 - entretien salarié–gérant planifié par EMA dans l’agenda : Préférez-vous q…" at bounding box center [361, 104] width 240 height 11
click at [347, 101] on strong "Préférez-vous que j’ajoute vos rendez-vous directement dans votre agenda, ou so…" at bounding box center [359, 104] width 237 height 10
drag, startPoint x: 345, startPoint y: 102, endPoint x: 360, endPoint y: 103, distance: 14.5
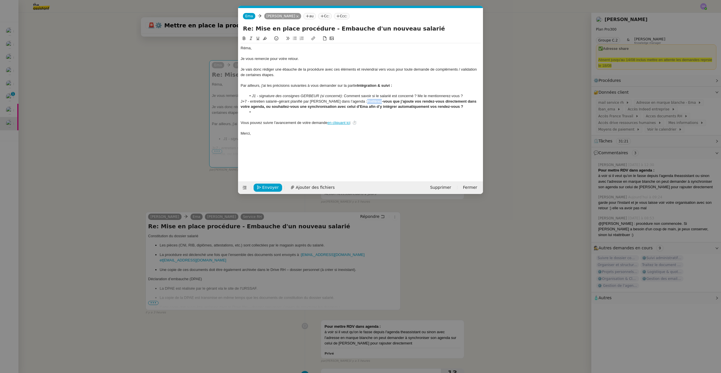
click at [360, 103] on strong "Préférez-vous que j’ajoute vos rendez-vous directement dans votre agenda, ou so…" at bounding box center [359, 104] width 237 height 10
drag, startPoint x: 371, startPoint y: 103, endPoint x: 383, endPoint y: 104, distance: 12.5
click at [371, 103] on strong "Pourriez-vous que j’ajoute vos rendez-vous directement dans votre agenda, ou so…" at bounding box center [359, 104] width 237 height 10
click at [519, 93] on nz-modal-container "Service TA - VOYAGE - PROPOSITION GLOBALE A utiliser dans le cadre de propositi…" at bounding box center [360, 186] width 721 height 373
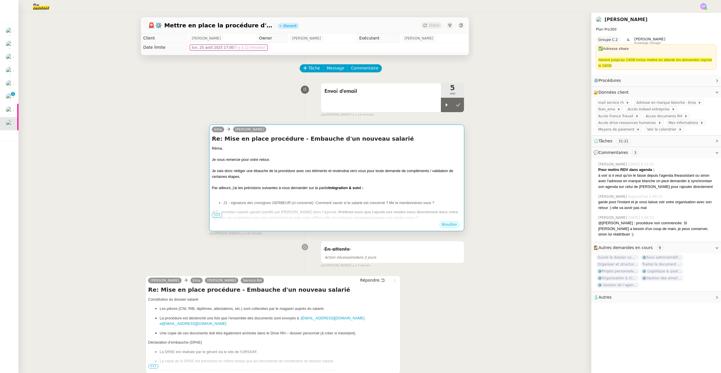
click at [406, 214] on strong "Préférez-vous que j’ajoute vos rendez-vous directement dans votre agenda, ou so…" at bounding box center [335, 215] width 246 height 10
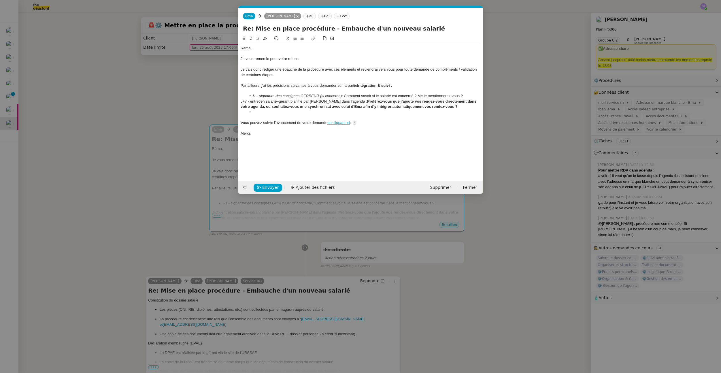
scroll to position [0, 12]
drag, startPoint x: 479, startPoint y: 102, endPoint x: 491, endPoint y: 102, distance: 12.1
click at [478, 102] on strong "Préférez-vous que j’ajoute vos rendez-vous directement dans votre agenda, ou so…" at bounding box center [359, 104] width 237 height 10
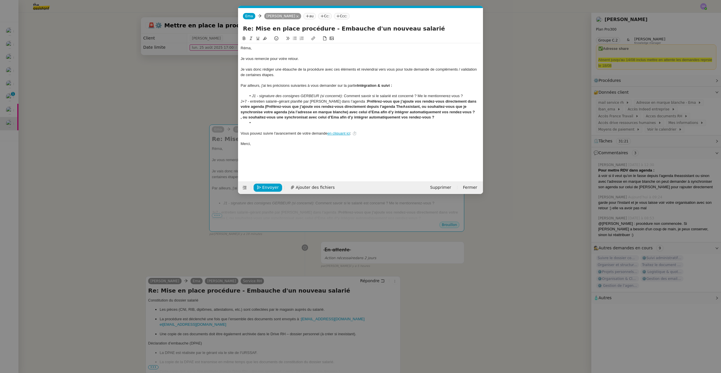
scroll to position [0, 0]
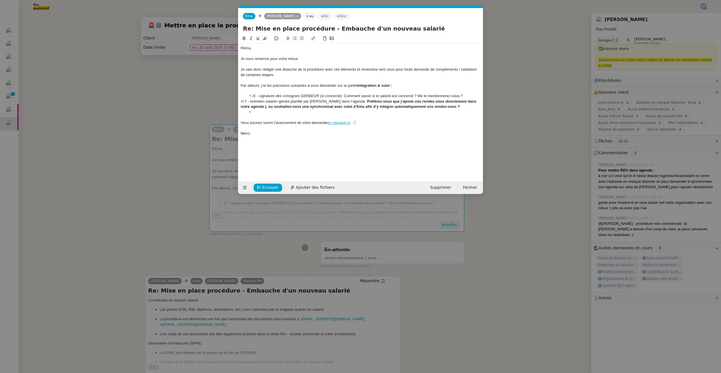
click at [243, 108] on strong "Préférez-vous que j’ajoute vos rendez-vous directement dans votre agenda (, ou …" at bounding box center [359, 104] width 237 height 10
click at [242, 108] on strong "Préférez-vous que j’ajoute vos rendez-vous directement dans votre agenda (, ou …" at bounding box center [359, 104] width 237 height 10
click at [359, 108] on strong ", ou souhaitez-vous une synchronisat avec celui d’Ema afin d’y intégrer automat…" at bounding box center [350, 109] width 219 height 10
drag, startPoint x: 405, startPoint y: 108, endPoint x: 458, endPoint y: 108, distance: 52.8
click at [458, 108] on strong ", ou souhaitez-vous une synchronisation avec celui d’Ema afin d’y intégrer auto…" at bounding box center [353, 109] width 225 height 10
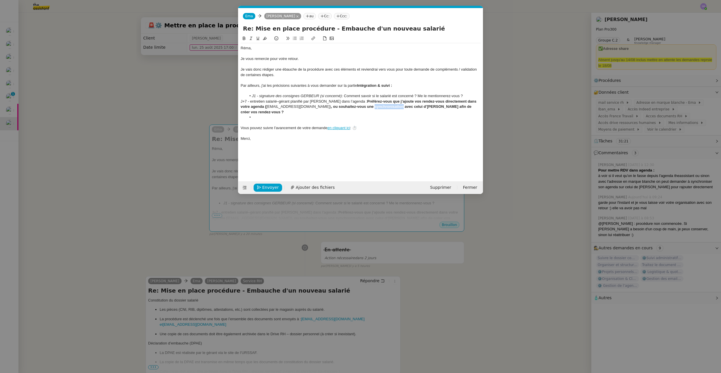
drag, startPoint x: 336, startPoint y: 107, endPoint x: 364, endPoint y: 107, distance: 28.8
click at [364, 107] on strong ", ou souhaitez-vous une synchronisation avec celui d’Ema afin de créer vos rend…" at bounding box center [357, 109] width 232 height 10
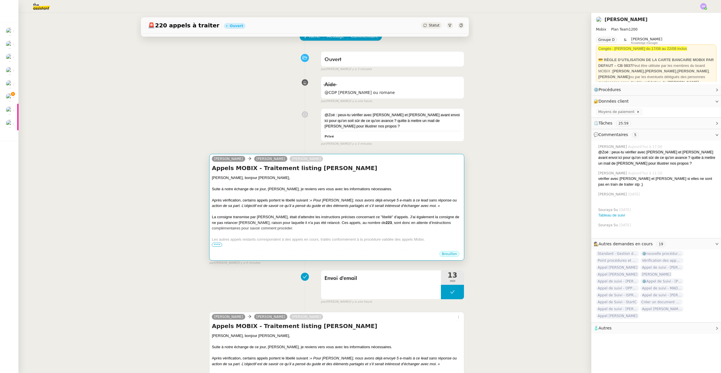
scroll to position [48, 0]
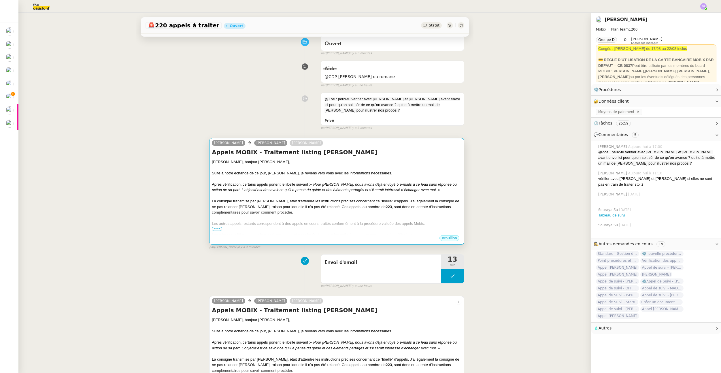
click at [212, 230] on span "•••" at bounding box center [217, 229] width 10 height 4
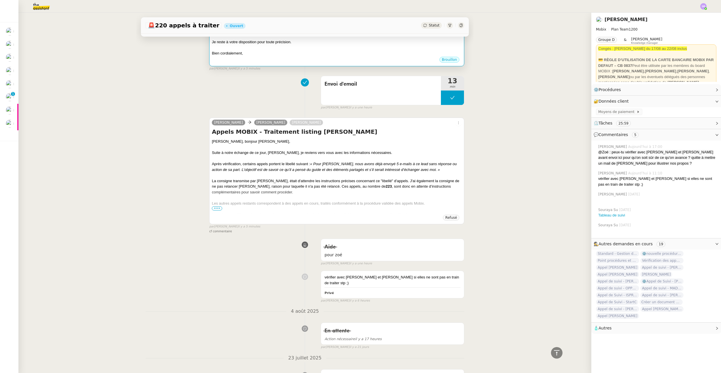
click at [278, 243] on div "Aide pour zoé false par Souraya S. il y a une heure" at bounding box center [305, 251] width 319 height 30
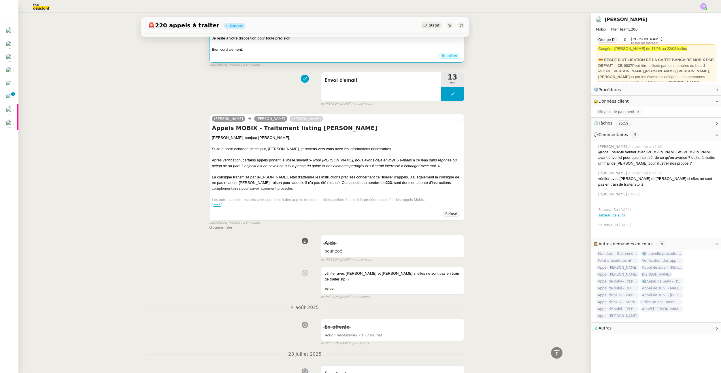
scroll to position [279, 0]
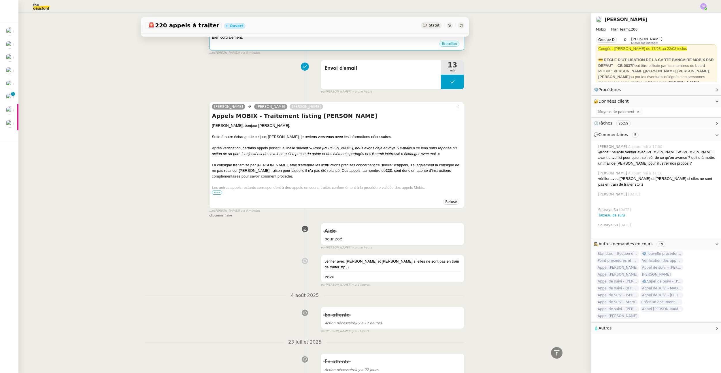
click at [215, 191] on span "•••" at bounding box center [217, 193] width 10 height 4
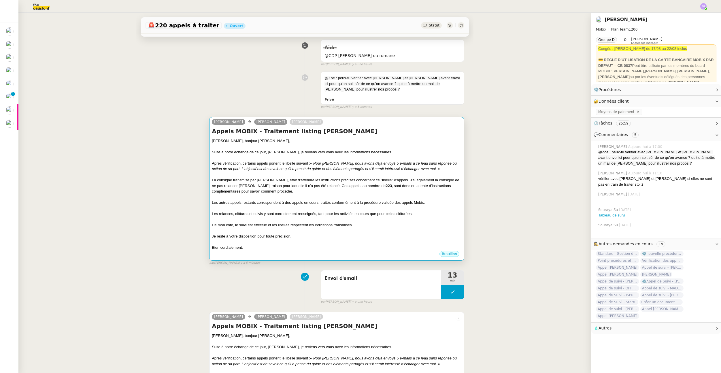
scroll to position [2, 0]
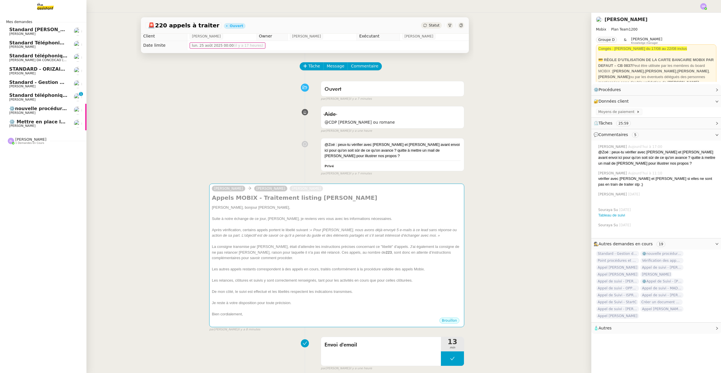
click at [33, 126] on span "[PERSON_NAME]" at bounding box center [38, 125] width 58 height 3
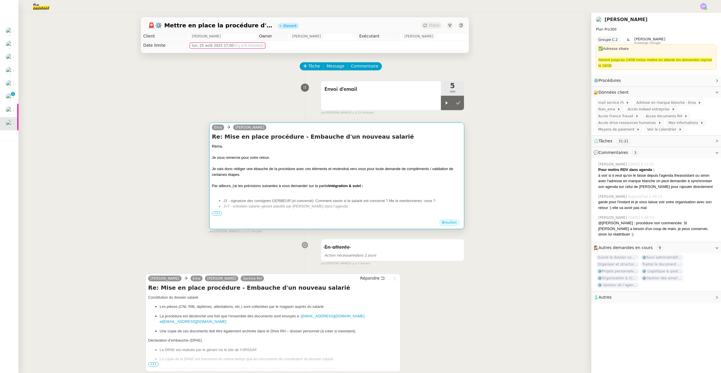
click at [369, 189] on div at bounding box center [337, 192] width 250 height 6
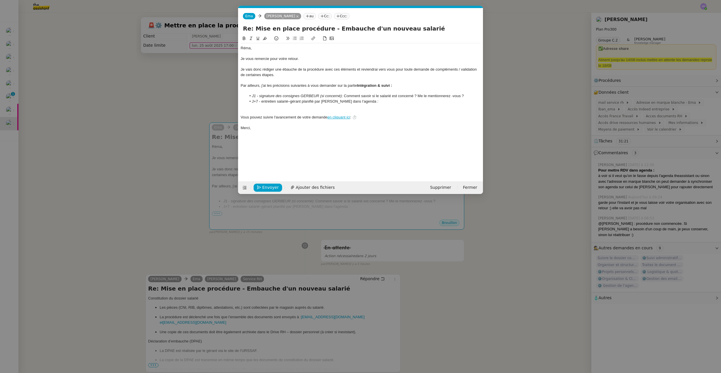
scroll to position [0, 12]
click at [368, 100] on li "J+7 - entretien salarié–gérant planifié par EMA dans l’agenda :" at bounding box center [364, 101] width 235 height 5
click at [448, 98] on li "J1 - signature des consignes GERBEUR (si concerné) : Comment savoir si le salar…" at bounding box center [364, 95] width 235 height 5
click at [0, 0] on lt-em "mentionnerez-vous" at bounding box center [0, 0] width 0 height 0
click at [420, 111] on div at bounding box center [361, 112] width 240 height 5
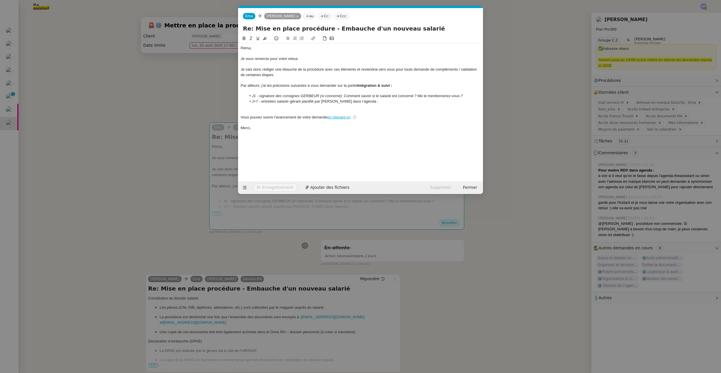
click at [415, 100] on li "J+7 - entretien salarié–gérant planifié par EMA dans l’agenda :" at bounding box center [364, 101] width 235 height 5
click at [264, 258] on nz-modal-container "Service TA - VOYAGE - PROPOSITION GLOBALE A utiliser dans le cadre de propositi…" at bounding box center [360, 186] width 721 height 373
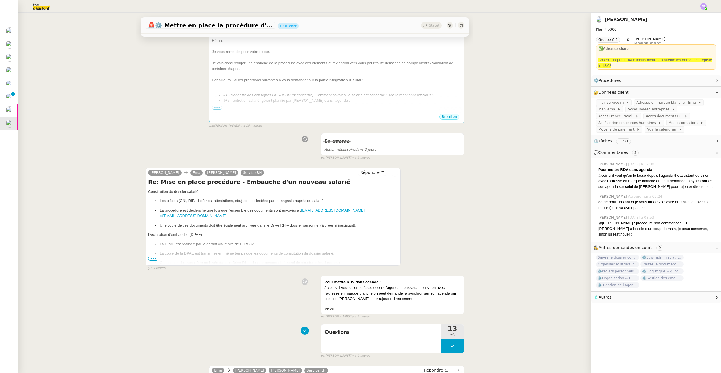
scroll to position [19, 0]
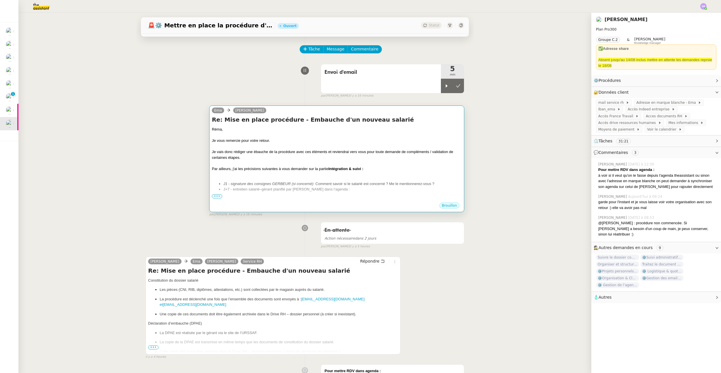
click at [377, 172] on div at bounding box center [337, 175] width 250 height 6
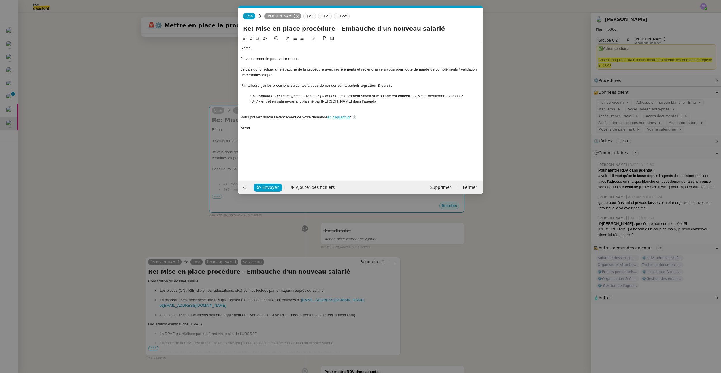
scroll to position [0, 12]
click at [335, 112] on div at bounding box center [361, 112] width 240 height 5
click at [563, 131] on nz-modal-container "Service TA - VOYAGE - PROPOSITION GLOBALE A utiliser dans le cadre de propositi…" at bounding box center [360, 186] width 721 height 373
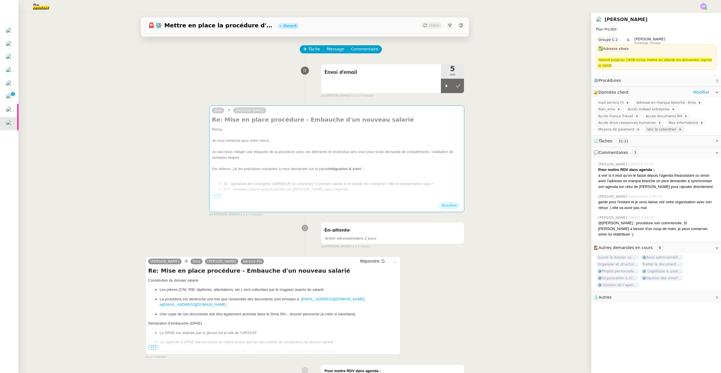
click at [660, 131] on span "Voir le calendrier" at bounding box center [662, 130] width 31 height 6
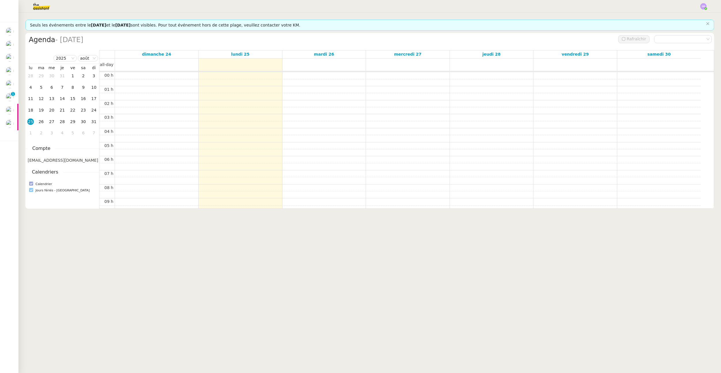
scroll to position [84, 0]
drag, startPoint x: 82, startPoint y: 161, endPoint x: 24, endPoint y: 160, distance: 58.3
click at [24, 160] on nz-layout "Seuls les événements entre le [DATE] et le [DATE] sont visibles. Pour tout évén…" at bounding box center [369, 193] width 703 height 360
copy span "[EMAIL_ADDRESS][DOMAIN_NAME]"
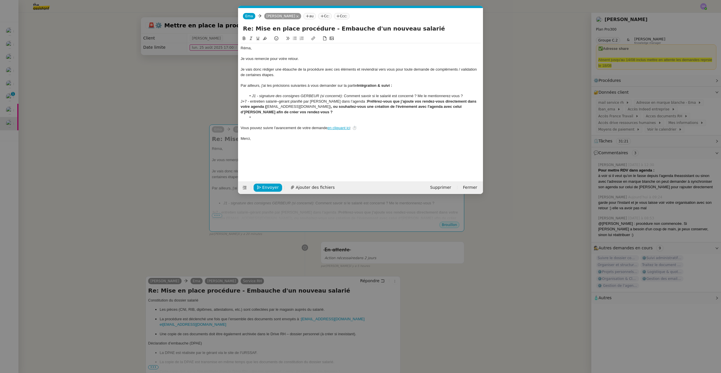
scroll to position [0, 12]
click at [399, 106] on strong ", ou souhaitez-vous une création de l'évènement avec l'agenda d’Ema afin de cré…" at bounding box center [360, 109] width 239 height 10
click at [390, 108] on strong ", ou souhaitez-vous une création de l'évènement avec l'agenda d’Ema afin de cré…" at bounding box center [360, 109] width 239 height 10
drag, startPoint x: 389, startPoint y: 108, endPoint x: 408, endPoint y: 108, distance: 19.6
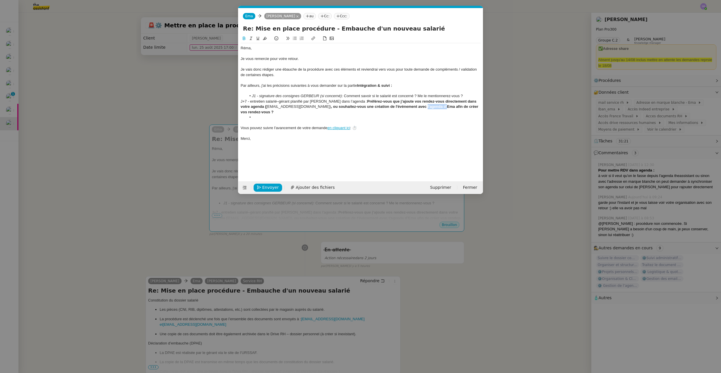
click at [408, 108] on strong ", ou souhaitez-vous une création de l'évènement avec l'agenda d’Ema afin de cré…" at bounding box center [360, 109] width 239 height 10
click at [357, 107] on strong ", ou souhaitez-vous une création de l'évènement avec mon agenda (Ema) ?" at bounding box center [398, 106] width 134 height 4
click at [353, 108] on strong ", ou souhaitez-vous une création de l'évènement avec mon agenda (Ema) ?" at bounding box center [398, 106] width 134 height 4
drag, startPoint x: 352, startPoint y: 108, endPoint x: 379, endPoint y: 107, distance: 27.1
click at [379, 107] on strong ", ou souhaitez-vous une création de l'évènement avec mon agenda (Ema) ?" at bounding box center [398, 106] width 134 height 4
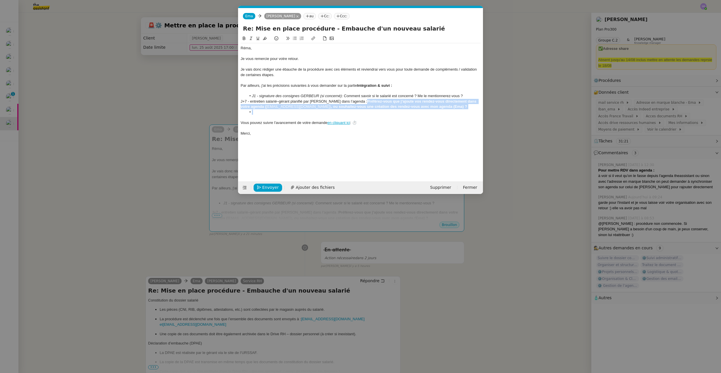
drag, startPoint x: 346, startPoint y: 102, endPoint x: 437, endPoint y: 112, distance: 92.2
click at [437, 112] on div "Réma, Je vous remercie pour votre retour. Je vais donc rédiger une ébauche de l…" at bounding box center [361, 90] width 240 height 95
click at [389, 114] on li at bounding box center [364, 112] width 235 height 5
click at [277, 98] on li "J1 - signature des consignes GERBEUR (si concerné) : Comment savoir si le salar…" at bounding box center [364, 95] width 235 height 5
click at [268, 101] on div "J+7 - entretien salarié–gérant planifié par EMA dans l’agenda : Préférez-vous q…" at bounding box center [361, 104] width 240 height 11
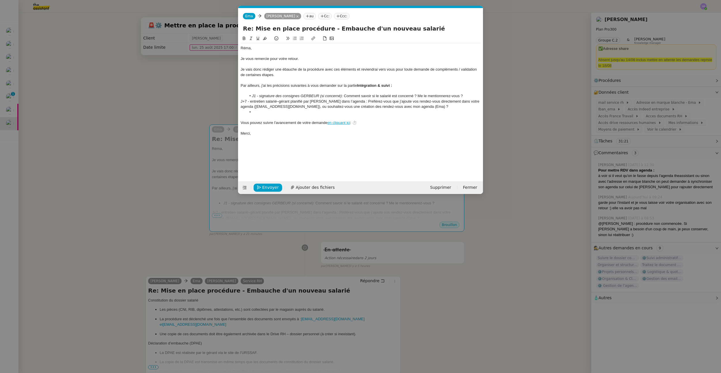
click at [296, 38] on icon at bounding box center [295, 38] width 4 height 4
click at [411, 102] on li "J+7 - entretien salarié–gérant planifié par EMA dans l’agenda : Préférez-vous q…" at bounding box center [364, 104] width 235 height 11
click at [456, 103] on li "J+7 - entretien salarié–gérant planifié par EMA dans l’agenda : Préférez-vous q…" at bounding box center [364, 104] width 235 height 11
drag, startPoint x: 317, startPoint y: 108, endPoint x: 265, endPoint y: 106, distance: 51.4
click at [265, 106] on li "J+7 - entretien salarié–gérant planifié par EMA dans l’agenda : Préférez-vous q…" at bounding box center [364, 104] width 235 height 11
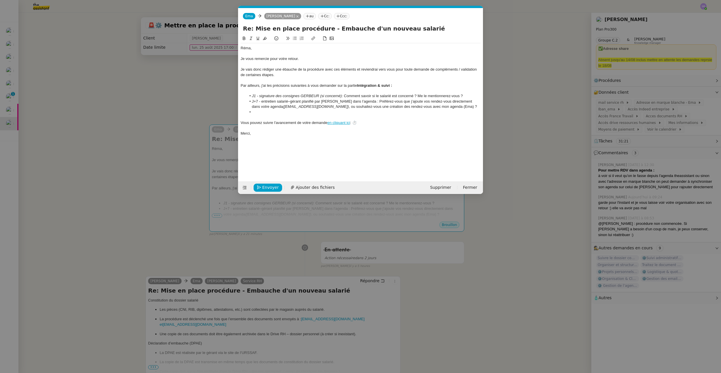
click at [451, 106] on li "J+7 - entretien salarié–gérant planifié par EMA dans l’agenda : Préférez-vous q…" at bounding box center [364, 104] width 235 height 11
click at [348, 112] on li at bounding box center [364, 112] width 235 height 5
click at [441, 108] on li "J+7 - entretien salarié–gérant planifié par EMA dans l’agenda : Préférez-vous q…" at bounding box center [364, 104] width 235 height 11
click at [443, 107] on li "J+7 - entretien salarié–gérant planifié par EMA dans l’agenda : Préférez-vous q…" at bounding box center [364, 104] width 235 height 11
drag, startPoint x: 356, startPoint y: 101, endPoint x: 252, endPoint y: 101, distance: 104.4
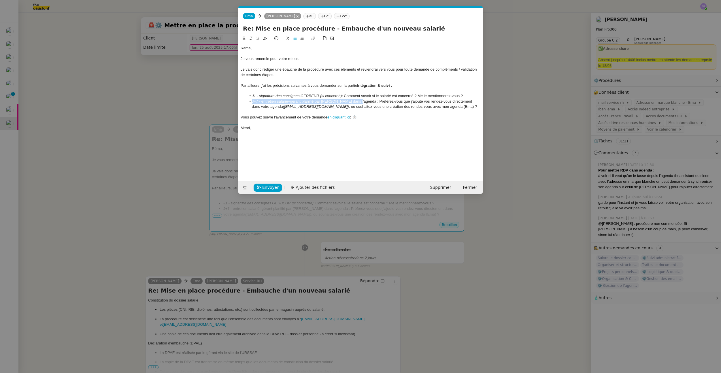
click at [252, 101] on li "J+7 - entretien salarié–gérant planifié par EMA dans l’agenda : Préférez-vous q…" at bounding box center [364, 104] width 235 height 11
click at [436, 110] on div at bounding box center [361, 112] width 240 height 5
drag, startPoint x: 442, startPoint y: 107, endPoint x: 431, endPoint y: 107, distance: 10.4
click at [431, 107] on li "J+7 - entretien salarié–gérant planifié par EMA dans l’agenda : Préférez-vous q…" at bounding box center [364, 104] width 235 height 11
click at [442, 117] on div "Vous pouvez suivre l'avancement de votre demande en cliquant ici : ⏱️" at bounding box center [361, 117] width 240 height 5
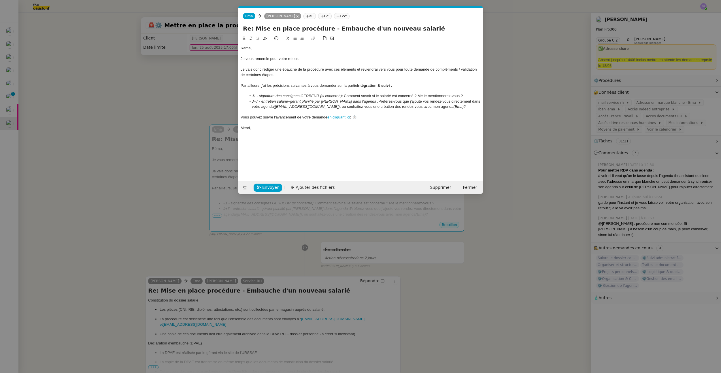
click at [427, 108] on li "J+7 - entretien salarié–gérant planifié par EMA dans l’agenda : Préférez-vous q…" at bounding box center [364, 104] width 235 height 11
click at [429, 108] on li "J+7 - entretien salarié–gérant planifié par EMA dans l’agenda : Préférez-vous q…" at bounding box center [364, 104] width 235 height 11
click at [413, 106] on li "J+7 - entretien salarié–gérant planifié par EMA dans l’agenda : Préférez-vous q…" at bounding box center [364, 104] width 235 height 11
click at [406, 107] on li "J+7 - entretien salarié–gérant planifié par EMA dans l’agenda : Préférez-vous q…" at bounding box center [364, 104] width 235 height 11
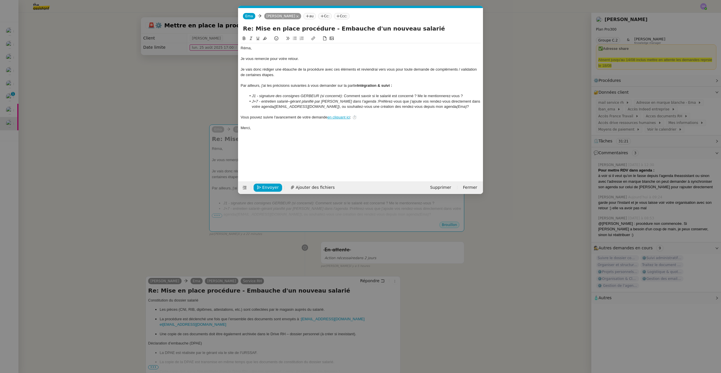
click at [286, 72] on div "Je vais donc rédiger une ébauche de la procédure avec ces éléments et reviendra…" at bounding box center [361, 72] width 240 height 11
click at [268, 188] on span "Envoyer" at bounding box center [270, 187] width 16 height 7
click at [268, 188] on span "Confirmer l'envoi" at bounding box center [279, 187] width 35 height 7
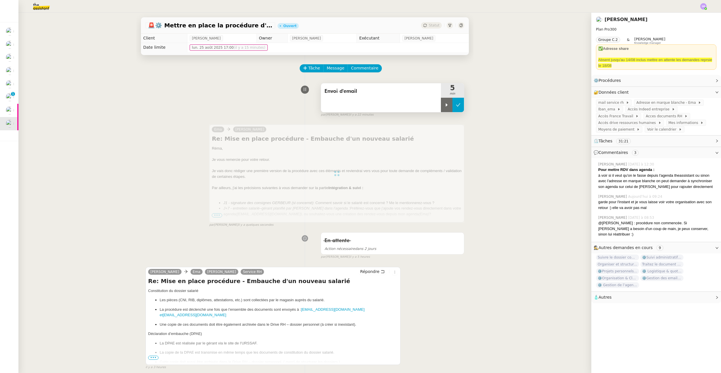
click at [453, 101] on button at bounding box center [459, 105] width 12 height 14
click at [431, 21] on div "🚨 ⚙️ Mettre en place la procédure d'embauche Ouvert Statut" at bounding box center [305, 25] width 328 height 16
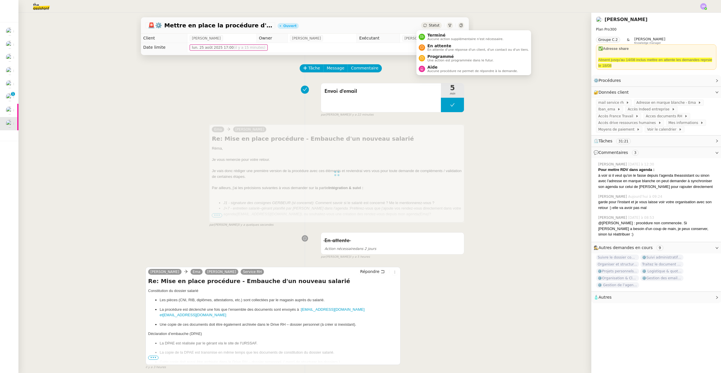
drag, startPoint x: 430, startPoint y: 25, endPoint x: 430, endPoint y: 30, distance: 4.9
click at [430, 25] on span "Statut" at bounding box center [434, 25] width 11 height 4
click at [442, 50] on span "En attente d'une réponse d'un client, d'un contact ou d'un tiers." at bounding box center [479, 49] width 102 height 3
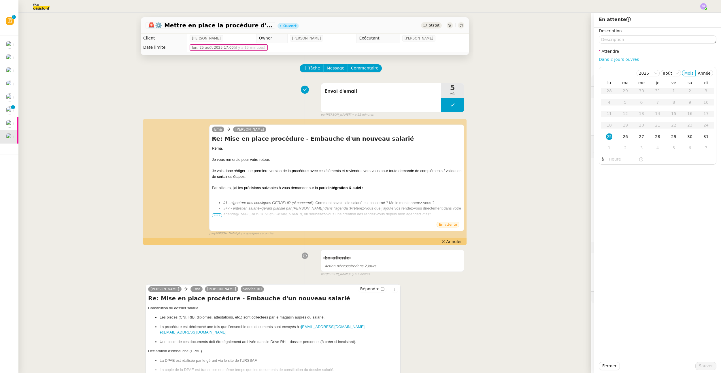
click at [622, 60] on link "Dans 2 jours ouvrés" at bounding box center [619, 59] width 40 height 5
type input "07:00"
click at [623, 134] on div "26" at bounding box center [626, 137] width 6 height 6
click at [705, 367] on span "Sauver" at bounding box center [706, 366] width 14 height 7
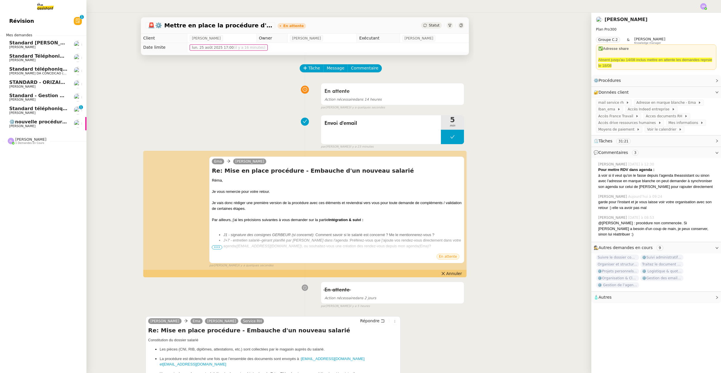
click at [30, 125] on span "[PERSON_NAME]" at bounding box center [38, 126] width 58 height 3
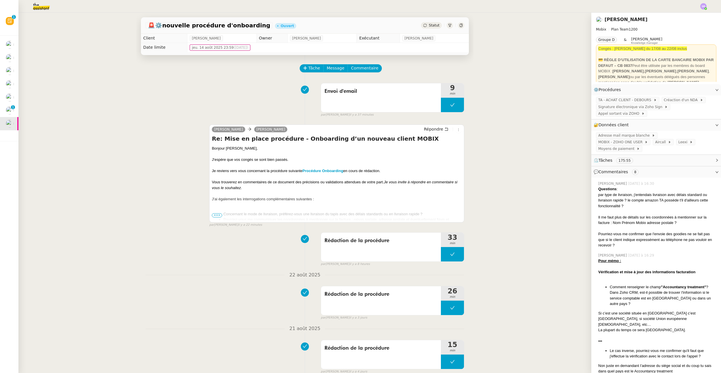
click at [430, 27] on span "Statut" at bounding box center [434, 25] width 11 height 4
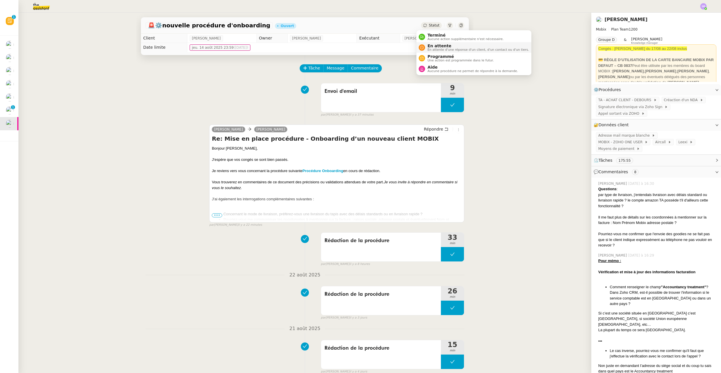
click at [443, 49] on span "En attente d'une réponse d'un client, d'un contact ou d'un tiers." at bounding box center [479, 49] width 102 height 3
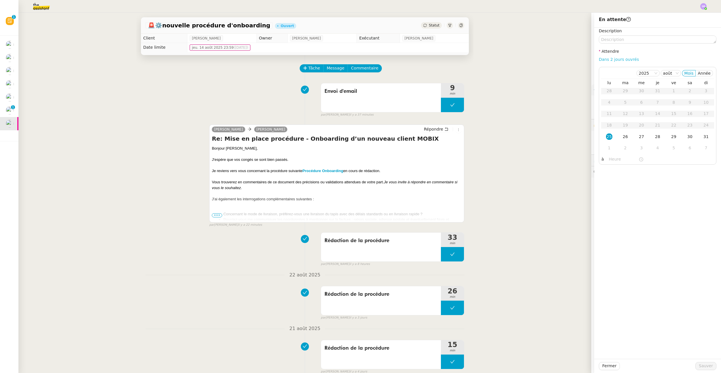
click at [623, 59] on link "Dans 2 jours ouvrés" at bounding box center [619, 59] width 40 height 5
type input "07:00"
click at [623, 139] on div "26" at bounding box center [626, 137] width 6 height 6
click at [509, 163] on div "🚨 ⚙️nouvelle procédure d'onboarding Ouvert Statut Client Florian Parant Owner F…" at bounding box center [304, 193] width 573 height 360
click at [603, 367] on span "Fermer" at bounding box center [610, 366] width 14 height 7
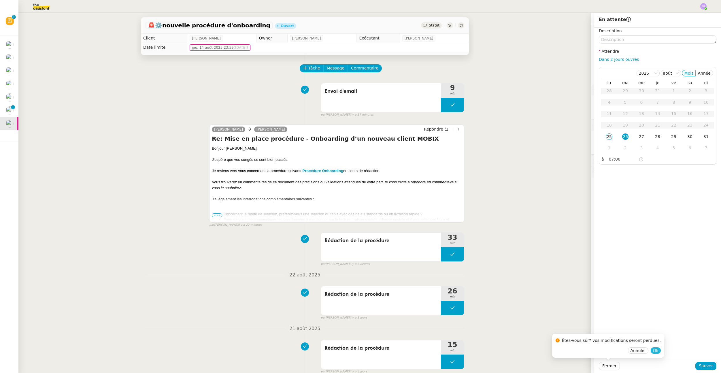
click at [653, 351] on button "Ok" at bounding box center [656, 350] width 10 height 6
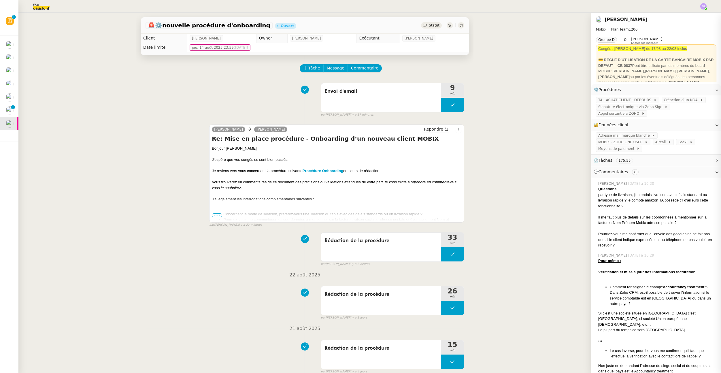
click at [87, 149] on div "🚨 ⚙️nouvelle procédure d'onboarding Ouvert Statut Client Florian Parant Owner F…" at bounding box center [304, 193] width 573 height 360
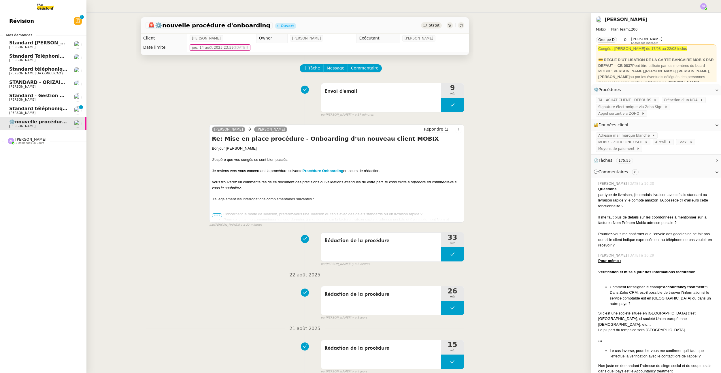
click at [33, 111] on span "[PERSON_NAME]" at bounding box center [22, 113] width 26 height 4
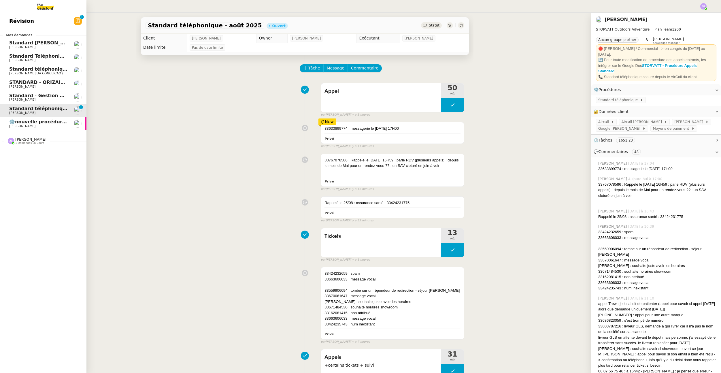
drag, startPoint x: 25, startPoint y: 126, endPoint x: 1, endPoint y: 109, distance: 29.9
click at [25, 125] on span "[PERSON_NAME]" at bounding box center [22, 126] width 26 height 4
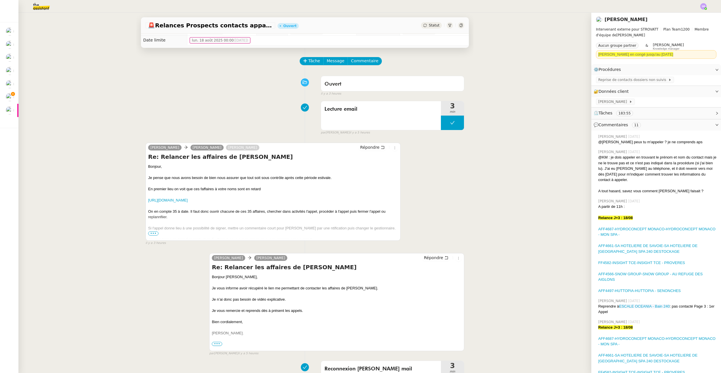
scroll to position [11, 0]
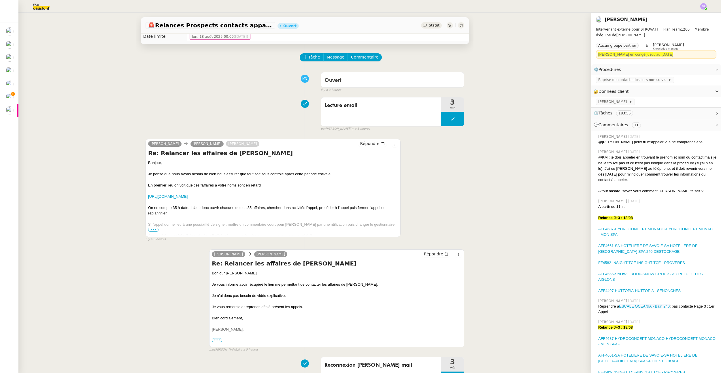
click at [153, 230] on span "•••" at bounding box center [153, 230] width 10 height 4
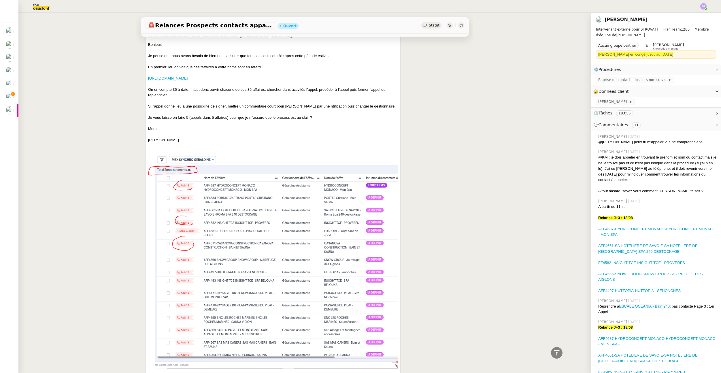
scroll to position [0, 0]
